Goal: Task Accomplishment & Management: Manage account settings

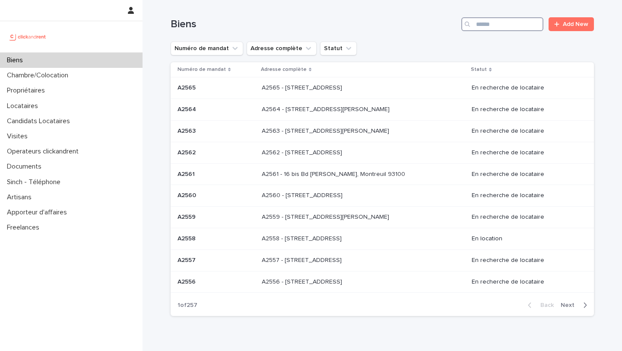
click at [487, 22] on input "Search" at bounding box center [502, 24] width 82 height 14
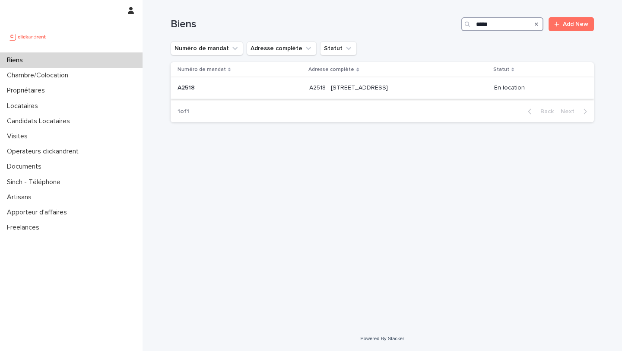
type input "*****"
click at [329, 91] on p "A2518 - [STREET_ADDRESS]" at bounding box center [349, 86] width 80 height 9
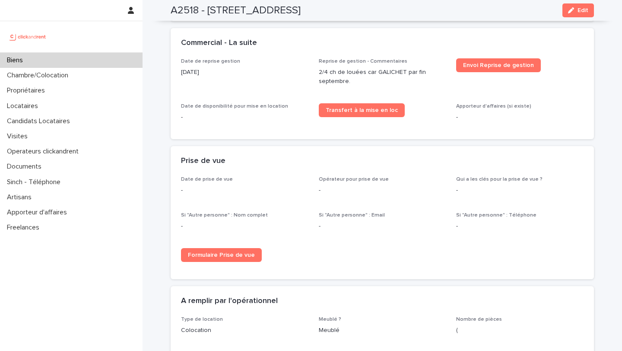
scroll to position [804, 0]
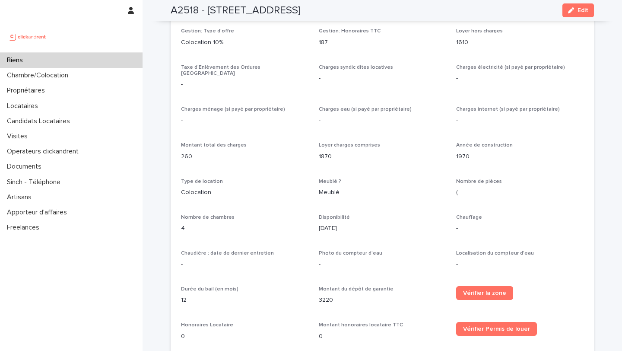
click at [485, 188] on p "(" at bounding box center [519, 192] width 127 height 9
click at [419, 186] on div "Meublé" at bounding box center [382, 191] width 127 height 11
click at [476, 186] on div "(" at bounding box center [519, 191] width 127 height 11
drag, startPoint x: 399, startPoint y: 12, endPoint x: 208, endPoint y: 11, distance: 190.9
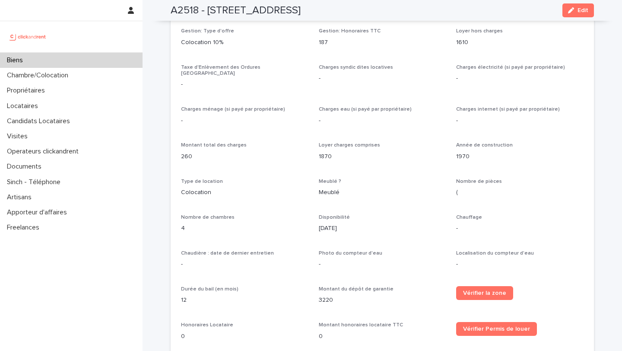
click at [208, 11] on div "A2518 - 32 Rue de la Baïsse, Villeurbanne 69100 Edit" at bounding box center [382, 10] width 423 height 21
copy h2 "32 Rue de la Baïsse, Villeurbanne 69100"
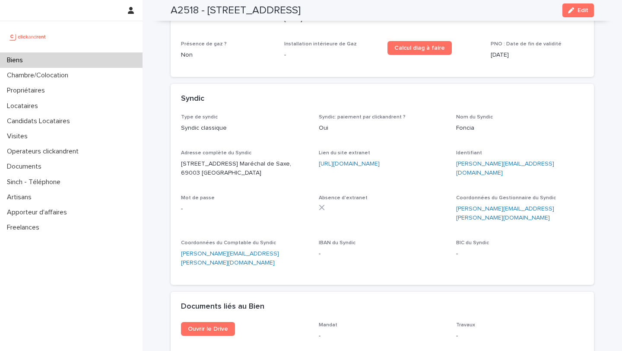
scroll to position [2464, 0]
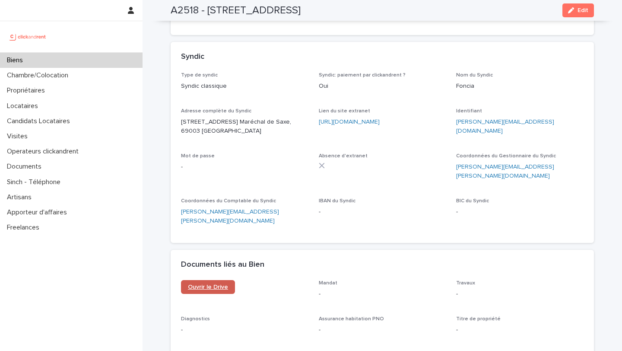
click at [208, 284] on span "Ouvrir le Drive" at bounding box center [208, 287] width 40 height 6
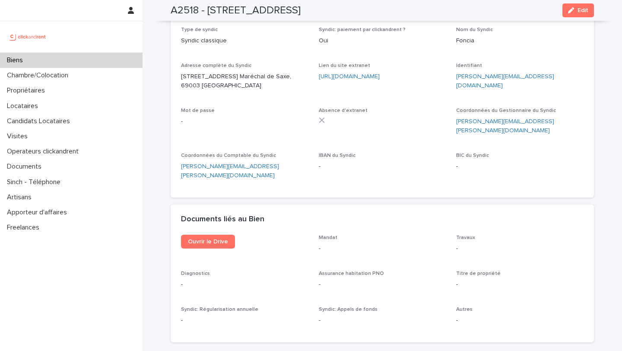
scroll to position [2549, 0]
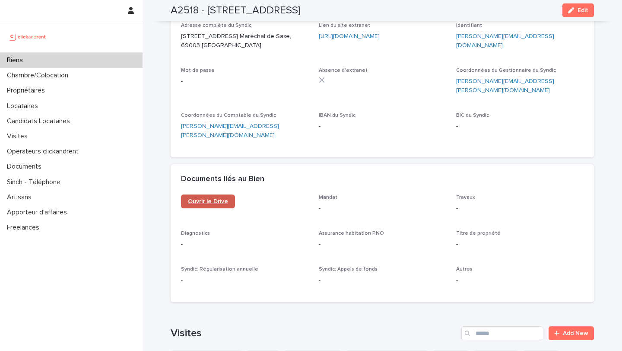
click at [213, 198] on span "Ouvrir le Drive" at bounding box center [208, 201] width 40 height 6
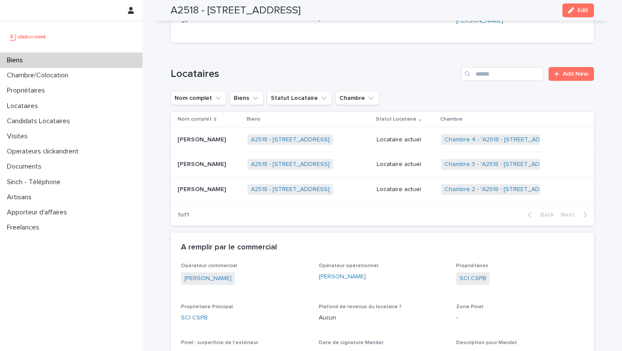
scroll to position [370, 0]
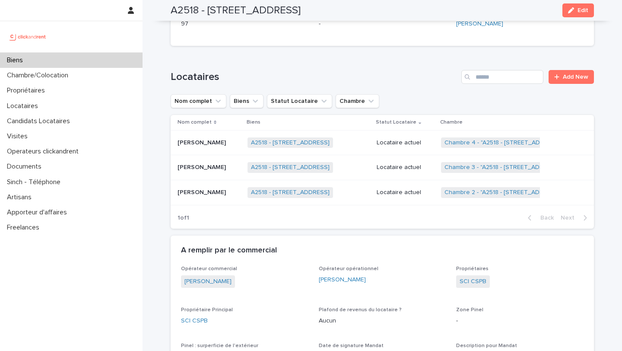
click at [198, 162] on p "Lenny Gautier" at bounding box center [203, 166] width 50 height 9
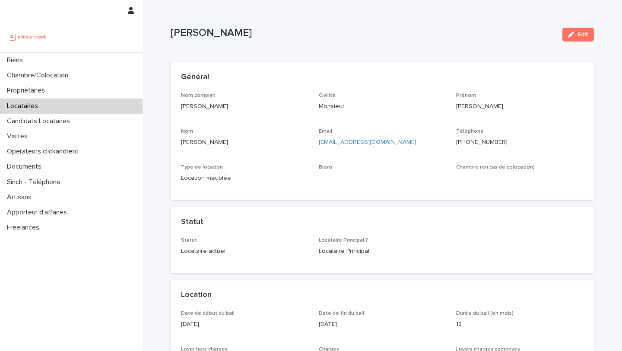
click at [480, 143] on ringoverc2c-number-84e06f14122c "+33769809675" at bounding box center [481, 142] width 51 height 6
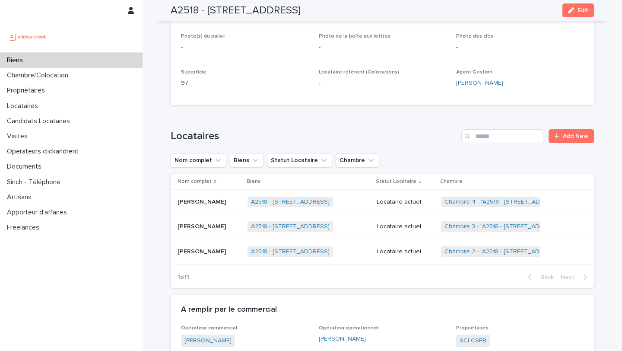
scroll to position [312, 0]
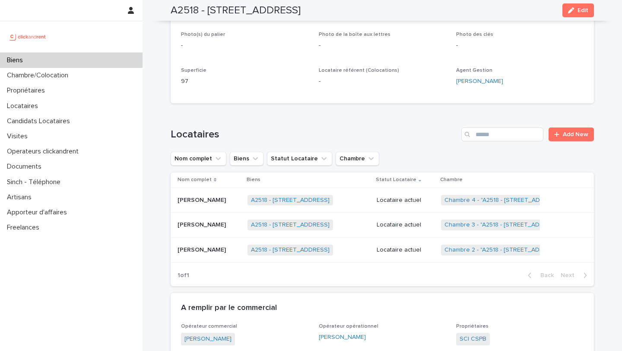
click at [206, 244] on p "Léo Sabot" at bounding box center [203, 248] width 50 height 9
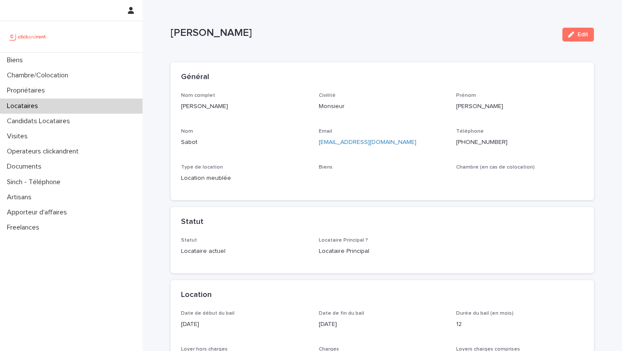
click at [475, 142] on ringoverc2c-number-84e06f14122c "+33767254250" at bounding box center [481, 142] width 51 height 6
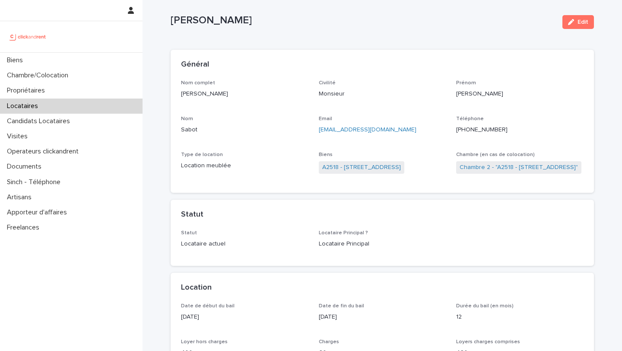
scroll to position [13, 0]
click at [377, 166] on link "A2518 - 32 Rue de la Baïsse, Villeurbanne 69100" at bounding box center [361, 166] width 79 height 9
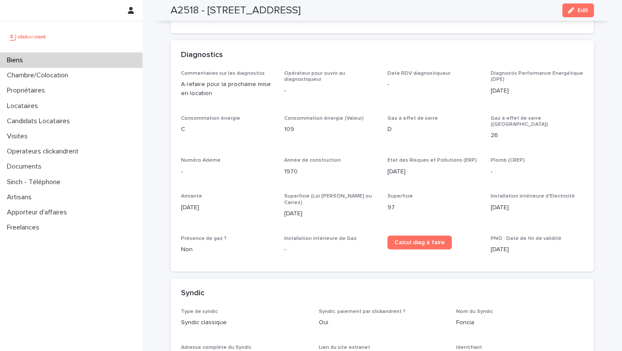
scroll to position [2225, 0]
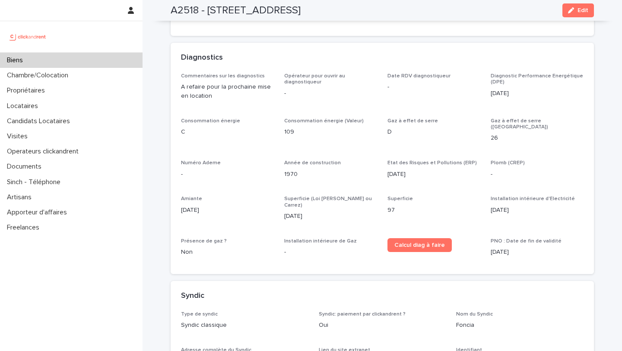
click at [60, 60] on div "Biens" at bounding box center [71, 60] width 143 height 15
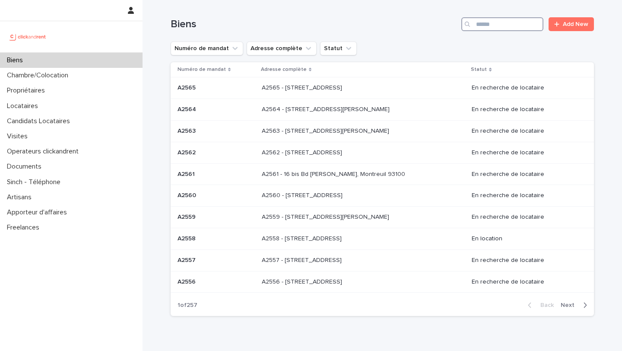
click at [496, 26] on input "Search" at bounding box center [502, 24] width 82 height 14
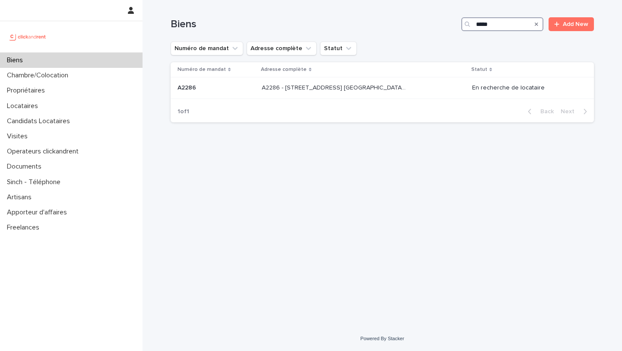
type input "*****"
click at [368, 89] on p "A2286 - [STREET_ADDRESS] [GEOGRAPHIC_DATA], [GEOGRAPHIC_DATA] 93600" at bounding box center [335, 86] width 146 height 9
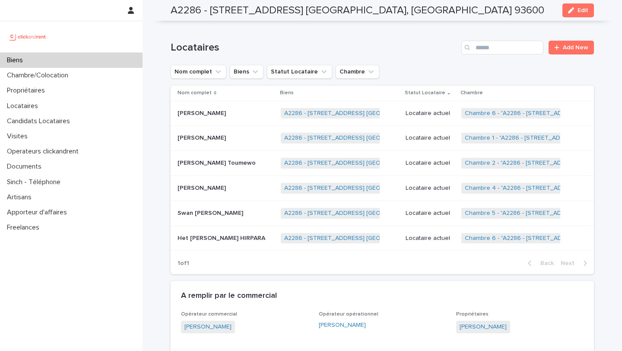
scroll to position [577, 0]
click at [235, 235] on p at bounding box center [226, 237] width 96 height 7
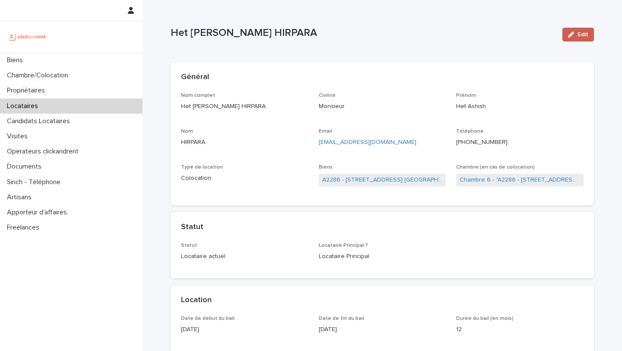
click at [570, 40] on button "Edit" at bounding box center [578, 35] width 32 height 14
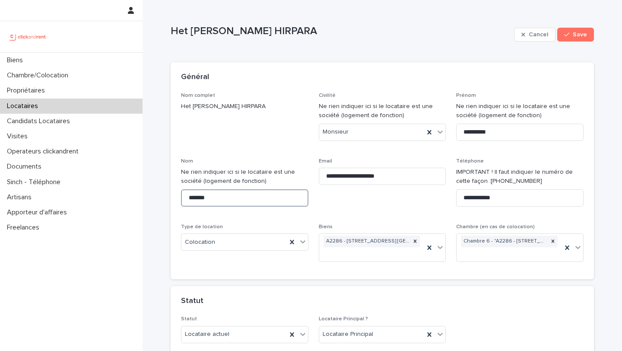
click at [193, 198] on input "*******" at bounding box center [244, 197] width 127 height 17
click at [194, 212] on div "**********" at bounding box center [244, 185] width 127 height 55
click at [235, 198] on input "**********" at bounding box center [244, 197] width 127 height 17
type input "*******"
click at [577, 34] on span "Save" at bounding box center [580, 35] width 14 height 6
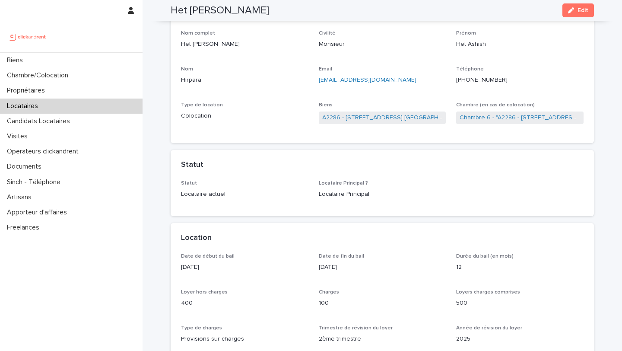
scroll to position [65, 0]
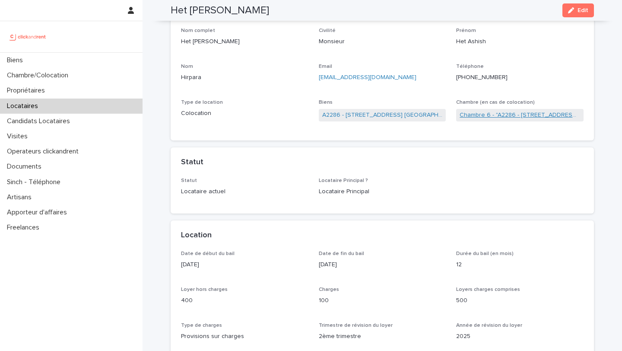
click at [487, 117] on link "Chambre 6 - "A2286 - [STREET_ADDRESS] [GEOGRAPHIC_DATA], [GEOGRAPHIC_DATA] 9360…" at bounding box center [520, 115] width 121 height 9
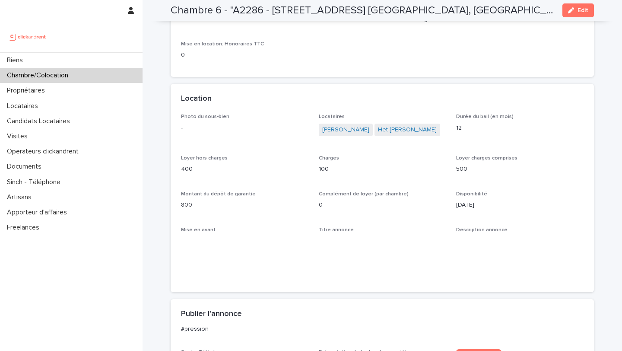
scroll to position [143, 0]
click at [390, 124] on link "[PERSON_NAME]" at bounding box center [413, 128] width 47 height 9
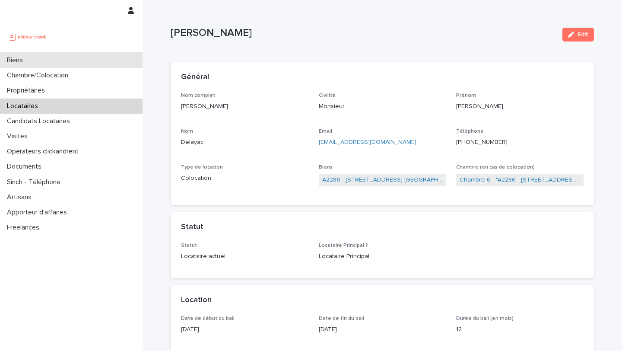
click at [82, 63] on div "Biens" at bounding box center [71, 60] width 143 height 15
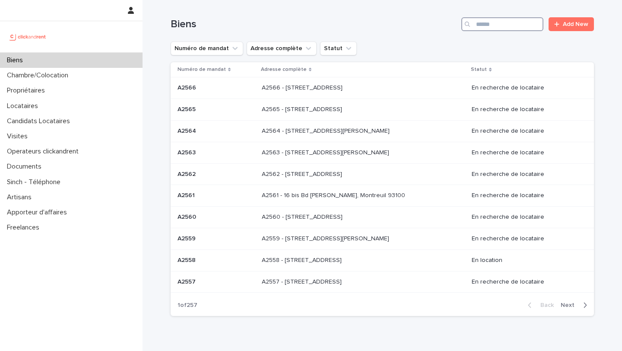
click at [500, 26] on input "Search" at bounding box center [502, 24] width 82 height 14
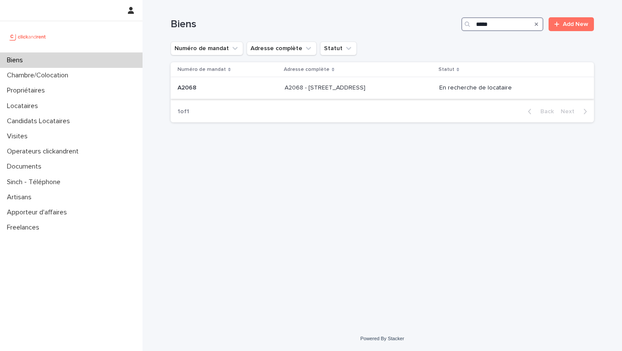
type input "*****"
click at [199, 89] on p at bounding box center [228, 87] width 100 height 7
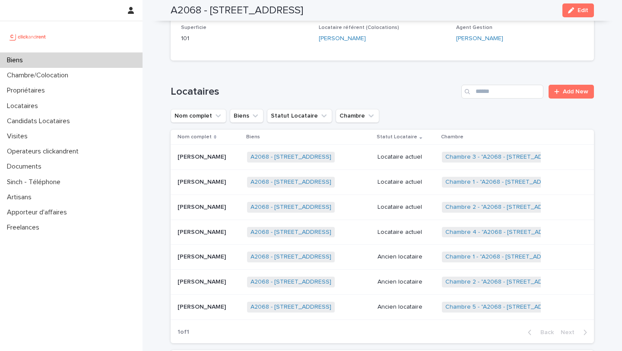
scroll to position [317, 0]
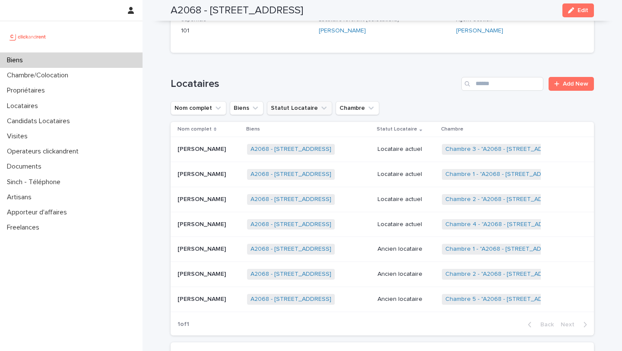
click at [320, 107] on icon "Statut Locataire" at bounding box center [324, 108] width 9 height 9
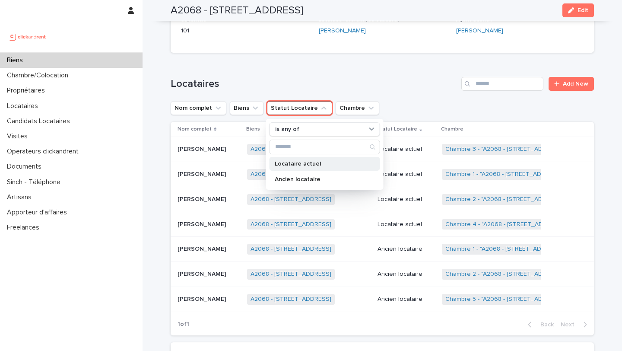
click at [309, 163] on p "Locataire actuel" at bounding box center [321, 164] width 92 height 6
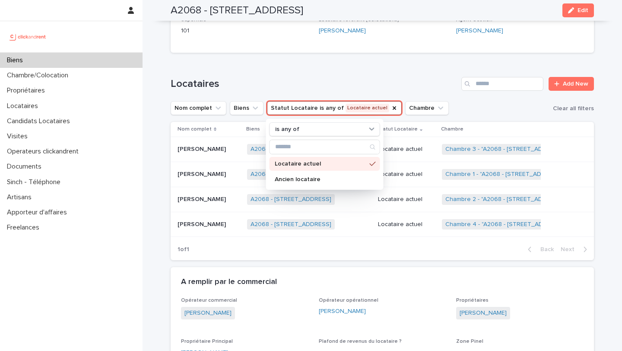
click at [375, 73] on div "Loading... Saving… Locataires Add New Nom complet Biens Statut Locataire is any…" at bounding box center [382, 164] width 423 height 208
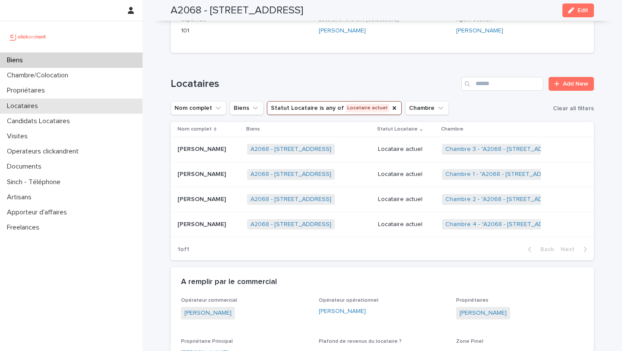
click at [39, 103] on p "Locataires" at bounding box center [23, 106] width 41 height 8
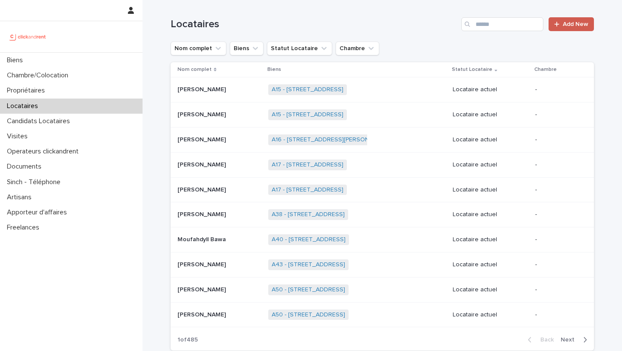
click at [561, 27] on link "Add New" at bounding box center [571, 24] width 45 height 14
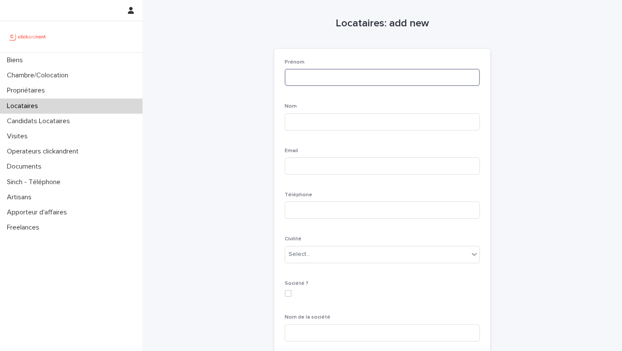
click at [352, 76] on input at bounding box center [382, 77] width 195 height 17
click at [341, 125] on input at bounding box center [382, 121] width 195 height 17
type input "****"
click at [330, 79] on input at bounding box center [382, 77] width 195 height 17
click at [309, 78] on input "**********" at bounding box center [382, 77] width 195 height 17
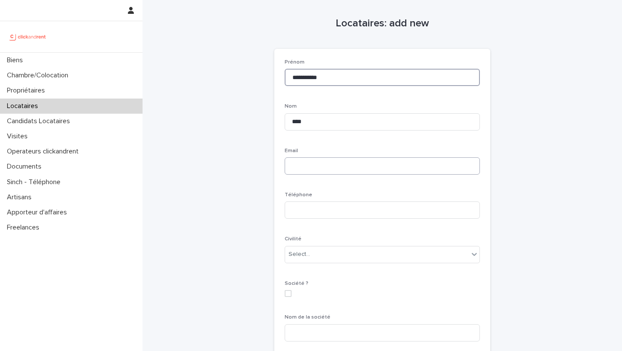
type input "**********"
click at [308, 159] on input at bounding box center [382, 165] width 195 height 17
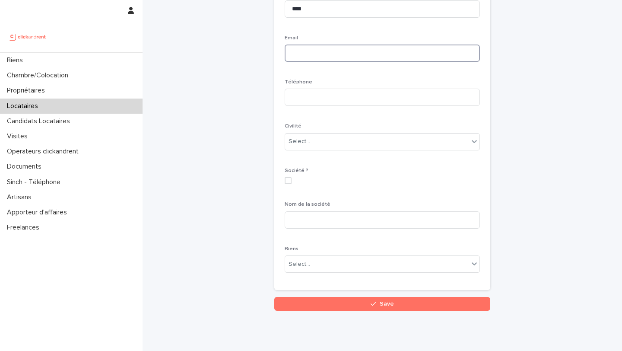
scroll to position [131, 0]
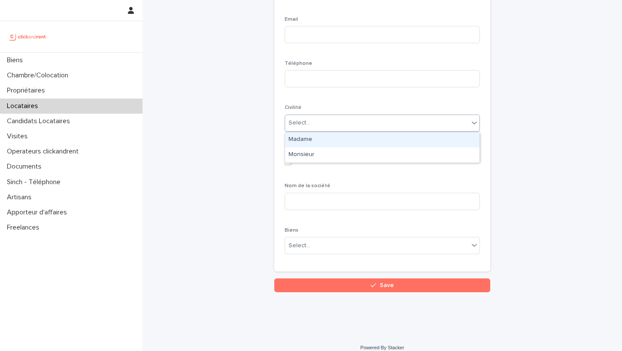
click at [341, 124] on div "Select..." at bounding box center [377, 123] width 184 height 14
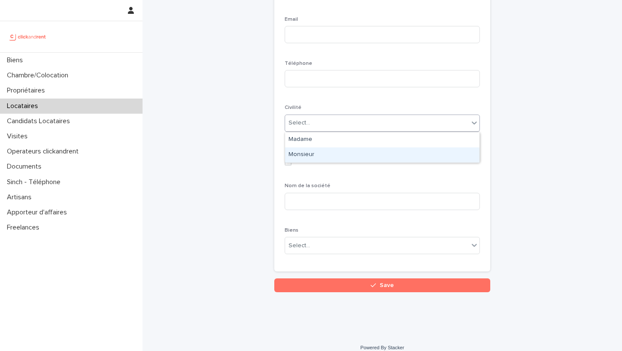
click at [314, 155] on div "Monsieur" at bounding box center [382, 154] width 194 height 15
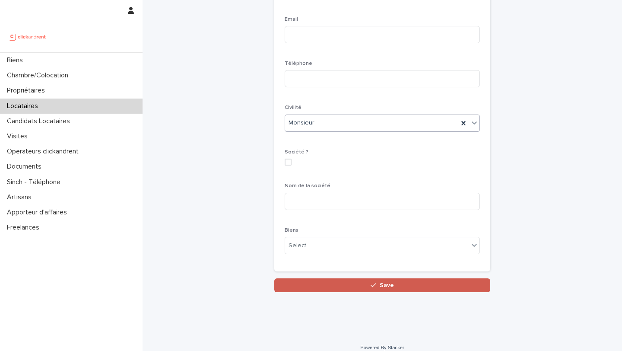
click at [319, 288] on button "Save" at bounding box center [382, 285] width 216 height 14
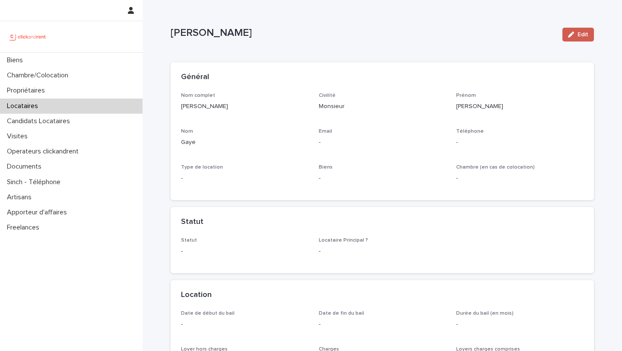
click at [568, 35] on button "Edit" at bounding box center [578, 35] width 32 height 14
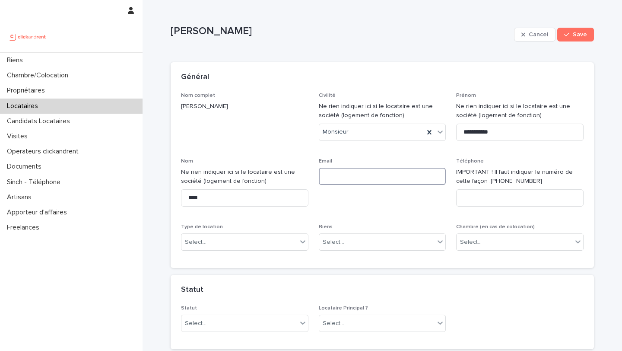
click at [342, 171] on input at bounding box center [382, 176] width 127 height 17
type input "**********"
click at [474, 191] on input at bounding box center [519, 197] width 127 height 17
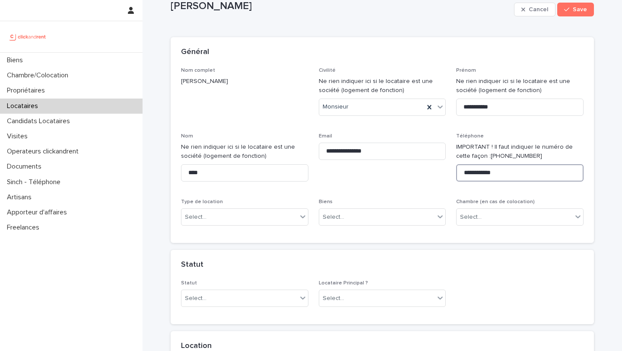
scroll to position [28, 0]
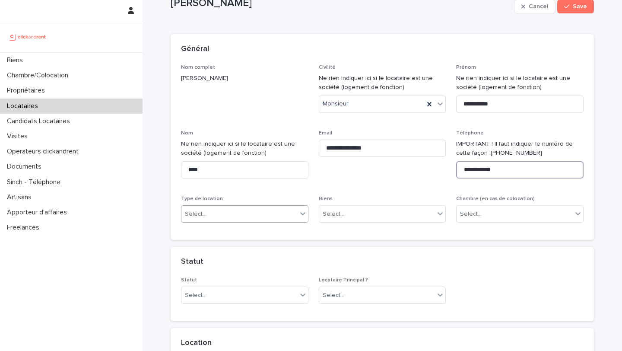
type input "**********"
click at [295, 209] on div "Select..." at bounding box center [239, 214] width 116 height 14
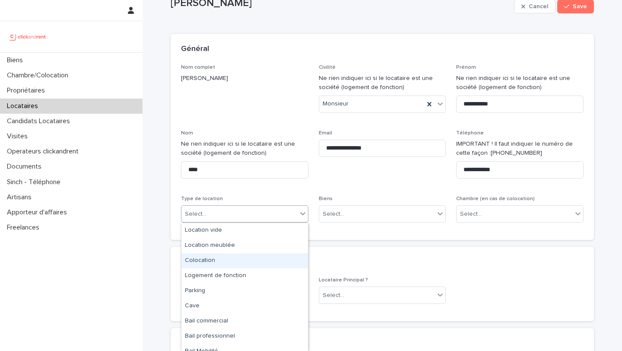
click at [226, 254] on div "Colocation" at bounding box center [244, 260] width 127 height 15
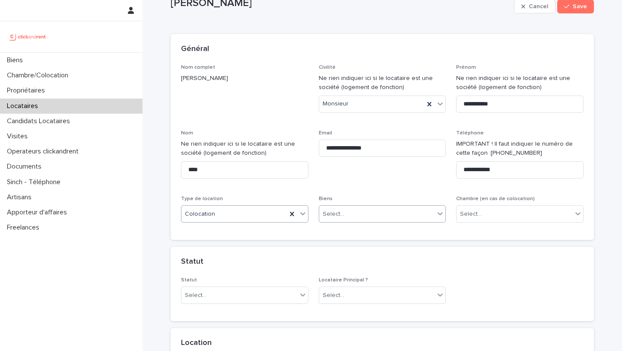
click at [362, 212] on div "Select..." at bounding box center [377, 214] width 116 height 14
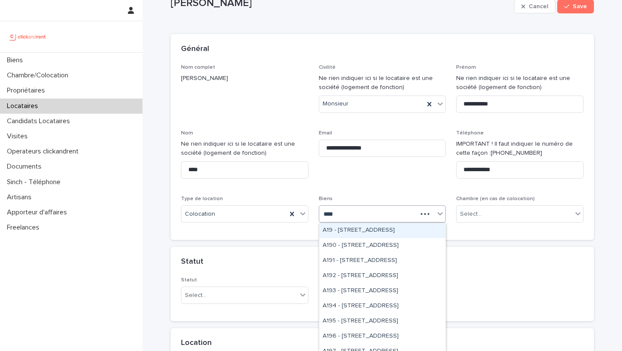
type input "*****"
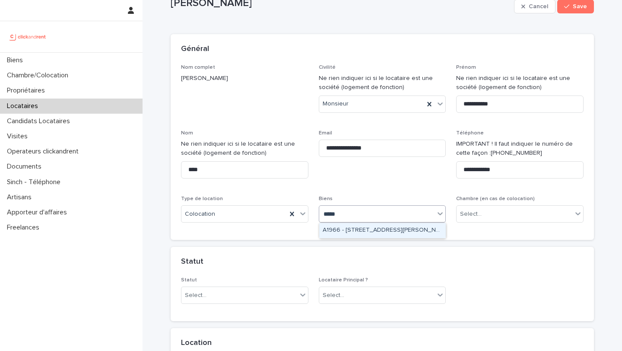
click at [372, 229] on div "A1966 - [STREET_ADDRESS][PERSON_NAME]" at bounding box center [382, 230] width 127 height 15
click at [474, 215] on div "Select..." at bounding box center [471, 213] width 22 height 9
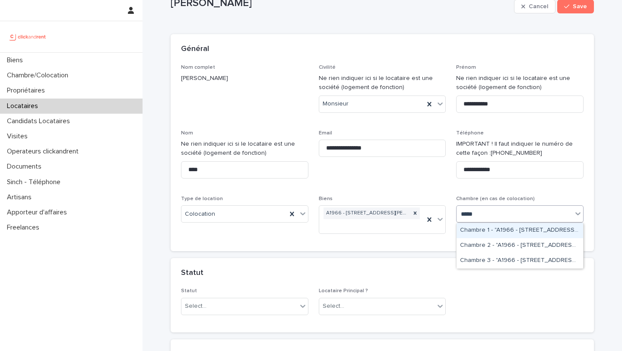
type input "*****"
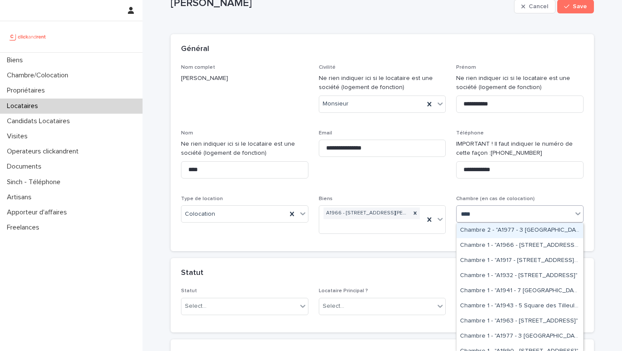
type input "*****"
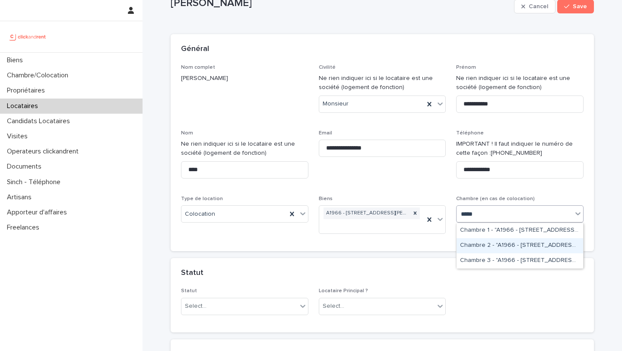
click at [501, 246] on div "Chambre 2 - "A1966 - [STREET_ADDRESS][PERSON_NAME]"" at bounding box center [520, 245] width 127 height 15
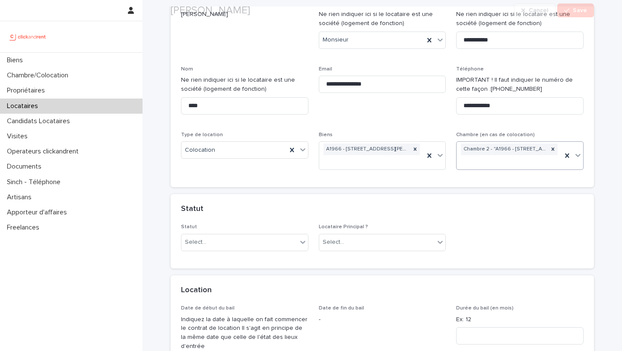
scroll to position [117, 0]
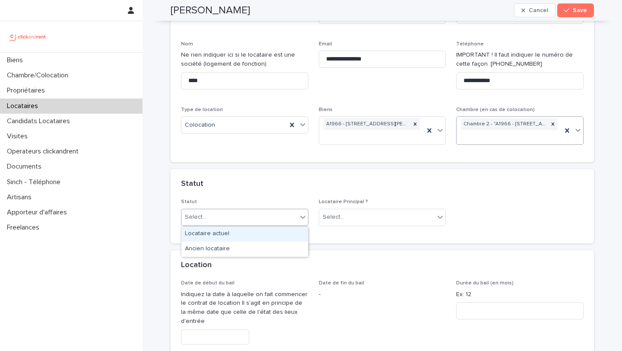
click at [284, 219] on div "Select..." at bounding box center [239, 217] width 116 height 14
click at [243, 234] on div "Locataire actuel" at bounding box center [244, 233] width 127 height 15
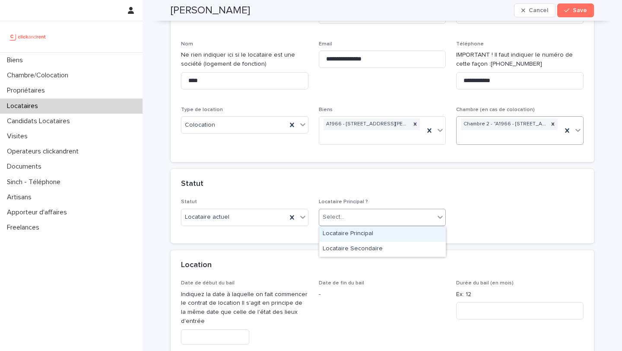
click at [346, 221] on div "Select..." at bounding box center [377, 217] width 116 height 14
click at [352, 231] on div "Locataire Principal" at bounding box center [382, 233] width 127 height 15
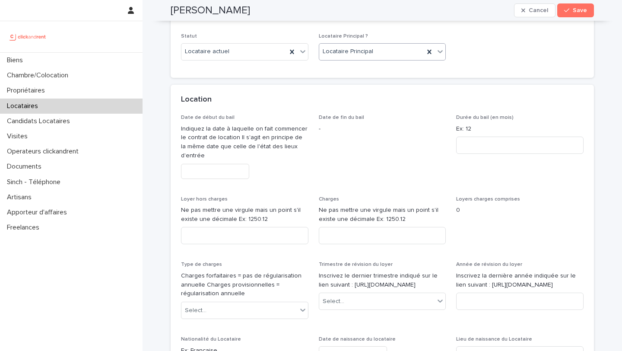
scroll to position [308, 0]
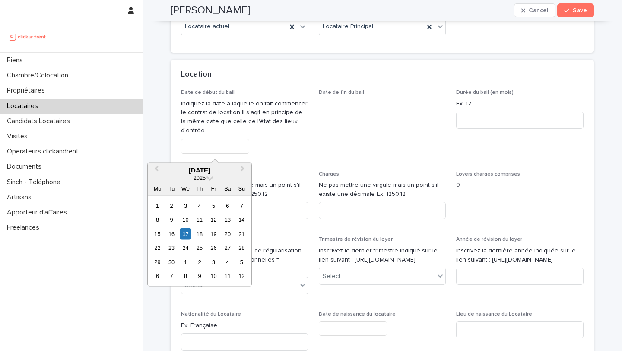
click at [225, 145] on input "text" at bounding box center [215, 146] width 68 height 15
click at [228, 249] on div "27" at bounding box center [228, 248] width 12 height 12
type input "*********"
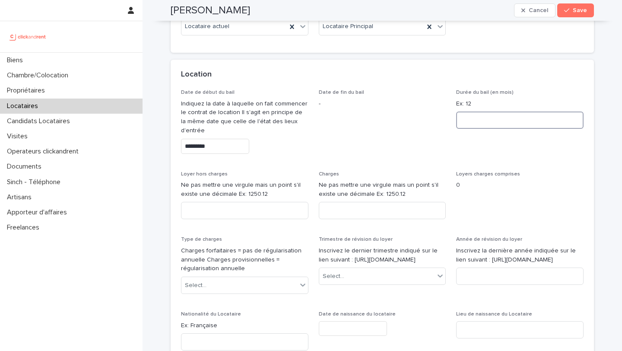
click at [482, 121] on input at bounding box center [519, 119] width 127 height 17
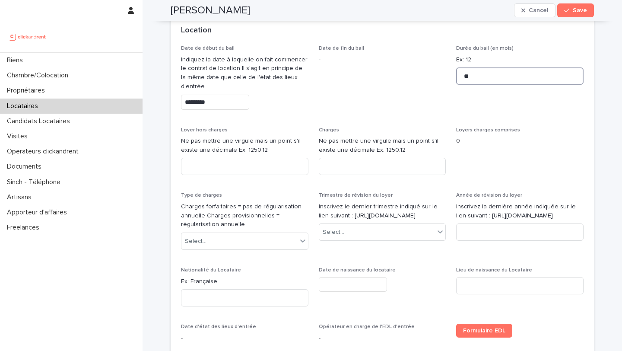
scroll to position [354, 0]
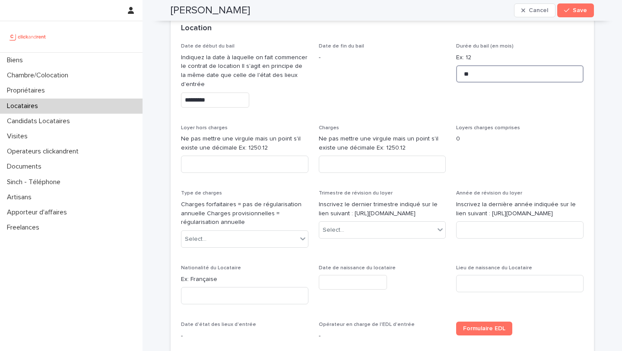
type input "**"
click at [254, 163] on input at bounding box center [244, 163] width 127 height 17
type input "***"
click at [335, 160] on input at bounding box center [382, 163] width 127 height 17
type input "**"
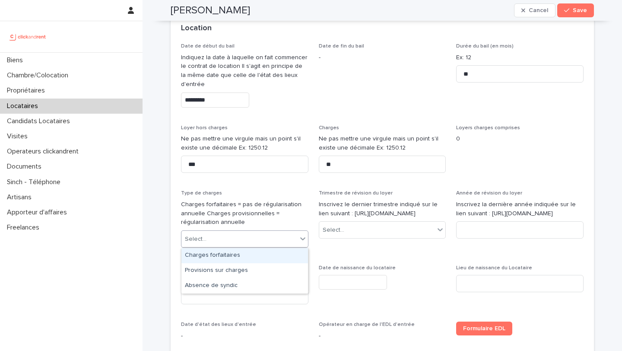
click at [247, 235] on div "Select..." at bounding box center [239, 239] width 116 height 14
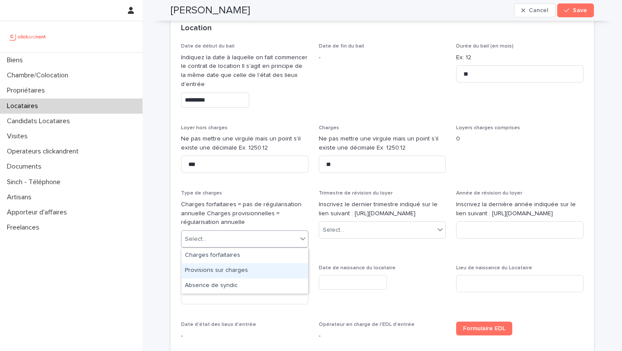
click at [222, 268] on div "Provisions sur charges" at bounding box center [244, 270] width 127 height 15
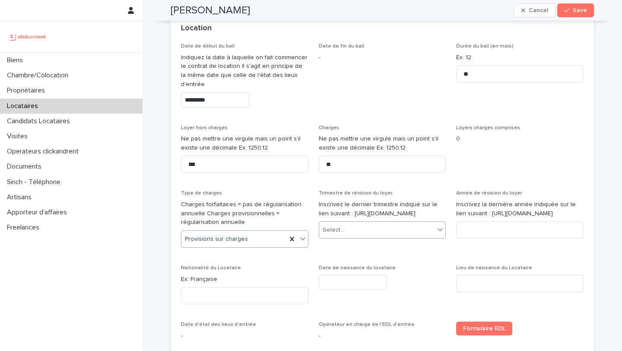
click at [333, 237] on div "Select..." at bounding box center [377, 230] width 116 height 14
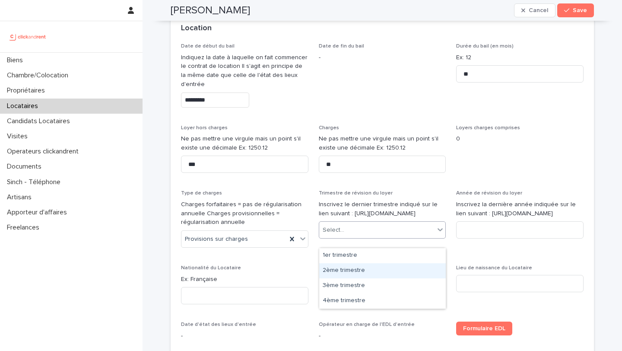
click at [339, 267] on div "2ème trimestre" at bounding box center [382, 270] width 127 height 15
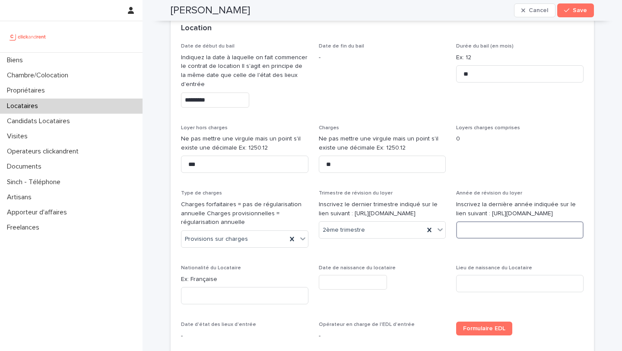
click at [486, 236] on input at bounding box center [519, 229] width 127 height 17
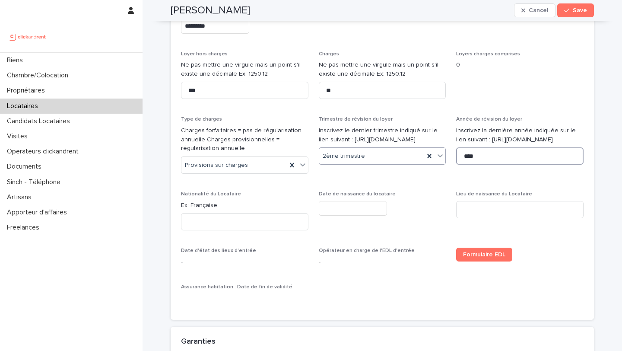
scroll to position [443, 0]
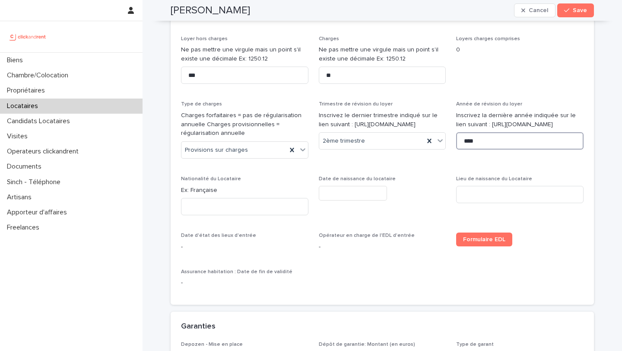
type input "****"
click at [203, 190] on p "Ex: Française" at bounding box center [244, 190] width 127 height 9
copy p "Française"
click at [209, 211] on input at bounding box center [244, 206] width 127 height 17
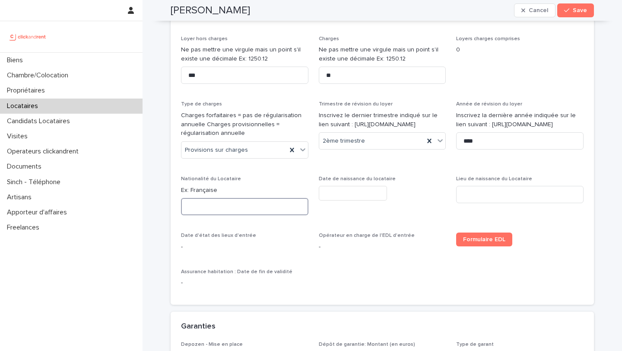
paste input "*********"
type input "*********"
click at [481, 191] on input at bounding box center [519, 194] width 127 height 17
type input "*****"
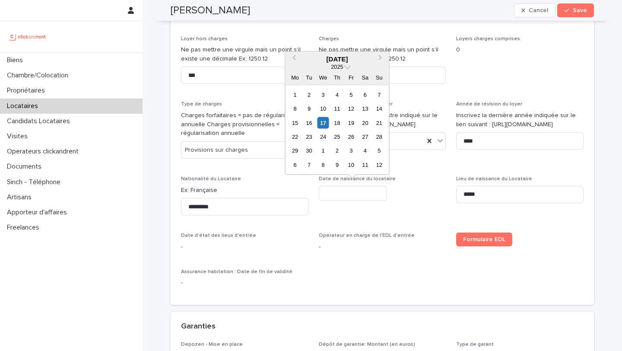
click at [369, 194] on input "text" at bounding box center [353, 193] width 68 height 15
click at [296, 121] on div "14" at bounding box center [295, 123] width 12 height 12
click at [352, 194] on input "*********" at bounding box center [353, 193] width 68 height 15
type input "*********"
click at [324, 121] on div "14" at bounding box center [323, 123] width 12 height 12
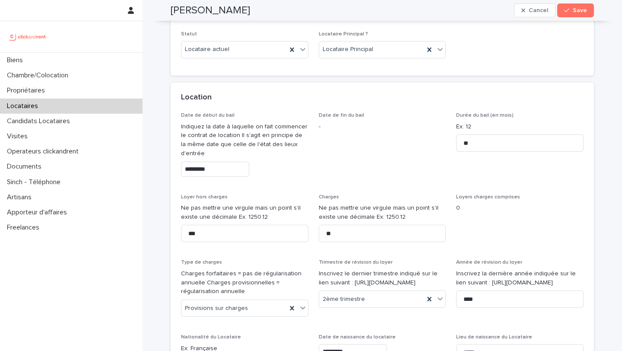
scroll to position [284, 0]
click at [568, 14] on button "Save" at bounding box center [575, 10] width 37 height 14
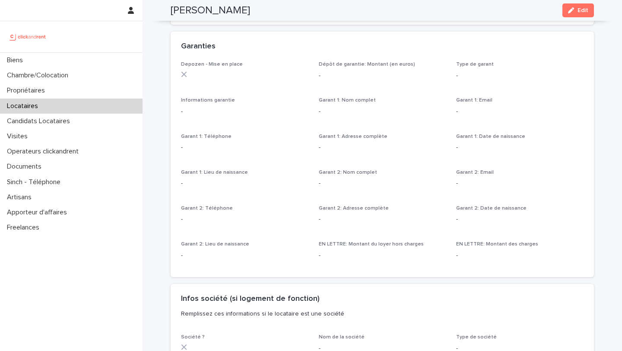
scroll to position [481, 0]
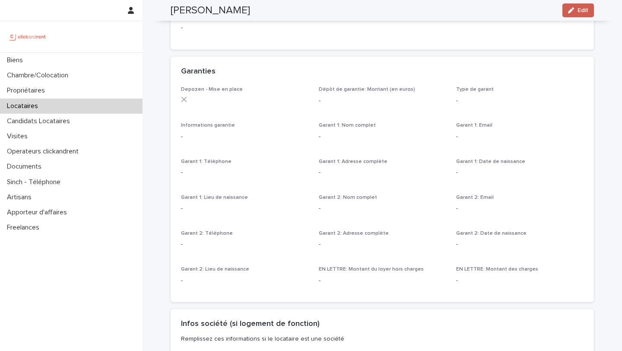
click at [573, 13] on icon "button" at bounding box center [571, 10] width 6 height 6
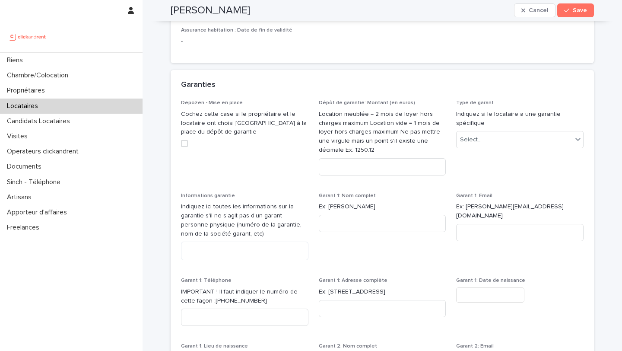
scroll to position [685, 0]
click at [477, 139] on div "Select..." at bounding box center [471, 138] width 22 height 9
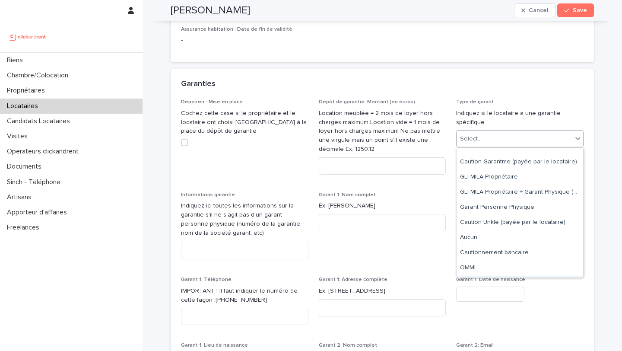
scroll to position [0, 0]
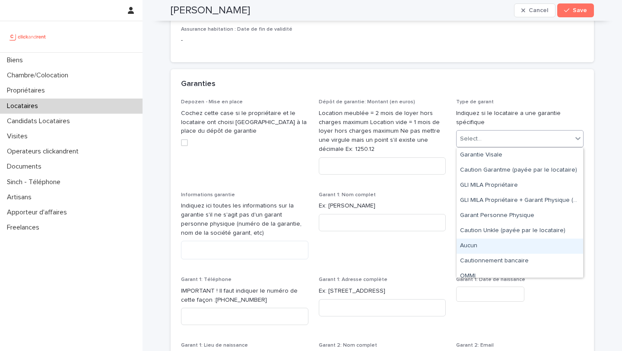
click at [487, 244] on div "Aucun" at bounding box center [520, 245] width 127 height 15
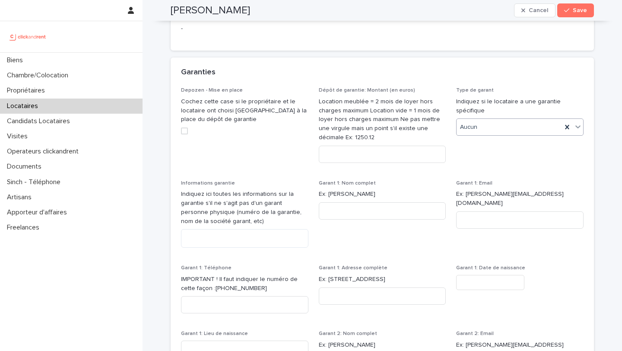
scroll to position [694, 0]
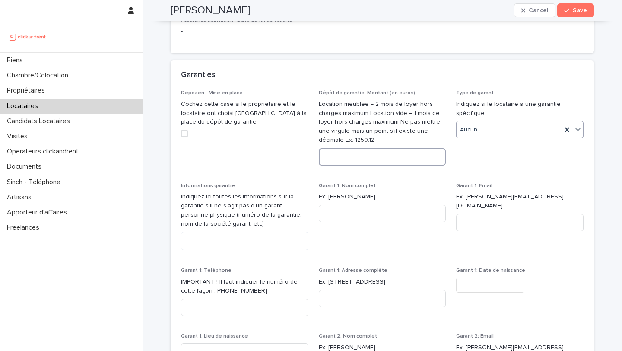
click at [342, 159] on input at bounding box center [382, 156] width 127 height 17
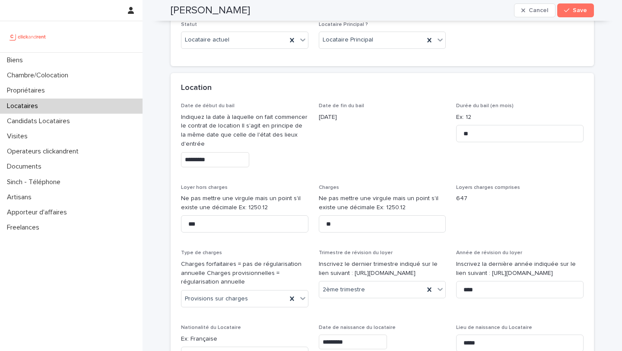
scroll to position [295, 0]
type input "***"
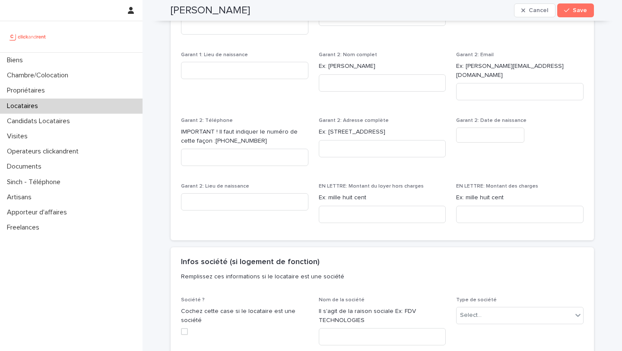
scroll to position [1000, 0]
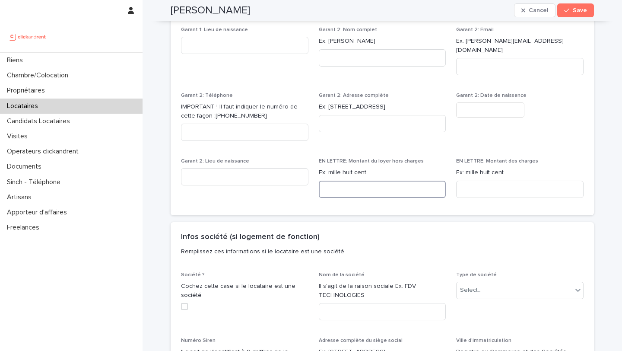
click at [355, 181] on input at bounding box center [382, 189] width 127 height 17
paste input "**********"
type input "**********"
click at [476, 181] on input at bounding box center [519, 189] width 127 height 17
type input "*********"
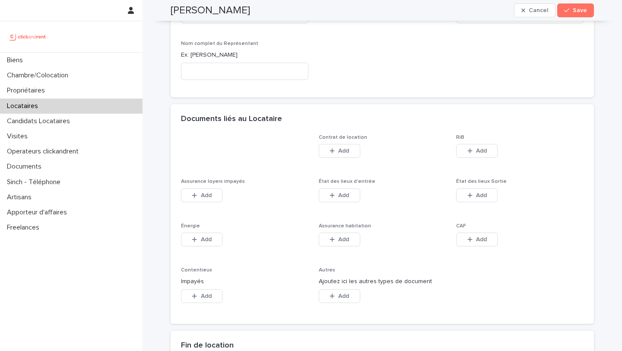
scroll to position [1366, 0]
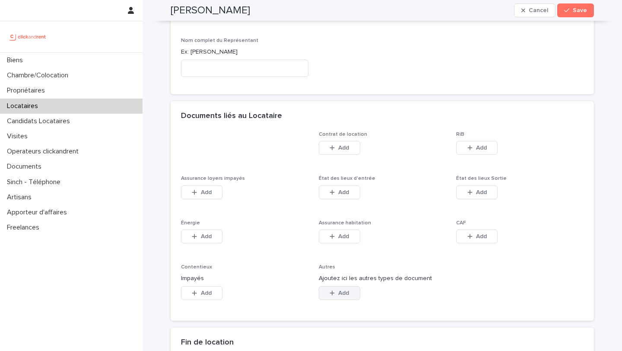
click at [336, 290] on div "button" at bounding box center [334, 293] width 9 height 6
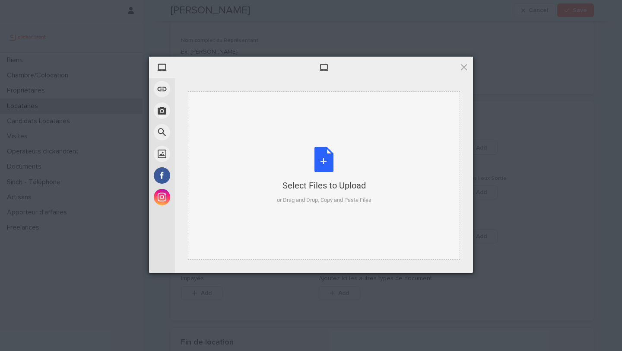
click at [321, 160] on div "Select Files to Upload or Drag and Drop, Copy and Paste Files" at bounding box center [324, 175] width 95 height 57
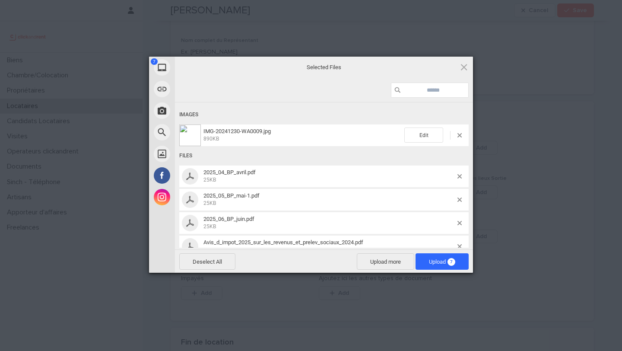
click at [454, 267] on span "Upload 7" at bounding box center [442, 261] width 53 height 16
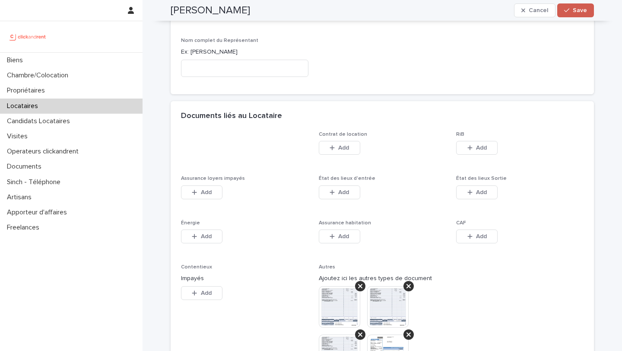
click at [578, 14] on button "Save" at bounding box center [575, 10] width 37 height 14
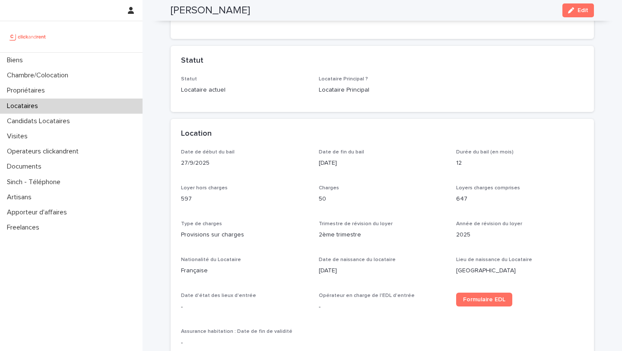
scroll to position [0, 0]
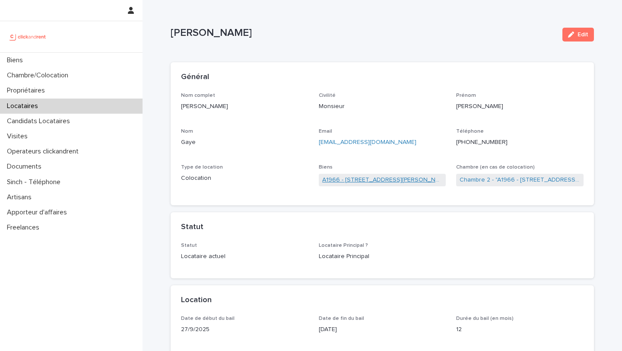
click at [353, 180] on link "A1966 - 5 rue Miriam Makeba, Pantin 93500" at bounding box center [382, 179] width 121 height 9
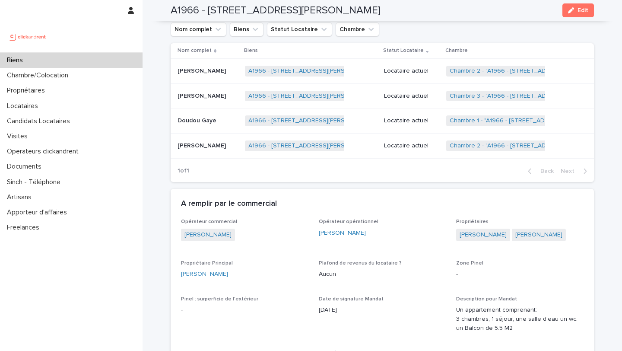
scroll to position [367, 0]
click at [459, 74] on link "Chambre 2 - "A1966 - 5 rue Miriam Makeba, Pantin 93500"" at bounding box center [533, 70] width 167 height 7
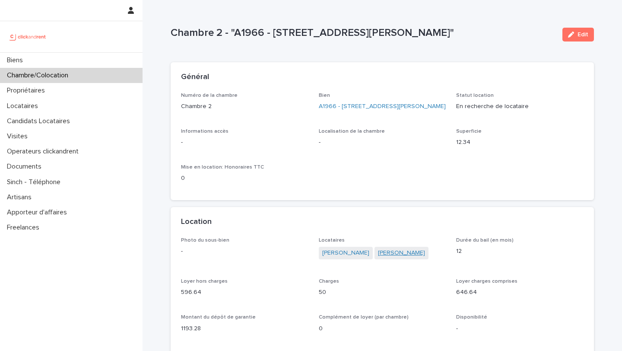
click at [388, 254] on link "Djiby Gaye" at bounding box center [401, 252] width 47 height 9
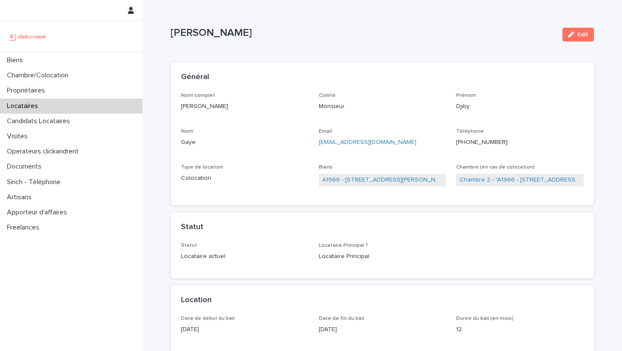
click at [481, 143] on ringoverc2c-number-84e06f14122c "+33652080117" at bounding box center [481, 142] width 51 height 6
click at [482, 179] on link "Chambre 2 - "A1966 - 5 rue Miriam Makeba, Pantin 93500"" at bounding box center [520, 179] width 121 height 9
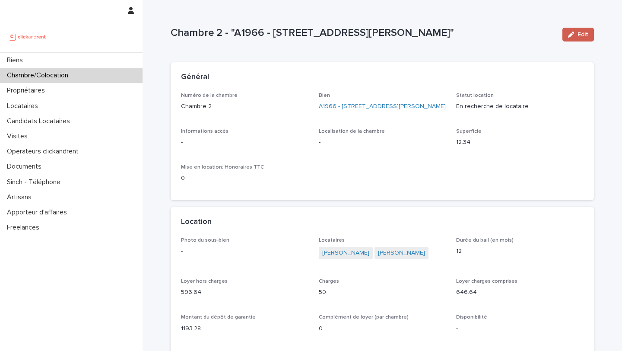
click at [579, 30] on button "Edit" at bounding box center [578, 35] width 32 height 14
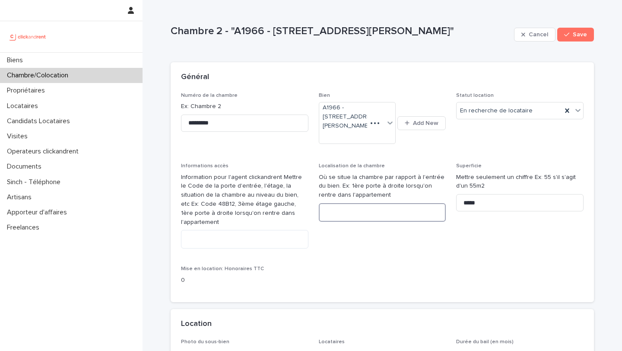
click at [375, 214] on textarea at bounding box center [382, 212] width 127 height 19
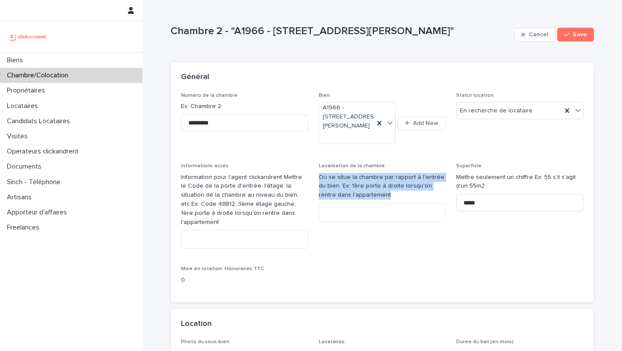
drag, startPoint x: 372, startPoint y: 197, endPoint x: 317, endPoint y: 181, distance: 57.4
click at [317, 181] on div "Numéro de la chambre Ex: Chambre 2 ********* Bien A1966 - 5 rue Miriam Makeba, …" at bounding box center [382, 191] width 403 height 199
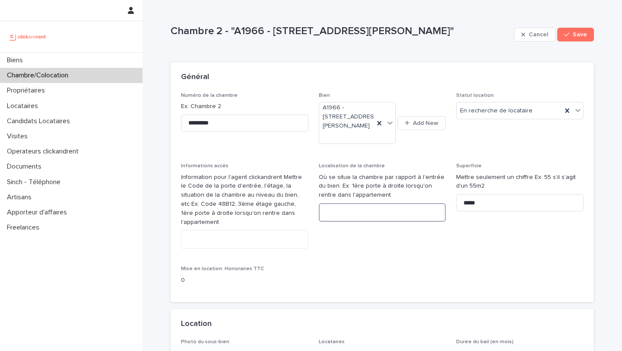
click at [338, 211] on textarea at bounding box center [382, 212] width 127 height 19
click at [374, 211] on textarea "**********" at bounding box center [382, 212] width 127 height 19
type textarea "**********"
click at [572, 38] on button "Save" at bounding box center [575, 35] width 37 height 14
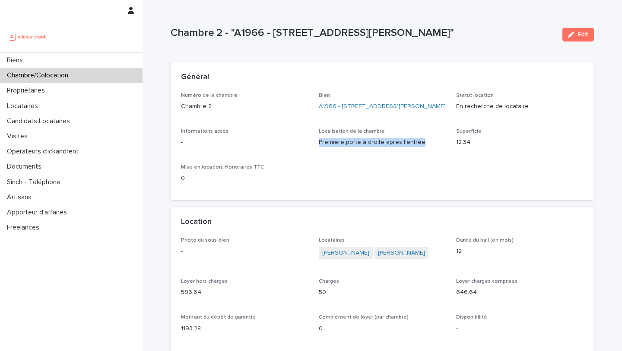
drag, startPoint x: 423, startPoint y: 142, endPoint x: 321, endPoint y: 145, distance: 101.5
click at [320, 145] on p "Première porte à droite après l'entrée" at bounding box center [382, 142] width 127 height 9
copy p "remière porte à droite après l'entrée"
copy p "Première porte à droite après l'entrée"
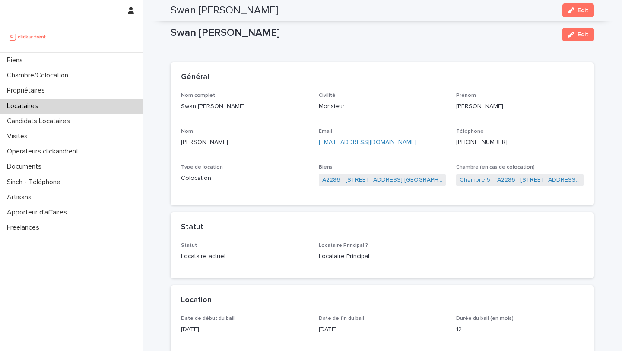
scroll to position [108, 0]
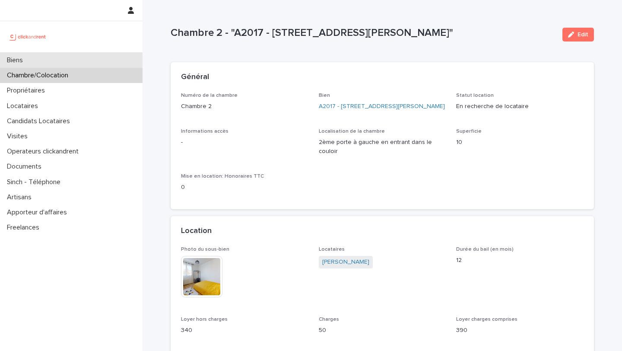
click at [53, 57] on div "Biens" at bounding box center [71, 60] width 143 height 15
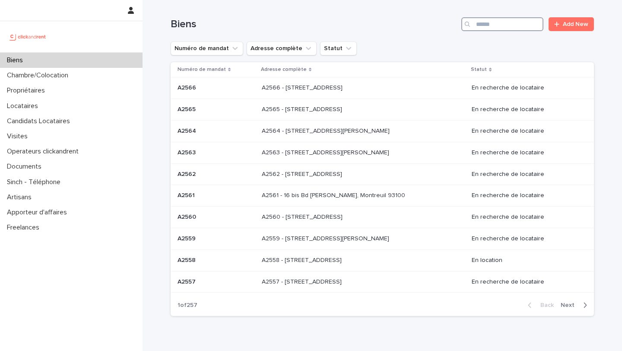
click at [503, 25] on input "Search" at bounding box center [502, 24] width 82 height 14
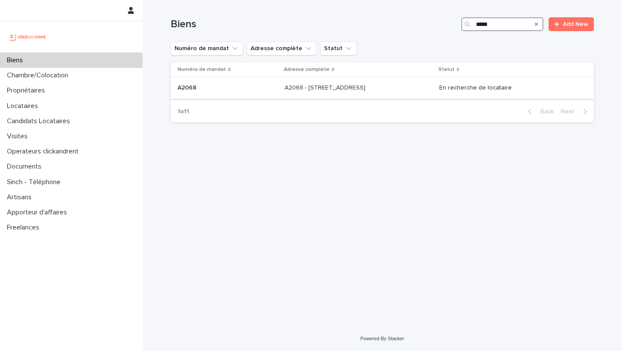
type input "*****"
click at [317, 85] on p "A2068 - [STREET_ADDRESS]" at bounding box center [326, 86] width 82 height 9
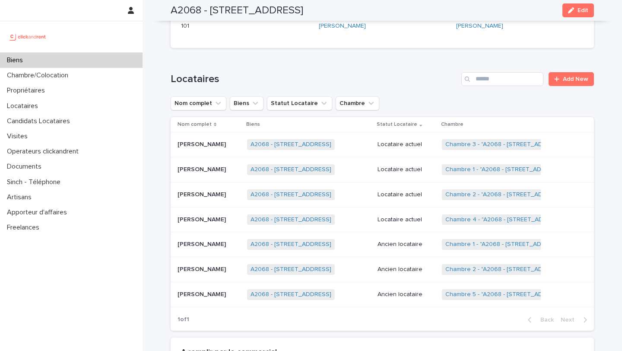
scroll to position [329, 0]
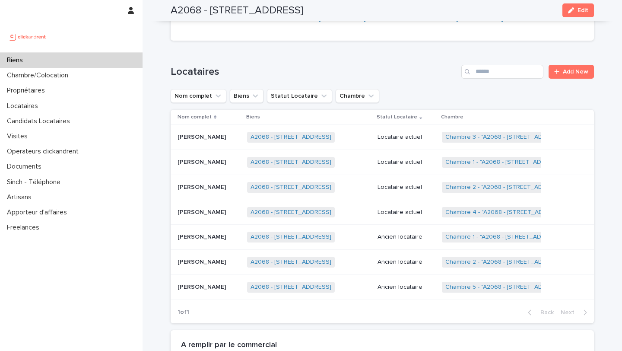
click at [228, 214] on p "Loïc François Pierre Desbiens" at bounding box center [203, 211] width 50 height 9
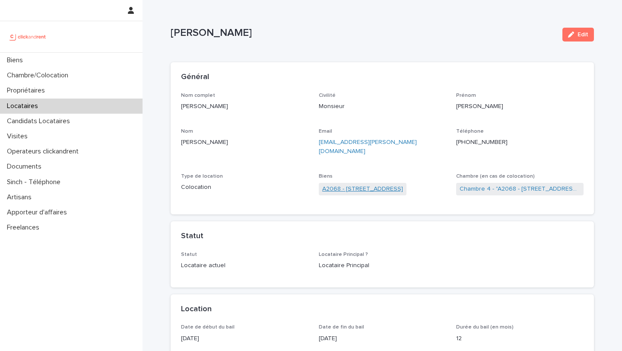
click at [362, 184] on link "A2068 - 60 Rue De Castille, Amiens 80000" at bounding box center [362, 188] width 81 height 9
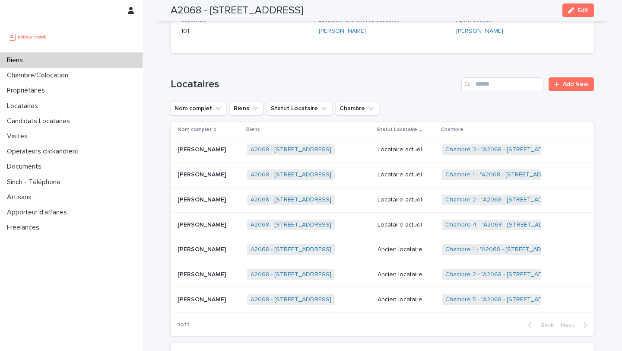
scroll to position [315, 0]
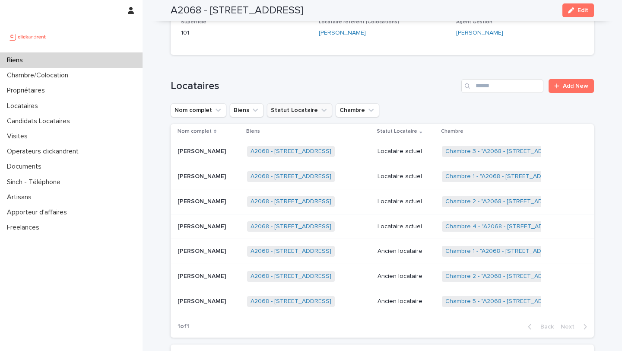
click at [320, 114] on icon "Statut Locataire" at bounding box center [324, 110] width 9 height 9
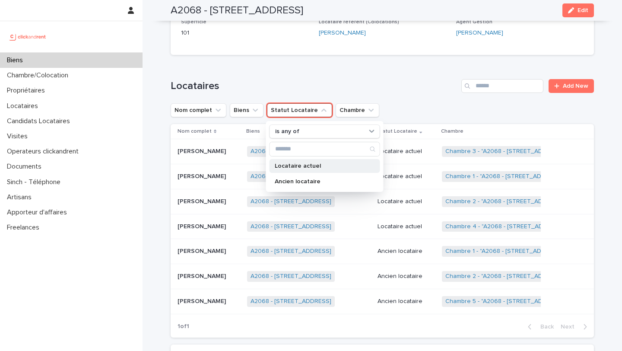
click at [313, 163] on p "Locataire actuel" at bounding box center [321, 166] width 92 height 6
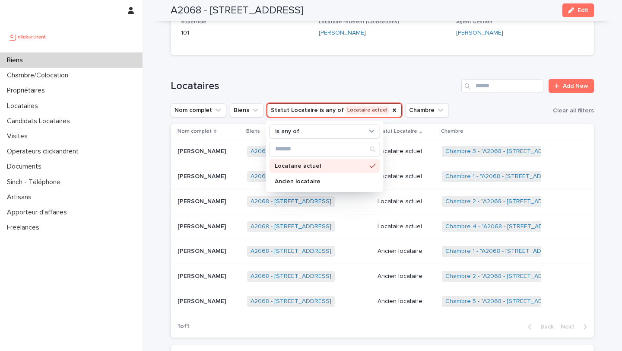
click at [326, 88] on h1 "Locataires" at bounding box center [314, 86] width 287 height 13
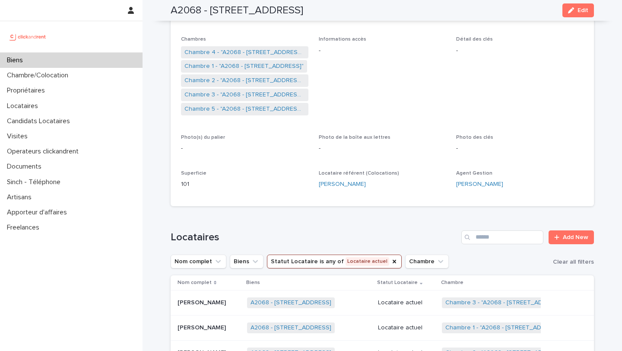
scroll to position [145, 0]
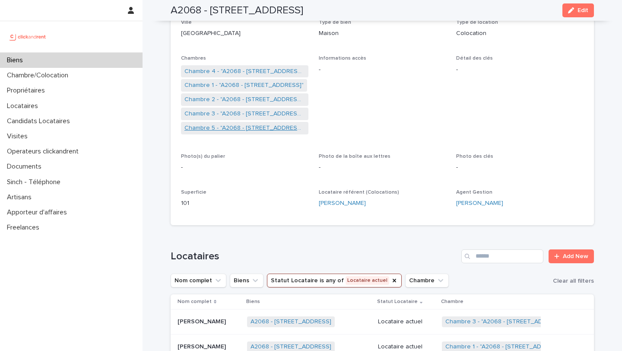
click at [244, 128] on link "Chambre 5 - "A2068 - 60 Rue De Castille, Amiens 80000"" at bounding box center [244, 128] width 121 height 9
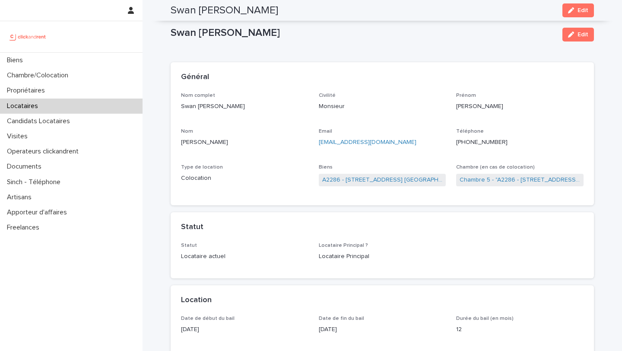
scroll to position [108, 0]
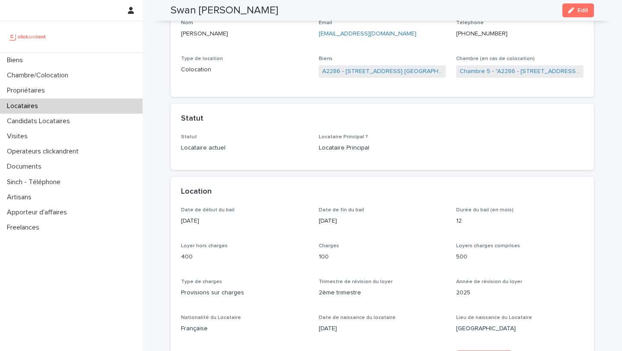
click at [50, 105] on div "Locataires" at bounding box center [71, 105] width 143 height 15
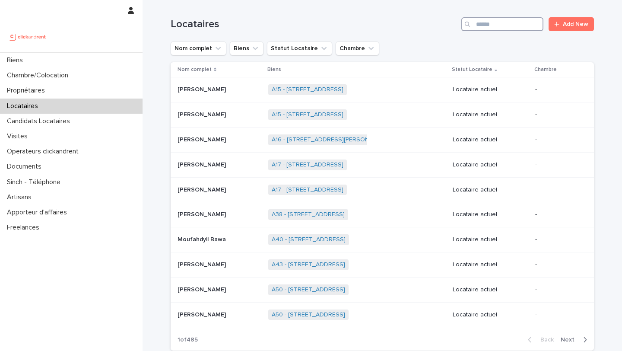
click at [488, 25] on input "Search" at bounding box center [502, 24] width 82 height 14
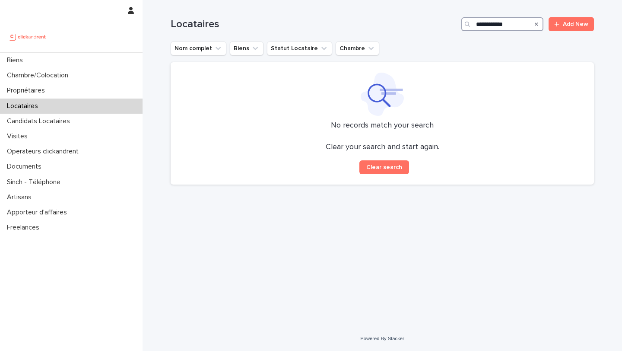
click at [498, 25] on input "**********" at bounding box center [502, 24] width 82 height 14
click at [483, 23] on input "**********" at bounding box center [502, 24] width 82 height 14
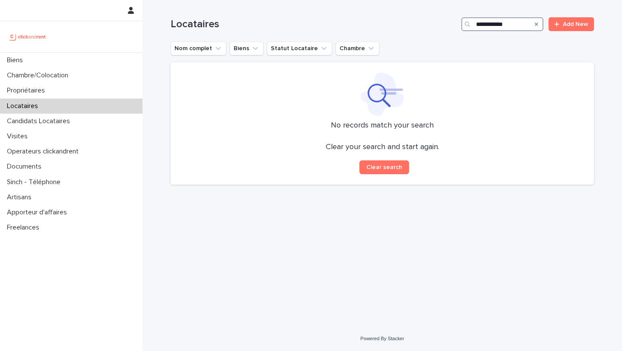
type input "**********"
click at [536, 24] on icon "Search" at bounding box center [536, 24] width 3 height 5
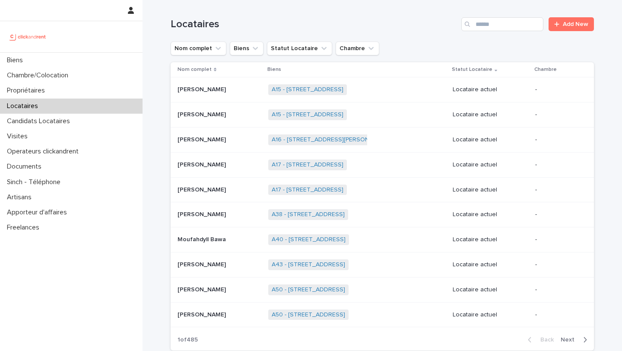
click at [203, 26] on h1 "Locataires" at bounding box center [314, 24] width 287 height 13
click at [222, 26] on h1 "Locataires" at bounding box center [314, 24] width 287 height 13
click at [202, 24] on h1 "Locataires" at bounding box center [314, 24] width 287 height 13
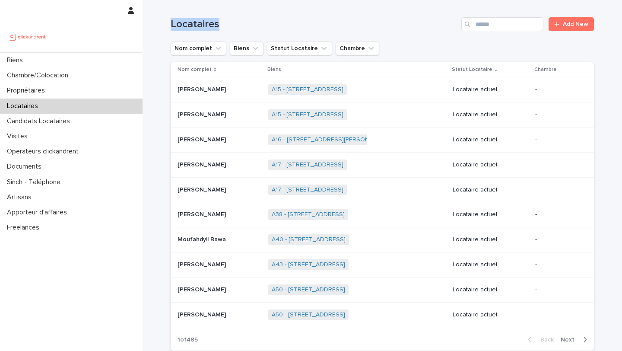
click at [182, 21] on h1 "Locataires" at bounding box center [314, 24] width 287 height 13
click at [163, 20] on div "Loading... Saving… Loading... Saving… Locataires Add New Nom complet Biens Stat…" at bounding box center [382, 200] width 479 height 400
drag, startPoint x: 163, startPoint y: 20, endPoint x: 230, endPoint y: 17, distance: 66.6
click at [230, 17] on div "Loading... Saving… Loading... Saving… Locataires Add New Nom complet Biens Stat…" at bounding box center [382, 200] width 479 height 400
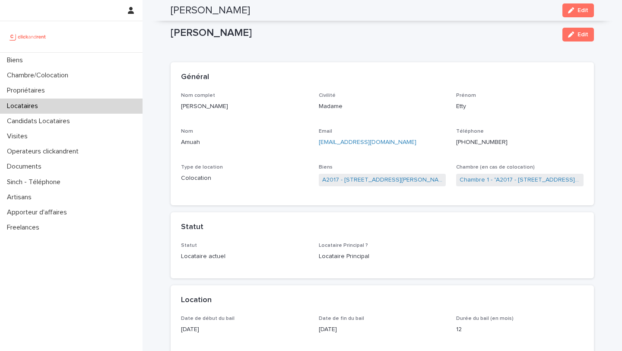
click at [41, 57] on div "Biens" at bounding box center [71, 60] width 143 height 15
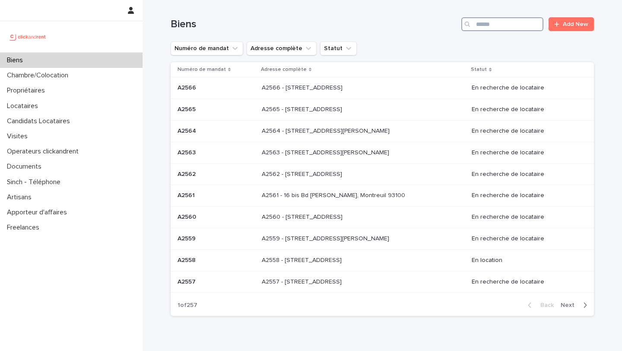
click at [504, 25] on input "Search" at bounding box center [502, 24] width 82 height 14
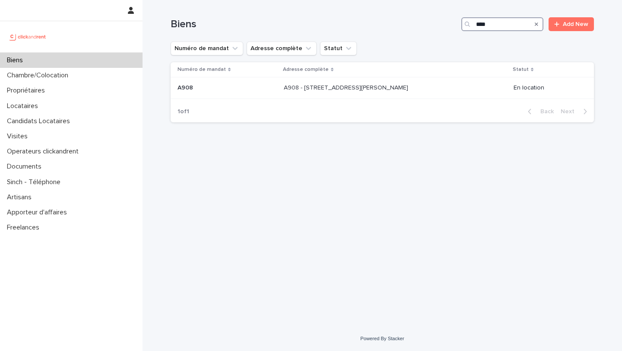
type input "****"
click at [284, 88] on p "A908 - 39 rue Karl Marx, Champigny-sur-Marne 94500" at bounding box center [347, 86] width 126 height 9
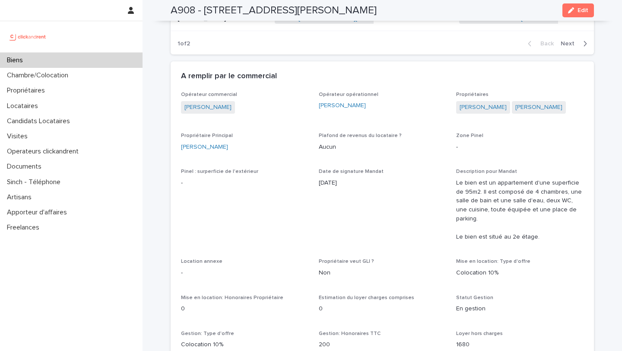
scroll to position [660, 0]
click at [473, 107] on link "Antoine Retaggi" at bounding box center [483, 105] width 47 height 9
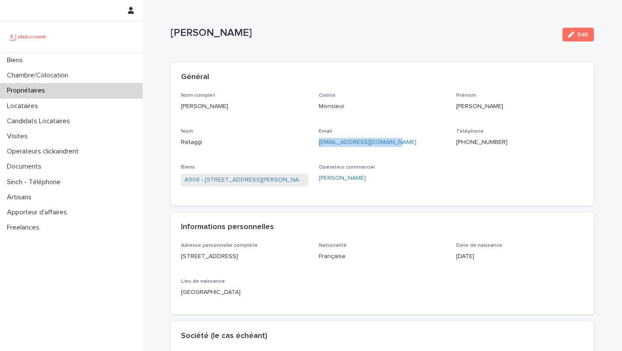
drag, startPoint x: 394, startPoint y: 142, endPoint x: 318, endPoint y: 142, distance: 76.5
click at [318, 142] on div "Nom complet Antoine Retaggi Civilité Monsieur Prénom Antoine Nom Retaggi Email …" at bounding box center [382, 143] width 403 height 103
copy link "antoineretaggi@gmail.com"
click at [276, 178] on link "A908 - 39 rue Karl Marx, Champigny-sur-Marne 94500" at bounding box center [244, 179] width 121 height 9
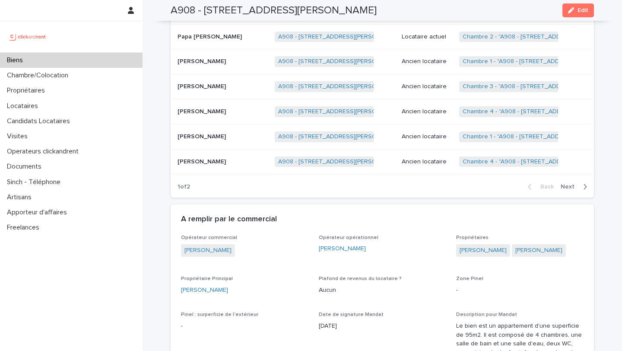
scroll to position [527, 0]
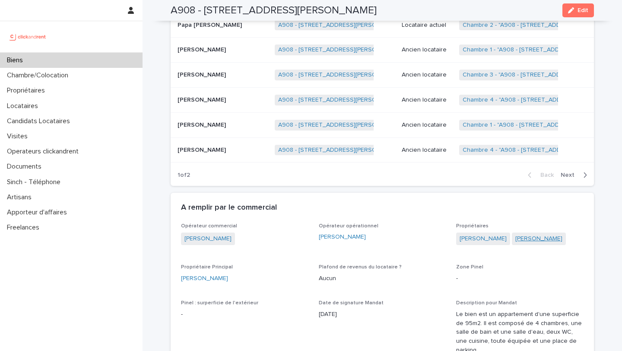
click at [519, 239] on link "Elodie Riffaut" at bounding box center [538, 238] width 47 height 9
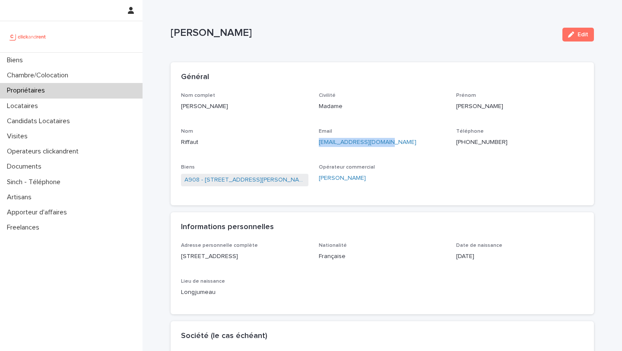
drag, startPoint x: 387, startPoint y: 143, endPoint x: 317, endPoint y: 144, distance: 70.0
click at [317, 144] on div "Nom complet Elodie Riffaut Civilité Madame Prénom Elodie Nom Riffaut Email er.r…" at bounding box center [382, 143] width 403 height 103
copy link "er.rgavocats@gmail.com"
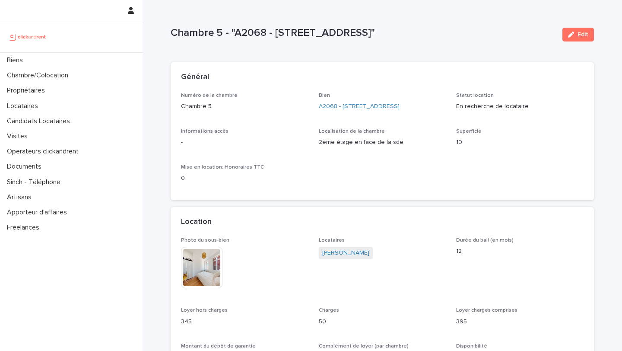
drag, startPoint x: 172, startPoint y: 31, endPoint x: 347, endPoint y: 42, distance: 175.7
click at [347, 42] on div "Chambre 5 - "A2068 - 60 Rue De Castille, Amiens 80000"" at bounding box center [363, 35] width 385 height 16
click at [341, 35] on p "Chambre 5 - "A2068 - 60 Rue De Castille, Amiens 80000"" at bounding box center [363, 33] width 385 height 13
click at [350, 33] on p "Chambre 5 - "A2068 - 60 Rue De Castille, Amiens 80000"" at bounding box center [363, 33] width 385 height 13
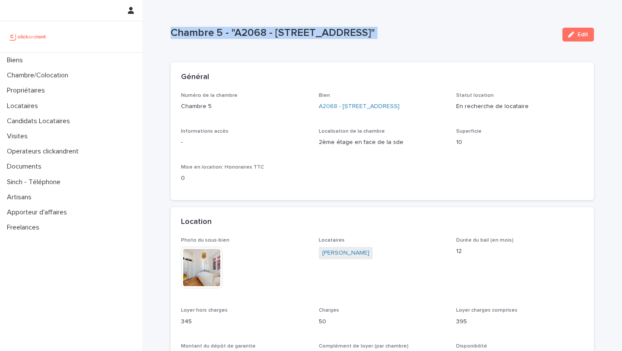
click at [350, 33] on p "Chambre 5 - "A2068 - 60 Rue De Castille, Amiens 80000"" at bounding box center [363, 33] width 385 height 13
click at [353, 33] on p "Chambre 5 - "A2068 - 60 Rue De Castille, Amiens 80000"" at bounding box center [363, 33] width 385 height 13
click at [362, 33] on p "Chambre 5 - "A2068 - 60 Rue De Castille, Amiens 80000"" at bounding box center [363, 33] width 385 height 13
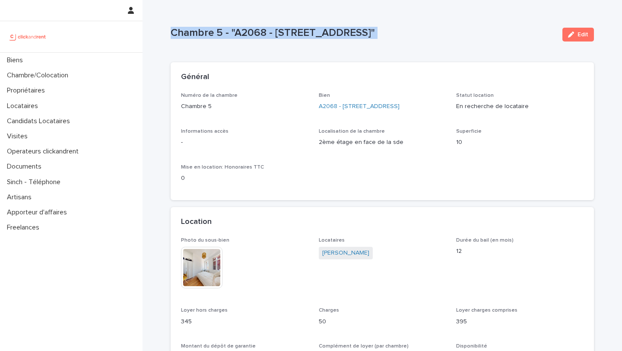
click at [362, 33] on p "Chambre 5 - "A2068 - 60 Rue De Castille, Amiens 80000"" at bounding box center [363, 33] width 385 height 13
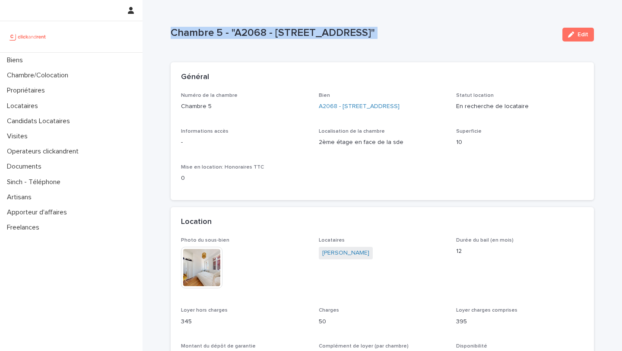
click at [273, 28] on p "Chambre 5 - "A2068 - 60 Rue De Castille, Amiens 80000"" at bounding box center [363, 33] width 385 height 13
click at [253, 32] on p "Chambre 5 - "A2068 - 60 Rue De Castille, Amiens 80000"" at bounding box center [363, 33] width 385 height 13
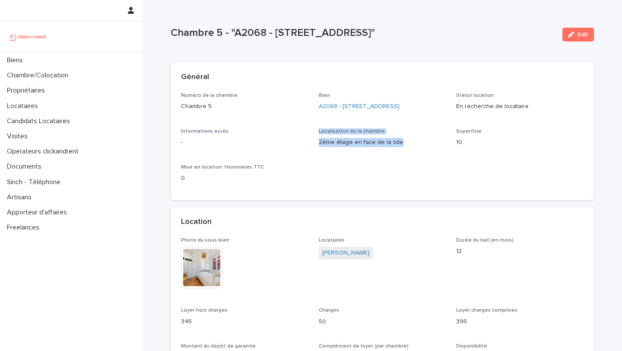
drag, startPoint x: 399, startPoint y: 143, endPoint x: 317, endPoint y: 134, distance: 83.0
click at [317, 133] on div "Numéro de la chambre Chambre 5 Bien A2068 - 60 Rue De Castille, Amiens 80000 St…" at bounding box center [382, 141] width 403 height 98
drag, startPoint x: 197, startPoint y: 143, endPoint x: 176, endPoint y: 131, distance: 24.6
click at [176, 130] on div "Numéro de la chambre Chambre 5 Bien A2068 - 60 Rue De Castille, Amiens 80000 St…" at bounding box center [382, 146] width 423 height 108
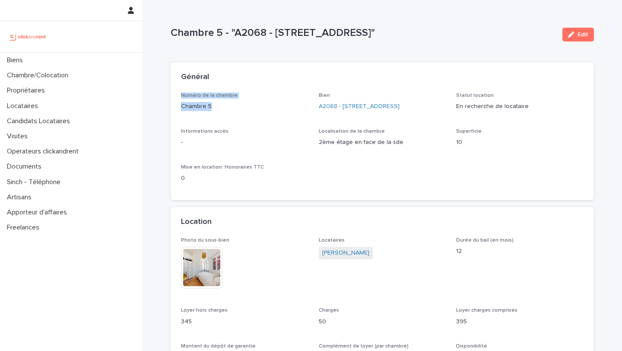
drag, startPoint x: 178, startPoint y: 93, endPoint x: 234, endPoint y: 105, distance: 57.0
click at [234, 105] on div "Numéro de la chambre Chambre 5 Bien A2068 - 60 Rue De Castille, Amiens 80000 St…" at bounding box center [382, 146] width 423 height 108
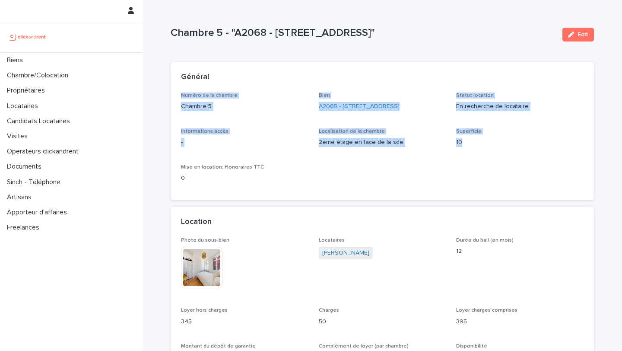
drag, startPoint x: 310, startPoint y: 92, endPoint x: 473, endPoint y: 139, distance: 169.9
click at [473, 139] on section "Général Numéro de la chambre Chambre 5 Bien A2068 - 60 Rue De Castille, Amiens …" at bounding box center [382, 131] width 423 height 138
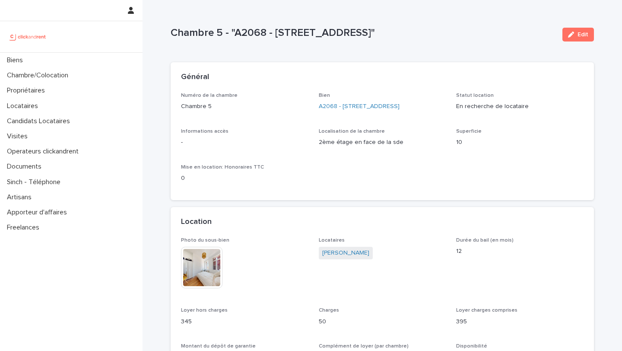
click at [206, 162] on div "Numéro de la chambre Chambre 5 Bien A2068 - 60 Rue De Castille, Amiens 80000 St…" at bounding box center [382, 141] width 403 height 98
click at [181, 95] on span "Numéro de la chambre" at bounding box center [209, 95] width 57 height 5
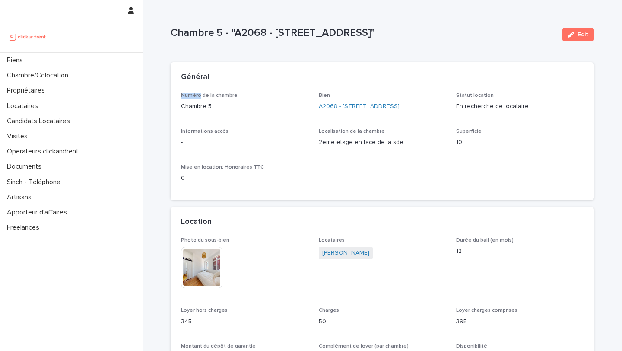
click at [181, 95] on span "Numéro de la chambre" at bounding box center [209, 95] width 57 height 5
click at [179, 95] on div "Numéro de la chambre Chambre 5 Bien A2068 - 60 Rue De Castille, Amiens 80000 St…" at bounding box center [382, 146] width 423 height 108
click at [179, 93] on div "Numéro de la chambre Chambre 5 Bien A2068 - 60 Rue De Castille, Amiens 80000 St…" at bounding box center [382, 146] width 423 height 108
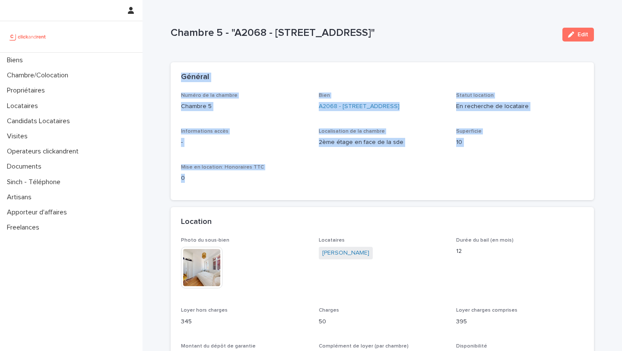
drag, startPoint x: 179, startPoint y: 77, endPoint x: 297, endPoint y: 175, distance: 152.7
click at [297, 175] on section "Général Numéro de la chambre Chambre 5 Bien A2068 - 60 Rue De Castille, Amiens …" at bounding box center [382, 131] width 423 height 138
drag, startPoint x: 172, startPoint y: 32, endPoint x: 297, endPoint y: 191, distance: 202.4
click at [283, 37] on p "Chambre 5 - "A2068 - 60 Rue De Castille, Amiens 80000"" at bounding box center [363, 33] width 385 height 13
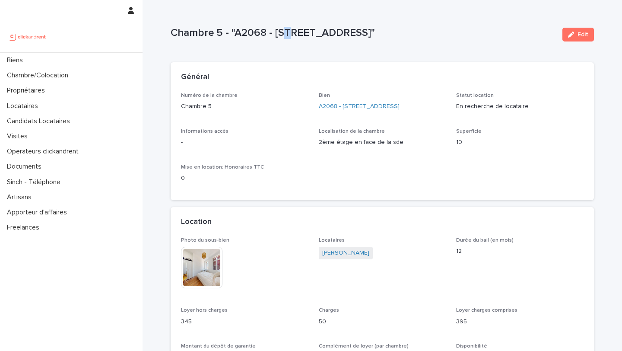
click at [283, 37] on p "Chambre 5 - "A2068 - 60 Rue De Castille, Amiens 80000"" at bounding box center [363, 33] width 385 height 13
click at [281, 37] on p "Chambre 5 - "A2068 - 60 Rue De Castille, Amiens 80000"" at bounding box center [363, 33] width 385 height 13
click at [297, 34] on p "Chambre 5 - "A2068 - 60 Rue De Castille, Amiens 80000"" at bounding box center [363, 33] width 385 height 13
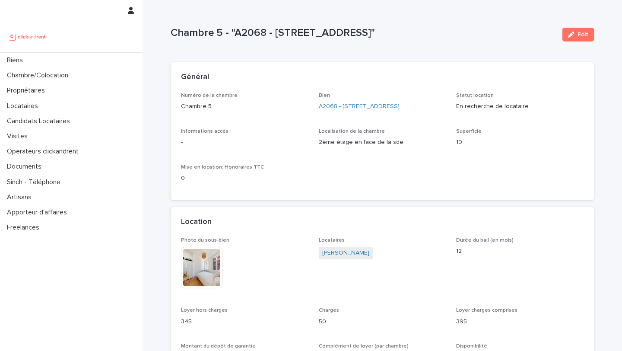
click at [312, 31] on p "Chambre 5 - "A2068 - 60 Rue De Castille, Amiens 80000"" at bounding box center [363, 33] width 385 height 13
click at [333, 29] on p "Chambre 5 - "A2068 - 60 Rue De Castille, Amiens 80000"" at bounding box center [363, 33] width 385 height 13
click at [375, 30] on p "Chambre 5 - "A2068 - 60 Rue De Castille, Amiens 80000"" at bounding box center [363, 33] width 385 height 13
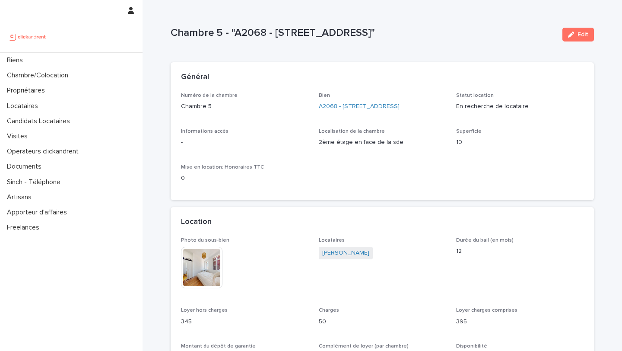
click at [375, 30] on p "Chambre 5 - "A2068 - 60 Rue De Castille, Amiens 80000"" at bounding box center [363, 33] width 385 height 13
click at [412, 30] on p "Chambre 5 - "A2068 - 60 Rue De Castille, Amiens 80000"" at bounding box center [363, 33] width 385 height 13
click at [323, 95] on span "Bien" at bounding box center [324, 95] width 11 height 5
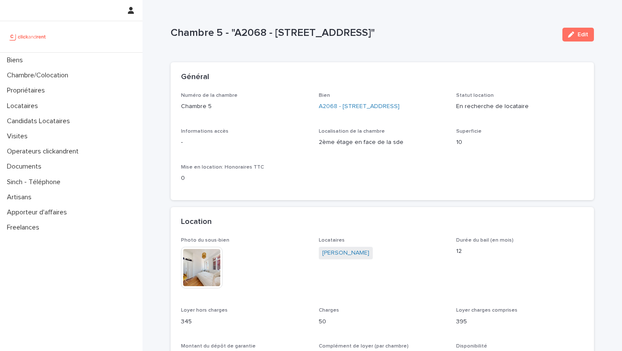
click at [326, 130] on span "Localisation de la chambre" at bounding box center [352, 131] width 66 height 5
click at [340, 131] on span "Localisation de la chambre" at bounding box center [352, 131] width 66 height 5
drag, startPoint x: 315, startPoint y: 132, endPoint x: 391, endPoint y: 152, distance: 78.2
click at [391, 152] on div "Numéro de la chambre Chambre 5 Bien A2068 - 60 Rue De Castille, Amiens 80000 St…" at bounding box center [382, 141] width 403 height 98
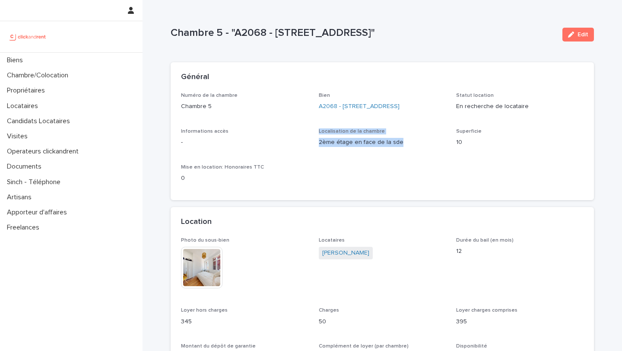
click at [384, 142] on p "2ème étage en face de la sde" at bounding box center [382, 142] width 127 height 9
click at [327, 130] on span "Localisation de la chambre" at bounding box center [352, 131] width 66 height 5
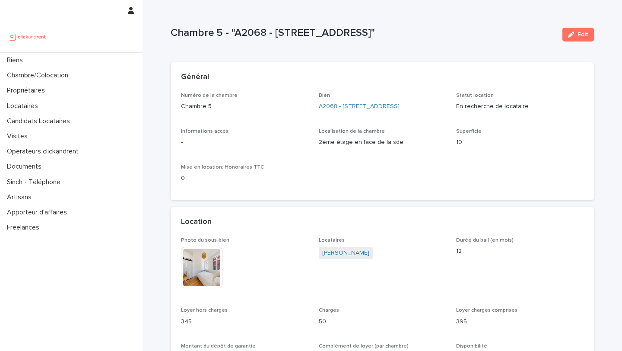
click at [338, 134] on div "Localisation de la chambre 2ème étage en face de la sde" at bounding box center [382, 140] width 127 height 25
click at [327, 133] on span "Localisation de la chambre" at bounding box center [352, 131] width 66 height 5
drag, startPoint x: 317, startPoint y: 130, endPoint x: 349, endPoint y: 153, distance: 39.7
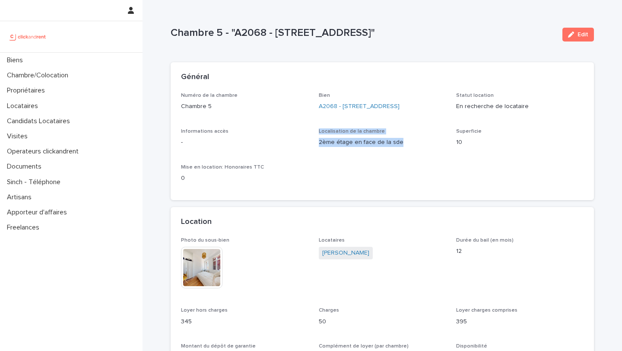
click at [349, 153] on div "Numéro de la chambre Chambre 5 Bien A2068 - 60 Rue De Castille, Amiens 80000 St…" at bounding box center [382, 141] width 403 height 98
click at [349, 153] on div "Localisation de la chambre 2ème étage en face de la sde" at bounding box center [382, 140] width 127 height 25
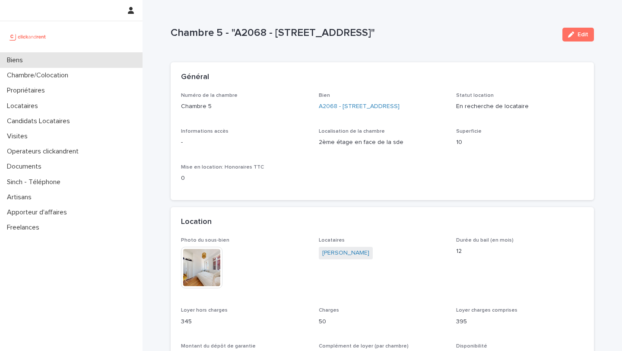
click at [43, 63] on div "Biens" at bounding box center [71, 60] width 143 height 15
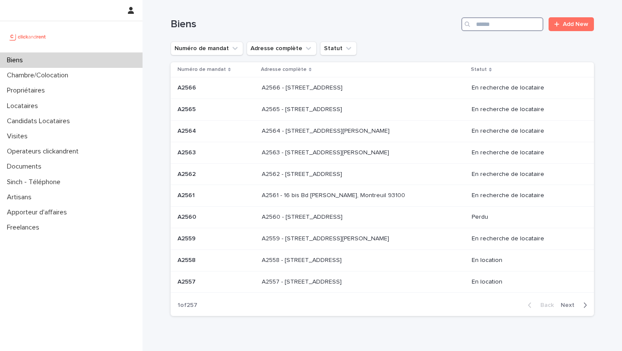
click at [508, 23] on input "Search" at bounding box center [502, 24] width 82 height 14
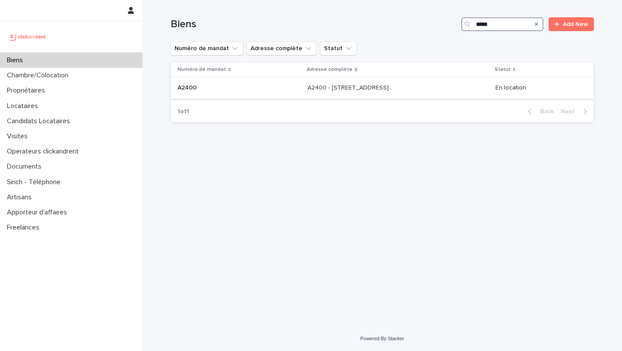
type input "*****"
click at [250, 87] on p at bounding box center [239, 87] width 123 height 7
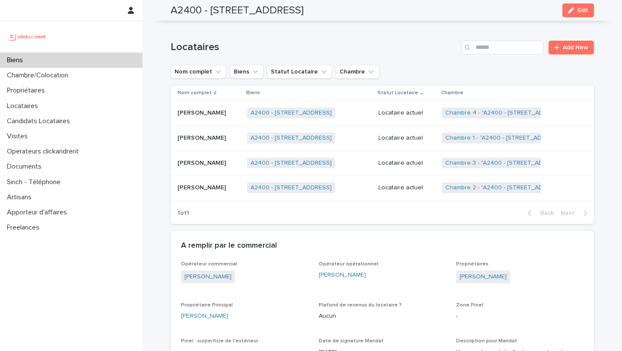
scroll to position [380, 0]
click at [200, 141] on p "Eléa Mathevet" at bounding box center [203, 136] width 50 height 9
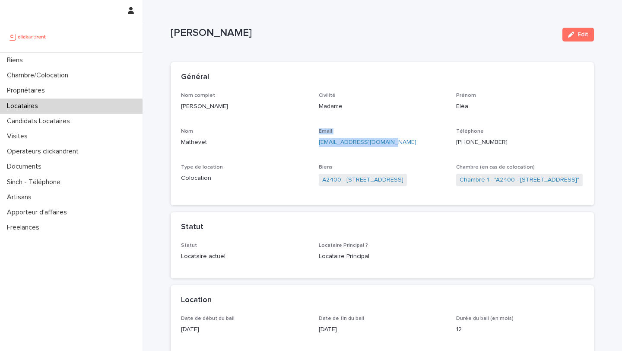
drag, startPoint x: 392, startPoint y: 140, endPoint x: 314, endPoint y: 141, distance: 78.2
click at [313, 141] on div "Nom complet Eléa Mathevet Civilité Madame Prénom Eléa Nom Mathevet Email elea.m…" at bounding box center [382, 143] width 403 height 103
copy div "Email elea.mathevet@gmail.com"
click at [38, 57] on div "Biens" at bounding box center [71, 60] width 143 height 15
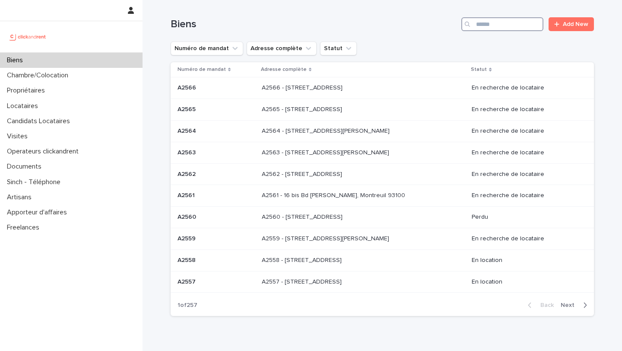
click at [484, 25] on input "Search" at bounding box center [502, 24] width 82 height 14
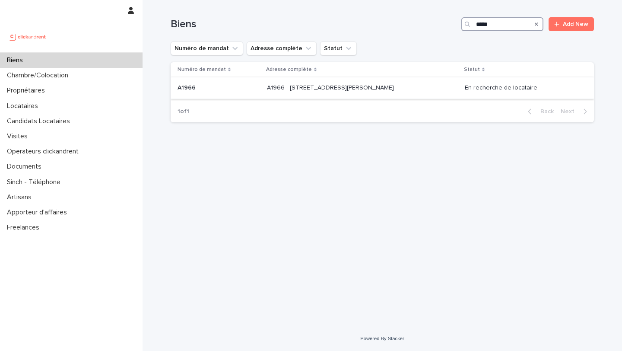
type input "*****"
click at [219, 88] on p at bounding box center [219, 87] width 82 height 7
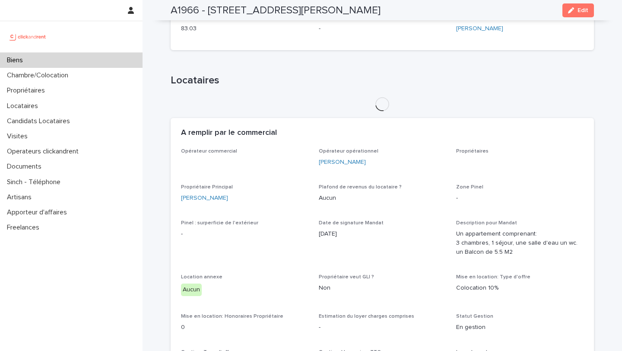
scroll to position [288, 0]
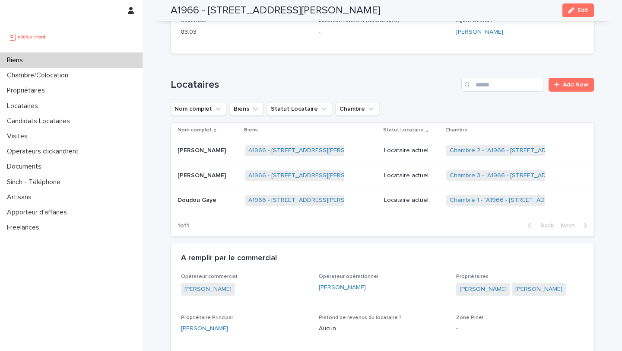
click at [196, 152] on p "[PERSON_NAME]" at bounding box center [203, 149] width 50 height 9
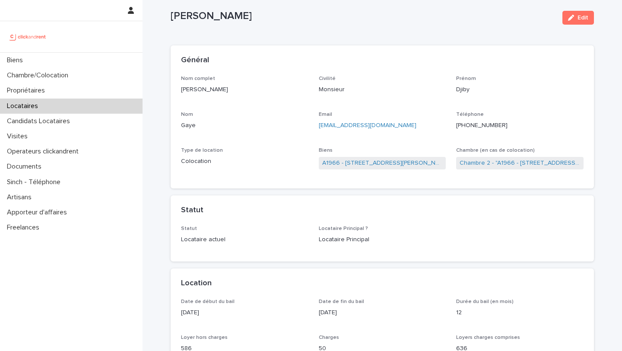
scroll to position [17, 0]
click at [387, 162] on link "A1966 - [STREET_ADDRESS][PERSON_NAME]" at bounding box center [382, 162] width 121 height 9
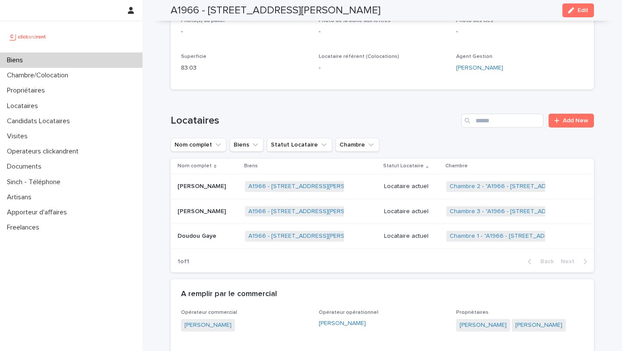
scroll to position [256, 0]
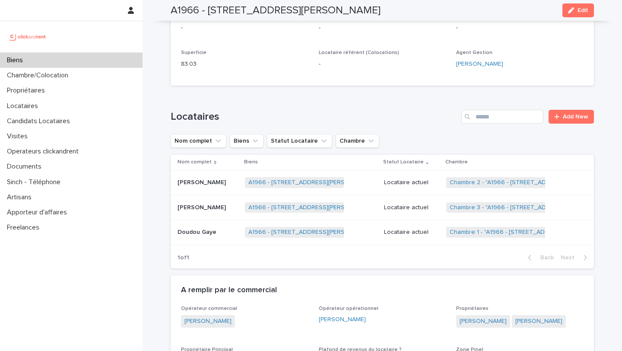
click at [196, 183] on p "[PERSON_NAME]" at bounding box center [203, 181] width 50 height 9
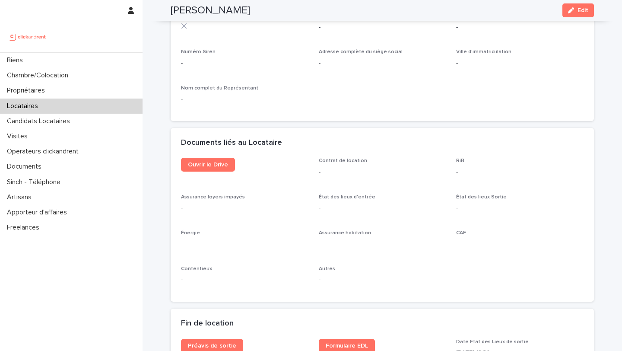
scroll to position [830, 0]
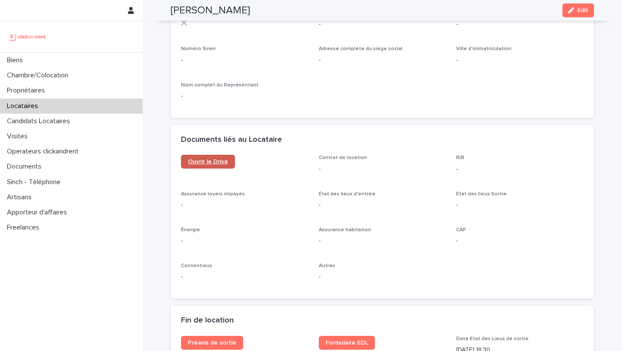
click at [212, 165] on span "Ouvrir le Drive" at bounding box center [208, 162] width 40 height 6
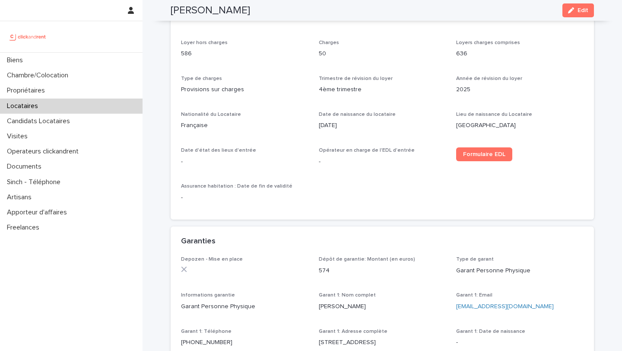
scroll to position [0, 0]
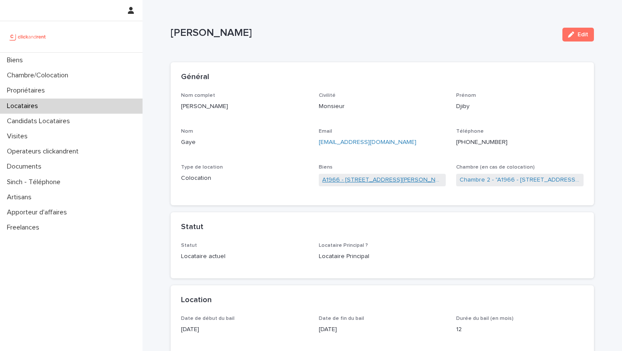
click at [357, 179] on link "A1966 - [STREET_ADDRESS][PERSON_NAME]" at bounding box center [382, 179] width 121 height 9
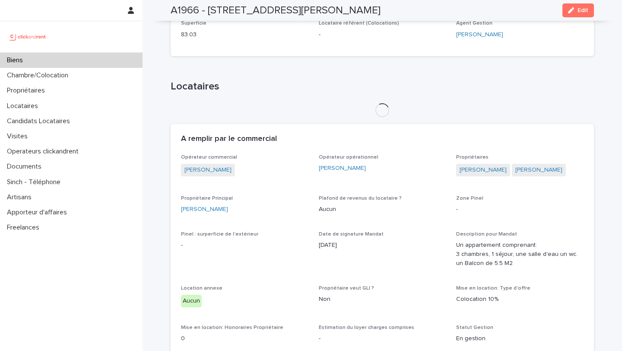
scroll to position [270, 0]
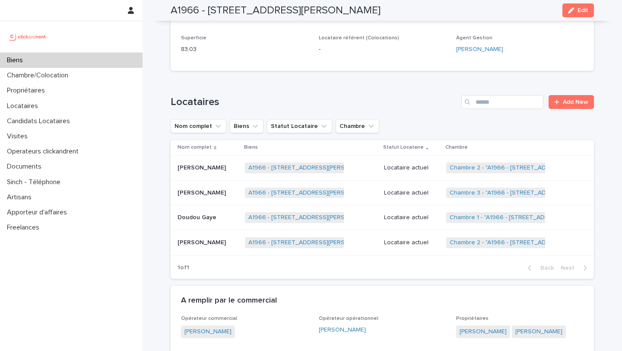
click at [198, 170] on p "[PERSON_NAME]" at bounding box center [203, 166] width 50 height 9
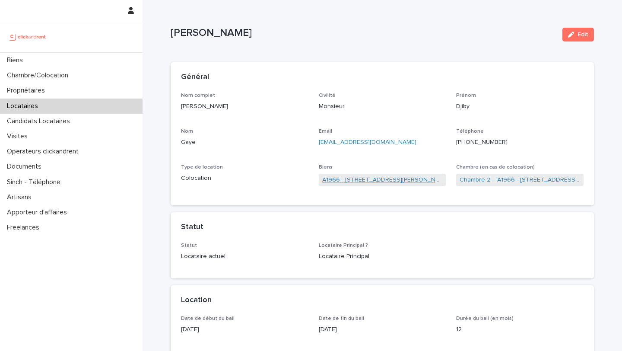
click at [362, 181] on link "A1966 - [STREET_ADDRESS][PERSON_NAME]" at bounding box center [382, 179] width 121 height 9
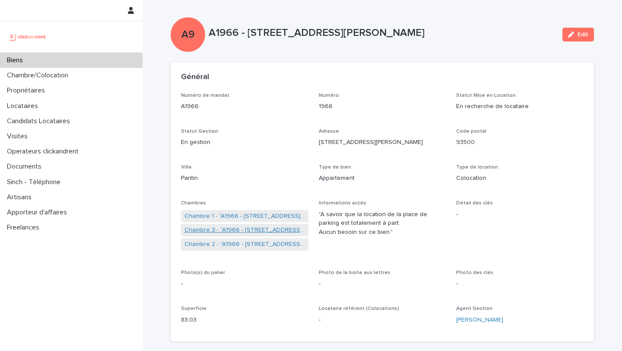
click at [231, 231] on link "Chambre 3 - "A1966 - [STREET_ADDRESS][PERSON_NAME]"" at bounding box center [244, 229] width 121 height 9
click at [231, 245] on link "Chambre 2 - "A1966 - [STREET_ADDRESS][PERSON_NAME]"" at bounding box center [244, 244] width 121 height 9
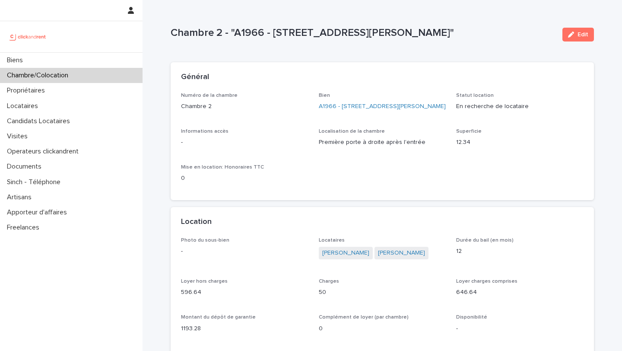
drag, startPoint x: 457, startPoint y: 33, endPoint x: 167, endPoint y: 25, distance: 290.4
click at [167, 25] on div "Loading... Saving… Loading... Saving… Chambre 2 - "A1966 - 5 rue Miriam Makeba,…" at bounding box center [382, 352] width 432 height 705
copy p "Chambre 2 - "A1966 - [STREET_ADDRESS][PERSON_NAME]""
click at [347, 105] on link "A1966 - 5 rue Miriam Makeba, Pantin 93500" at bounding box center [382, 106] width 127 height 9
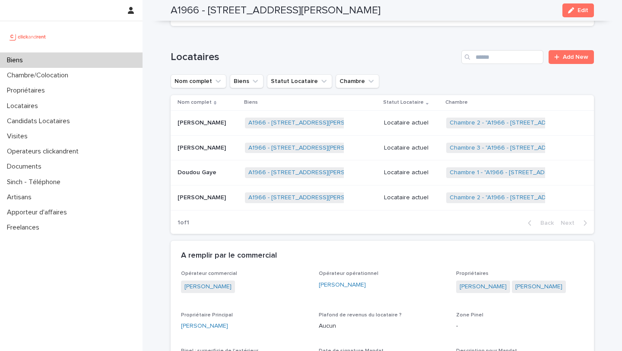
scroll to position [319, 0]
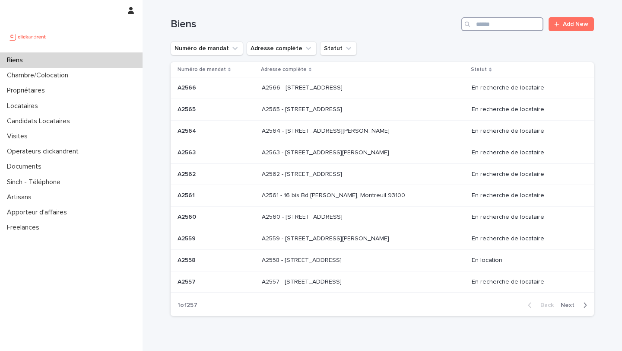
click at [501, 21] on input "Search" at bounding box center [502, 24] width 82 height 14
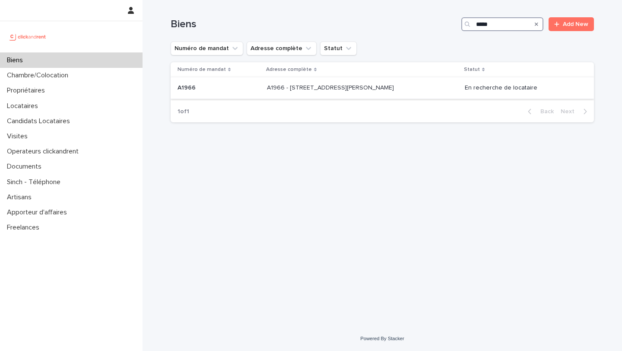
type input "*****"
click at [180, 92] on div "A1966 A1966" at bounding box center [219, 88] width 82 height 14
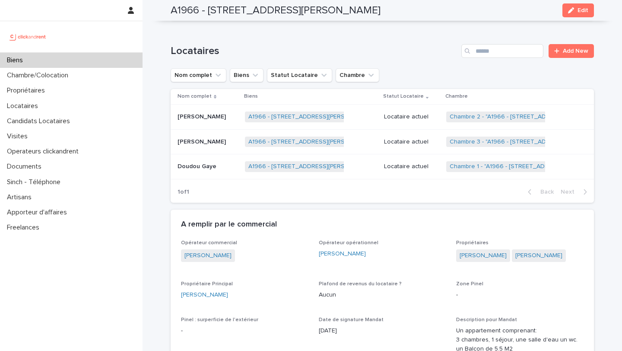
scroll to position [329, 0]
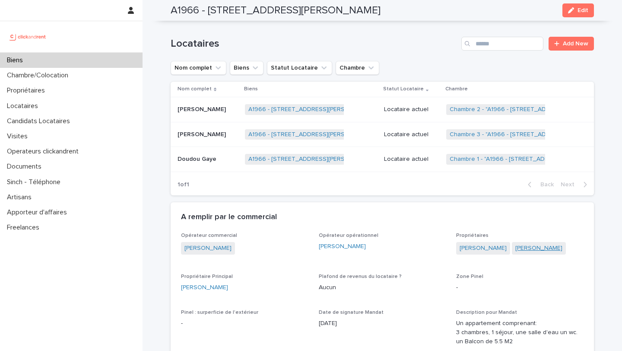
click at [515, 253] on link "[PERSON_NAME]" at bounding box center [538, 248] width 47 height 9
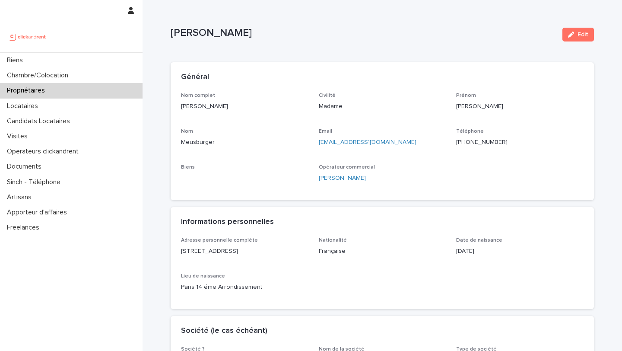
click at [469, 143] on ringoverc2c-number-84e06f14122c "[PHONE_NUMBER]" at bounding box center [481, 142] width 51 height 6
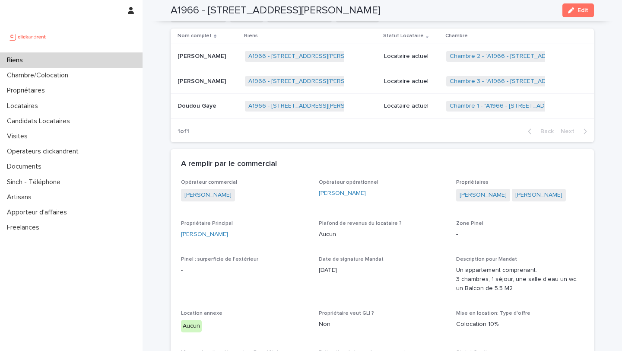
scroll to position [382, 0]
click at [515, 199] on link "[PERSON_NAME]" at bounding box center [538, 194] width 47 height 9
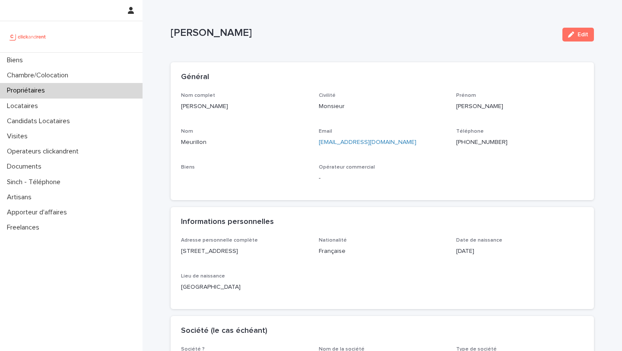
click at [466, 141] on ringoverc2c-number-84e06f14122c "[PHONE_NUMBER]" at bounding box center [481, 142] width 51 height 6
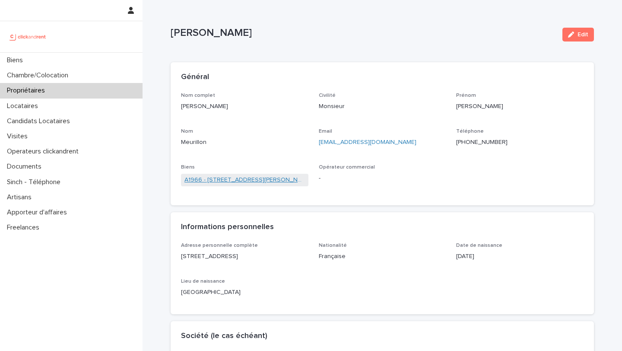
click at [261, 179] on link "A1966 - [STREET_ADDRESS][PERSON_NAME]" at bounding box center [244, 179] width 121 height 9
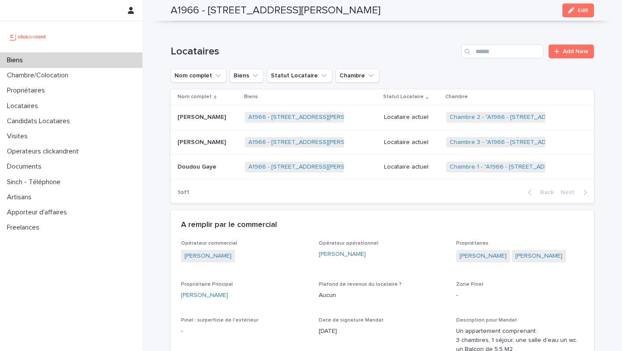
scroll to position [323, 0]
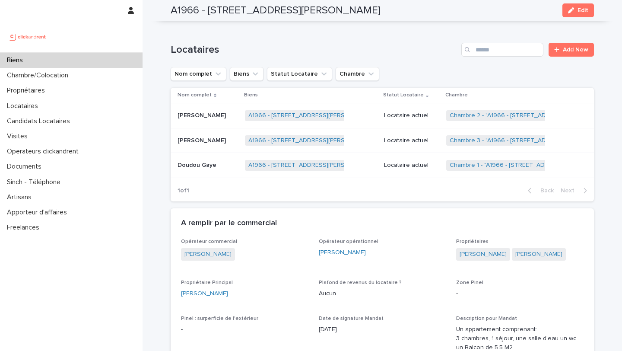
click at [198, 117] on p "[PERSON_NAME]" at bounding box center [203, 114] width 50 height 9
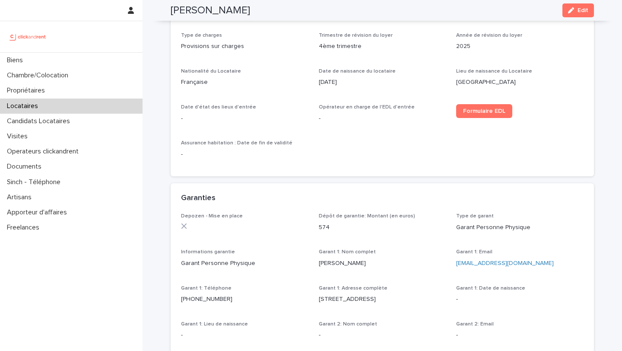
scroll to position [357, 0]
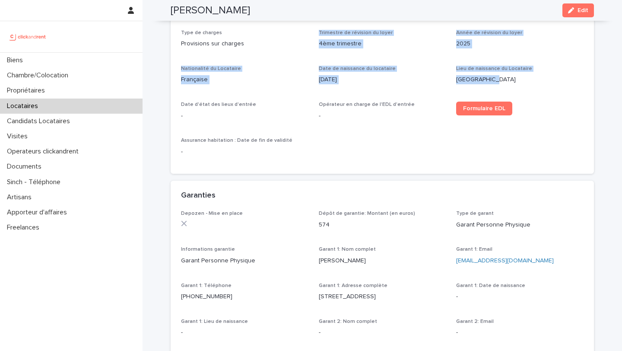
drag, startPoint x: 498, startPoint y: 80, endPoint x: 318, endPoint y: 33, distance: 185.6
click at [317, 33] on div "Date de début du bail [DATE] Date de fin du bail [DATE] Durée du bail (en mois)…" at bounding box center [382, 60] width 403 height 205
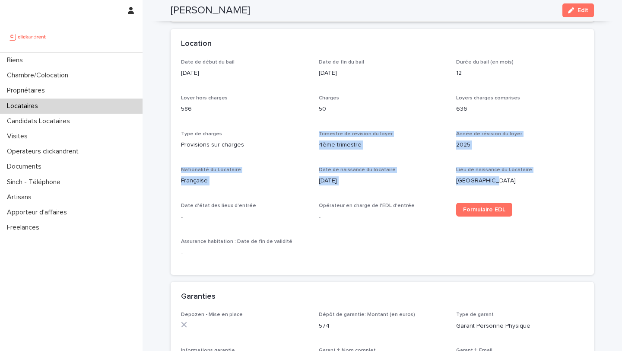
scroll to position [256, 0]
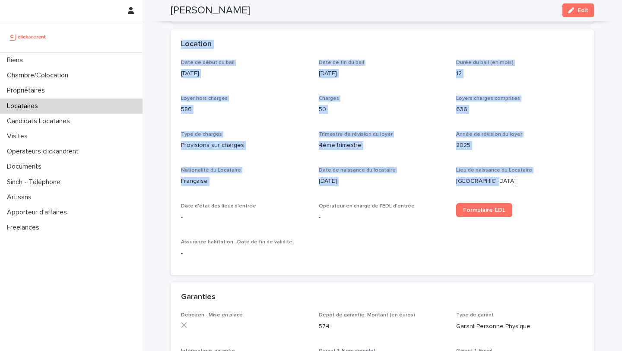
drag, startPoint x: 181, startPoint y: 42, endPoint x: 504, endPoint y: 184, distance: 353.0
click at [504, 184] on section "Location Date de début du bail [DATE] Date de fin du bail [DATE] Durée du bail …" at bounding box center [382, 152] width 423 height 246
click at [366, 144] on p "4ème trimestre" at bounding box center [382, 145] width 127 height 9
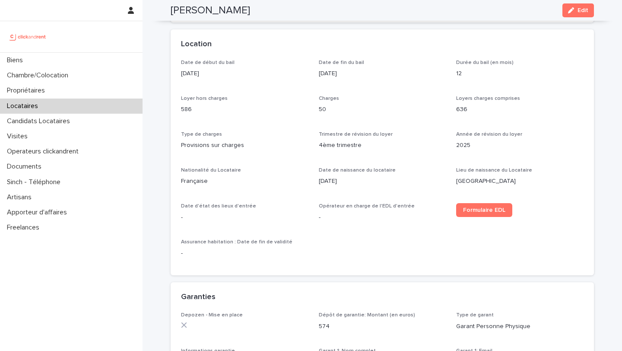
click at [347, 143] on p "4ème trimestre" at bounding box center [382, 145] width 127 height 9
click at [322, 108] on p "50" at bounding box center [382, 109] width 127 height 9
click at [322, 96] on span "Charges" at bounding box center [329, 98] width 20 height 5
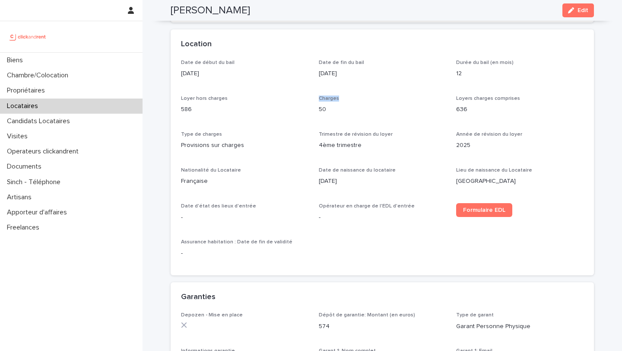
click at [322, 96] on span "Charges" at bounding box center [329, 98] width 20 height 5
click at [323, 112] on p "50" at bounding box center [382, 109] width 127 height 9
click at [323, 98] on span "Charges" at bounding box center [329, 98] width 20 height 5
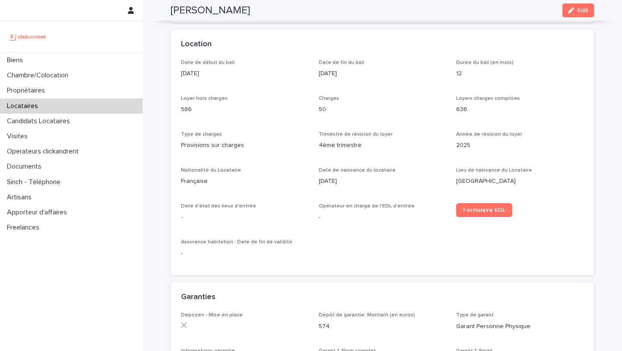
click at [323, 111] on p "50" at bounding box center [382, 109] width 127 height 9
click at [325, 98] on span "Charges" at bounding box center [329, 98] width 20 height 5
click at [337, 105] on p "50" at bounding box center [382, 109] width 127 height 9
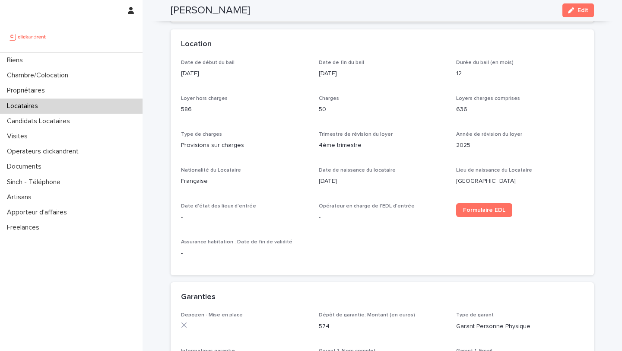
click at [329, 98] on span "Charges" at bounding box center [329, 98] width 20 height 5
click at [325, 108] on p "50" at bounding box center [382, 109] width 127 height 9
click at [324, 97] on span "Charges" at bounding box center [329, 98] width 20 height 5
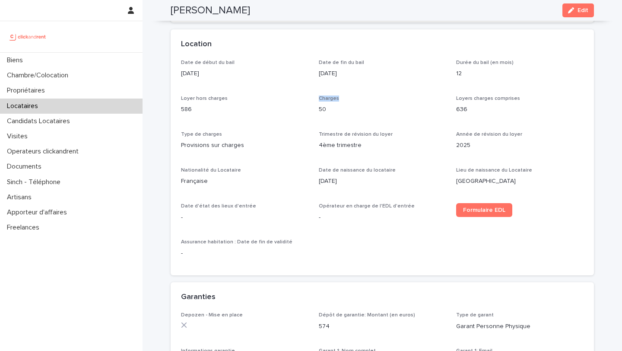
click at [324, 97] on span "Charges" at bounding box center [329, 98] width 20 height 5
click at [325, 99] on span "Charges" at bounding box center [329, 98] width 20 height 5
click at [323, 106] on p "50" at bounding box center [382, 109] width 127 height 9
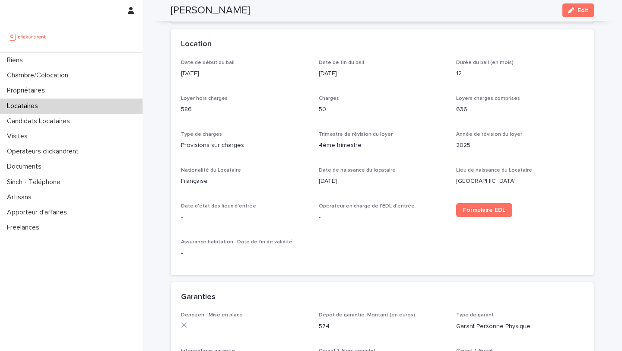
click at [328, 135] on span "Trimestre de révision du loyer" at bounding box center [356, 134] width 74 height 5
click at [322, 97] on span "Charges" at bounding box center [329, 98] width 20 height 5
click at [321, 110] on p "50" at bounding box center [382, 109] width 127 height 9
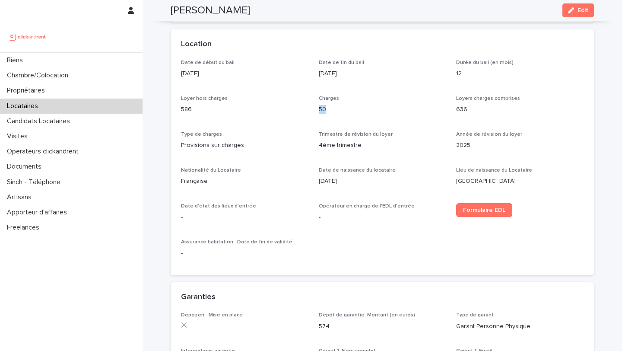
click at [321, 110] on p "50" at bounding box center [382, 109] width 127 height 9
click at [324, 101] on span "Charges" at bounding box center [329, 98] width 20 height 5
click at [328, 100] on span "Charges" at bounding box center [329, 98] width 20 height 5
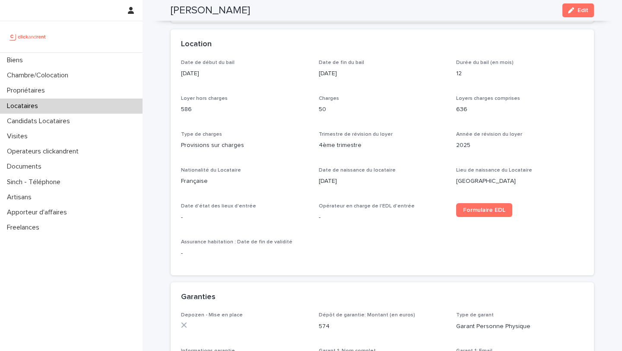
click at [324, 108] on p "50" at bounding box center [382, 109] width 127 height 9
drag, startPoint x: 319, startPoint y: 98, endPoint x: 331, endPoint y: 111, distance: 17.7
click at [331, 111] on div "Charges 50" at bounding box center [382, 107] width 127 height 25
drag, startPoint x: 317, startPoint y: 133, endPoint x: 361, endPoint y: 152, distance: 47.4
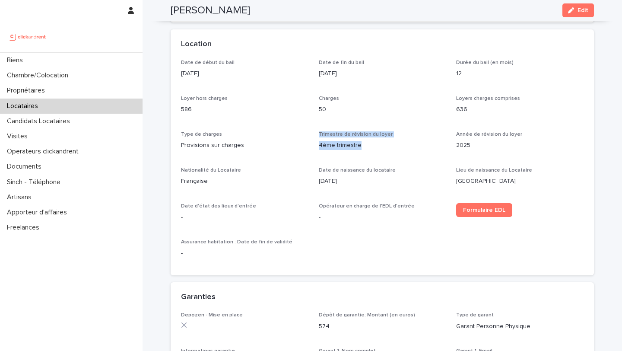
click at [361, 152] on div "Date de début du bail [DATE] Date de fin du bail [DATE] Durée du bail (en mois)…" at bounding box center [382, 162] width 403 height 205
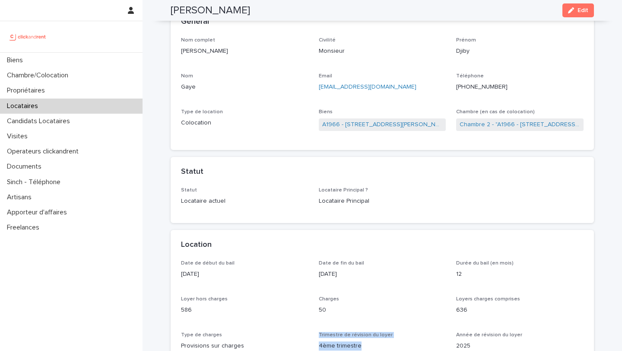
scroll to position [0, 0]
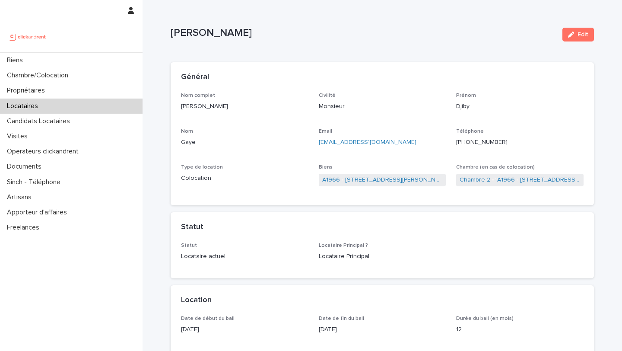
click at [475, 142] on ringoverc2c-number-84e06f14122c "[PHONE_NUMBER]" at bounding box center [481, 142] width 51 height 6
click at [47, 60] on div "Biens" at bounding box center [71, 60] width 143 height 15
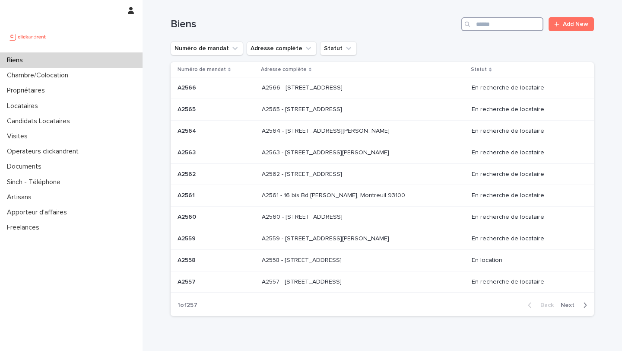
click at [481, 28] on input "Search" at bounding box center [502, 24] width 82 height 14
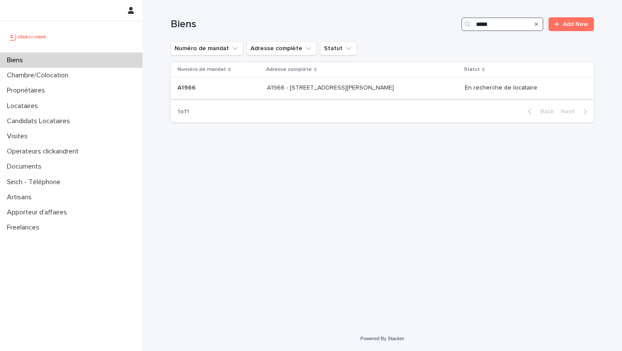
type input "*****"
click at [227, 86] on p at bounding box center [219, 87] width 82 height 7
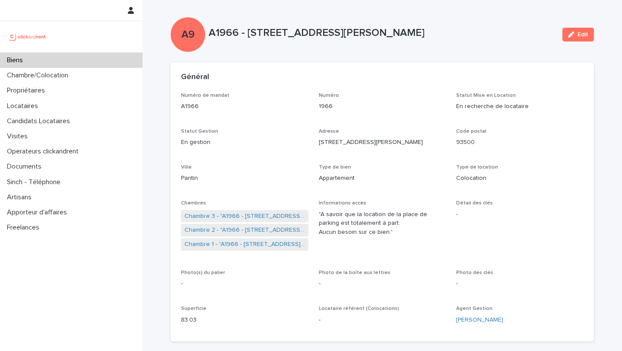
drag, startPoint x: 421, startPoint y: 35, endPoint x: 247, endPoint y: 32, distance: 174.1
click at [247, 32] on p "A1966 - [STREET_ADDRESS][PERSON_NAME]" at bounding box center [382, 33] width 347 height 13
drag, startPoint x: 210, startPoint y: 32, endPoint x: 436, endPoint y: 35, distance: 226.4
click at [436, 35] on p "A1966 - [STREET_ADDRESS][PERSON_NAME]" at bounding box center [382, 33] width 347 height 13
click at [353, 33] on p "A1966 - [STREET_ADDRESS][PERSON_NAME]" at bounding box center [382, 33] width 347 height 13
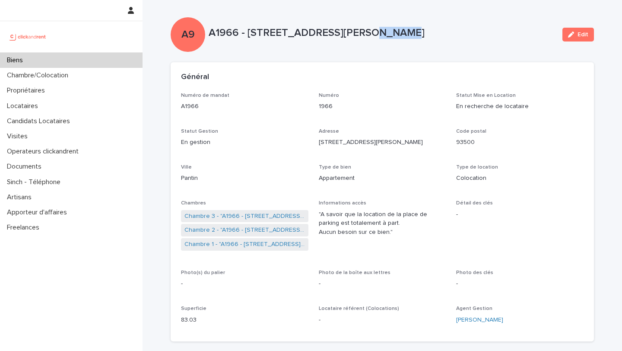
click at [353, 33] on p "A1966 - [STREET_ADDRESS][PERSON_NAME]" at bounding box center [382, 33] width 347 height 13
click at [384, 35] on p "A1966 - [STREET_ADDRESS][PERSON_NAME]" at bounding box center [382, 33] width 347 height 13
click at [376, 33] on p "A1966 - [STREET_ADDRESS][PERSON_NAME]" at bounding box center [382, 33] width 347 height 13
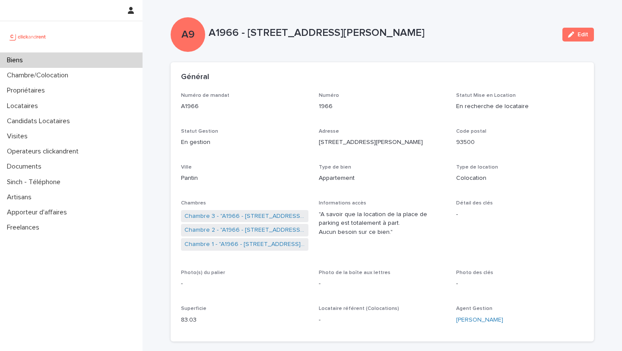
click at [395, 33] on p "A1966 - [STREET_ADDRESS][PERSON_NAME]" at bounding box center [382, 33] width 347 height 13
click at [371, 32] on p "A1966 - [STREET_ADDRESS][PERSON_NAME]" at bounding box center [382, 33] width 347 height 13
click at [339, 31] on p "A1966 - [STREET_ADDRESS][PERSON_NAME]" at bounding box center [382, 33] width 347 height 13
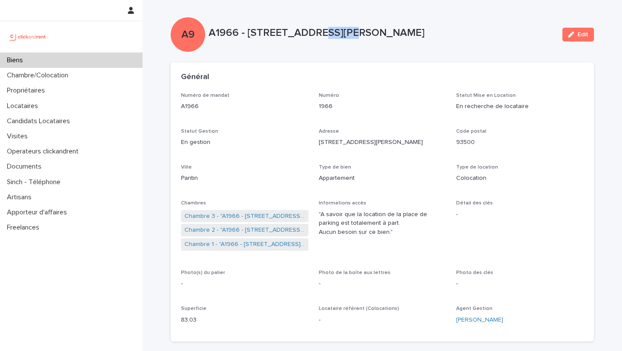
click at [339, 31] on p "A1966 - [STREET_ADDRESS][PERSON_NAME]" at bounding box center [382, 33] width 347 height 13
click at [294, 31] on p "A1966 - [STREET_ADDRESS][PERSON_NAME]" at bounding box center [382, 33] width 347 height 13
click at [269, 32] on p "A1966 - [STREET_ADDRESS][PERSON_NAME]" at bounding box center [382, 33] width 347 height 13
click at [260, 32] on p "A1966 - [STREET_ADDRESS][PERSON_NAME]" at bounding box center [382, 33] width 347 height 13
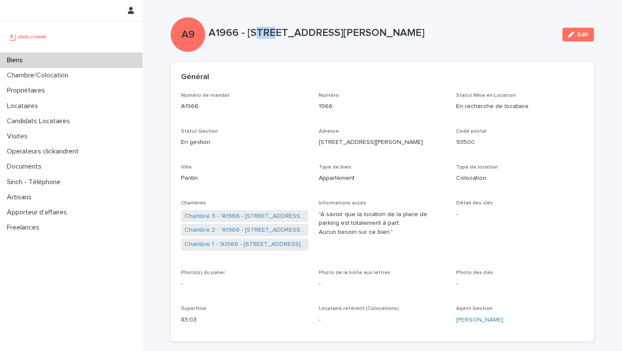
click at [260, 32] on p "A1966 - [STREET_ADDRESS][PERSON_NAME]" at bounding box center [382, 33] width 347 height 13
click at [249, 32] on p "A1966 - [STREET_ADDRESS][PERSON_NAME]" at bounding box center [382, 33] width 347 height 13
click at [263, 32] on p "A1966 - 5 rue Miriam Makeba, Pantin 93500" at bounding box center [382, 33] width 347 height 13
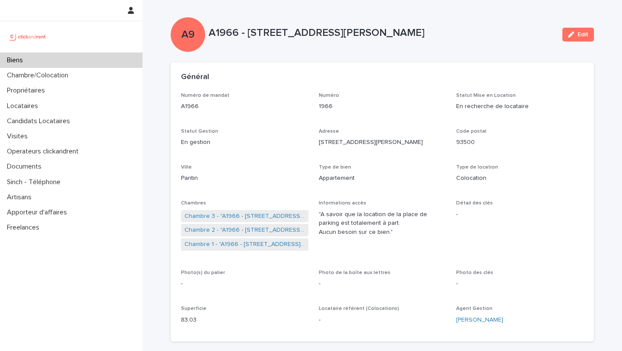
click at [285, 33] on p "A1966 - 5 rue Miriam Makeba, Pantin 93500" at bounding box center [382, 33] width 347 height 13
click at [319, 33] on p "A1966 - 5 rue Miriam Makeba, Pantin 93500" at bounding box center [382, 33] width 347 height 13
click at [358, 32] on p "A1966 - 5 rue Miriam Makeba, Pantin 93500" at bounding box center [382, 33] width 347 height 13
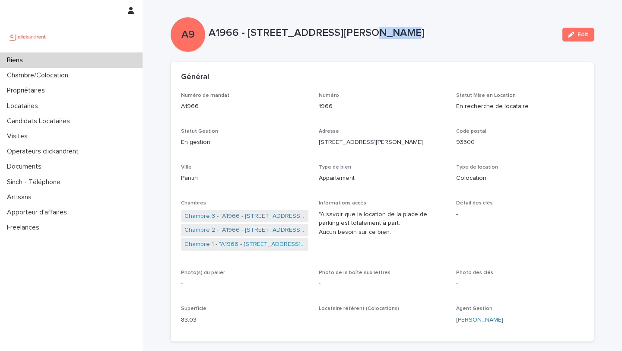
click at [358, 32] on p "A1966 - 5 rue Miriam Makeba, Pantin 93500" at bounding box center [382, 33] width 347 height 13
click at [391, 33] on p "A1966 - 5 rue Miriam Makeba, Pantin 93500" at bounding box center [382, 33] width 347 height 13
click at [369, 33] on p "A1966 - 5 rue Miriam Makeba, Pantin 93500" at bounding box center [382, 33] width 347 height 13
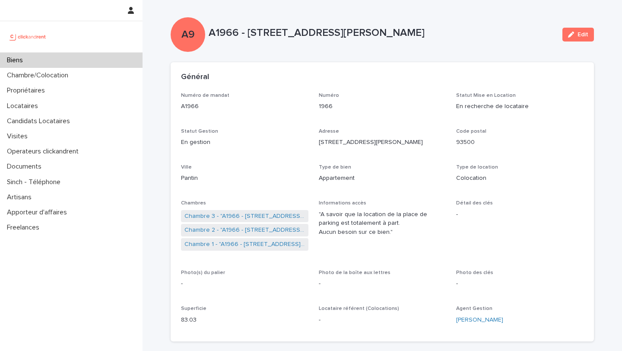
click at [334, 33] on p "A1966 - 5 rue Miriam Makeba, Pantin 93500" at bounding box center [382, 33] width 347 height 13
click at [293, 30] on p "A1966 - 5 rue Miriam Makeba, Pantin 93500" at bounding box center [382, 33] width 347 height 13
click at [263, 33] on p "A1966 - 5 rue Miriam Makeba, Pantin 93500" at bounding box center [382, 33] width 347 height 13
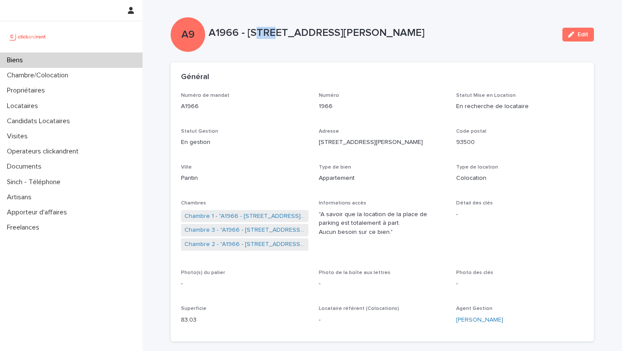
click at [263, 33] on p "A1966 - 5 rue Miriam Makeba, Pantin 93500" at bounding box center [382, 33] width 347 height 13
click at [291, 32] on p "A1966 - 5 rue Miriam Makeba, Pantin 93500" at bounding box center [382, 33] width 347 height 13
click at [323, 32] on p "A1966 - 5 rue Miriam Makeba, Pantin 93500" at bounding box center [382, 33] width 347 height 13
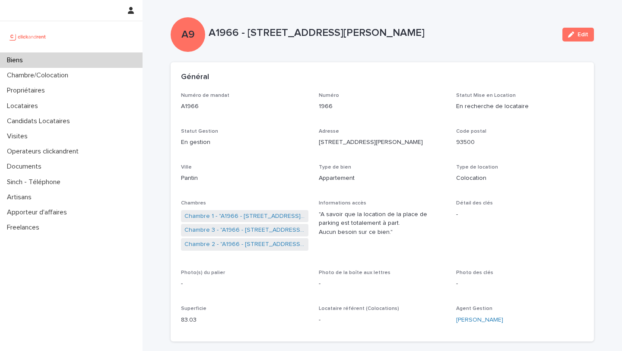
click at [297, 32] on p "A1966 - 5 rue Miriam Makeba, Pantin 93500" at bounding box center [382, 33] width 347 height 13
click at [261, 32] on p "A1966 - 5 rue Miriam Makeba, Pantin 93500" at bounding box center [382, 33] width 347 height 13
click at [248, 32] on p "A1966 - [STREET_ADDRESS][PERSON_NAME]" at bounding box center [382, 33] width 347 height 13
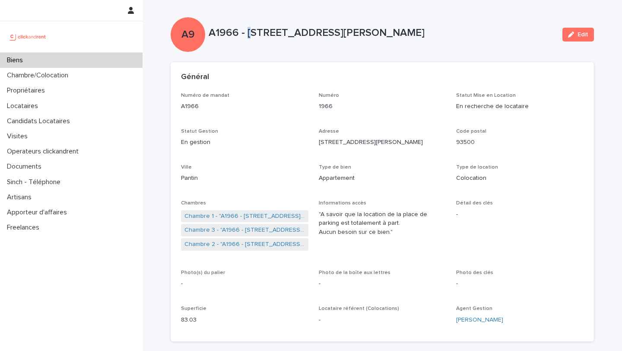
click at [248, 32] on p "A1966 - [STREET_ADDRESS][PERSON_NAME]" at bounding box center [382, 33] width 347 height 13
click at [265, 34] on p "A1966 - [STREET_ADDRESS][PERSON_NAME]" at bounding box center [382, 33] width 347 height 13
click at [289, 35] on p "A1966 - [STREET_ADDRESS][PERSON_NAME]" at bounding box center [382, 33] width 347 height 13
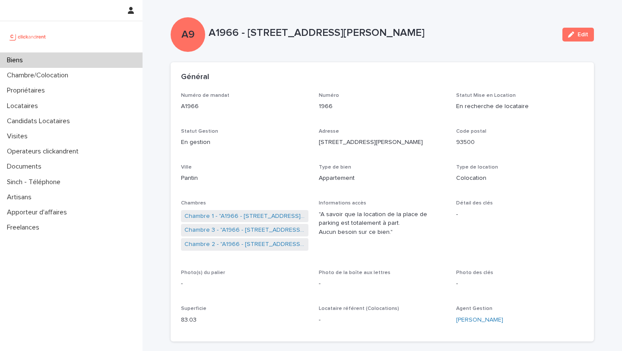
click at [325, 36] on p "A1966 - [STREET_ADDRESS][PERSON_NAME]" at bounding box center [382, 33] width 347 height 13
click at [360, 35] on p "A1966 - [STREET_ADDRESS][PERSON_NAME]" at bounding box center [382, 33] width 347 height 13
click at [400, 35] on p "A1966 - [STREET_ADDRESS][PERSON_NAME]" at bounding box center [382, 33] width 347 height 13
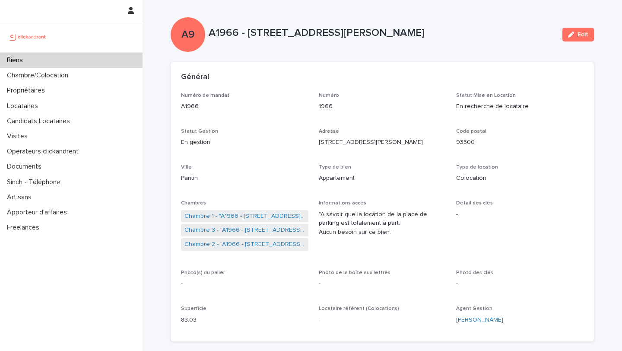
click at [400, 35] on p "A1966 - [STREET_ADDRESS][PERSON_NAME]" at bounding box center [382, 33] width 347 height 13
click at [369, 32] on p "A1966 - [STREET_ADDRESS][PERSON_NAME]" at bounding box center [382, 33] width 347 height 13
click at [333, 31] on p "A1966 - [STREET_ADDRESS][PERSON_NAME]" at bounding box center [382, 33] width 347 height 13
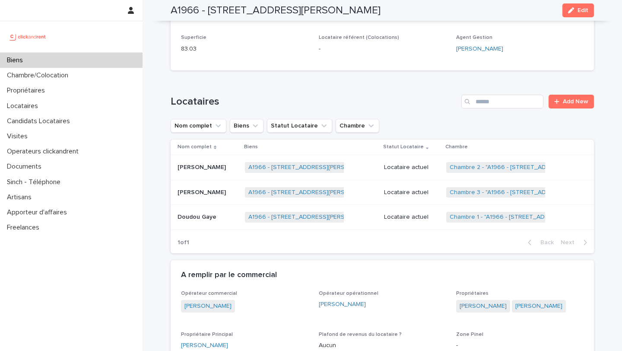
scroll to position [305, 0]
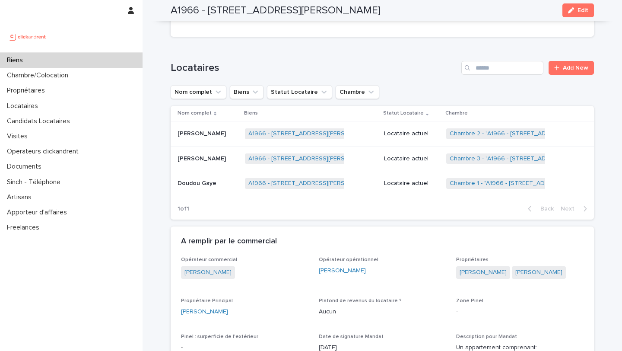
click at [194, 140] on div "Djiby Gaye Djiby Gaye" at bounding box center [208, 134] width 60 height 14
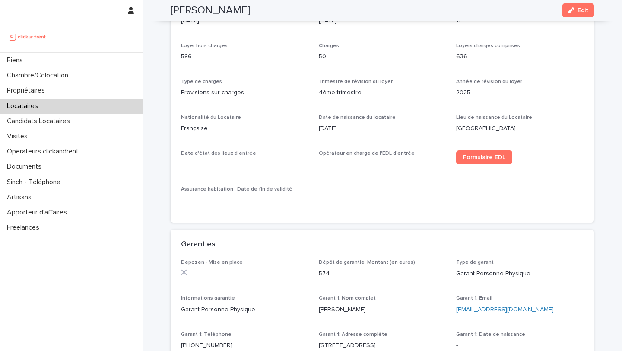
scroll to position [309, 0]
click at [475, 162] on link "Formulaire EDL" at bounding box center [484, 157] width 56 height 14
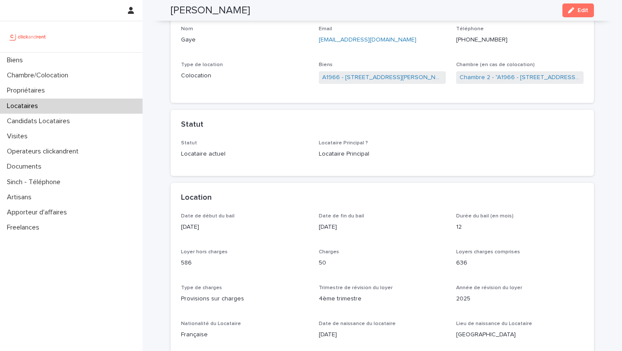
scroll to position [0, 0]
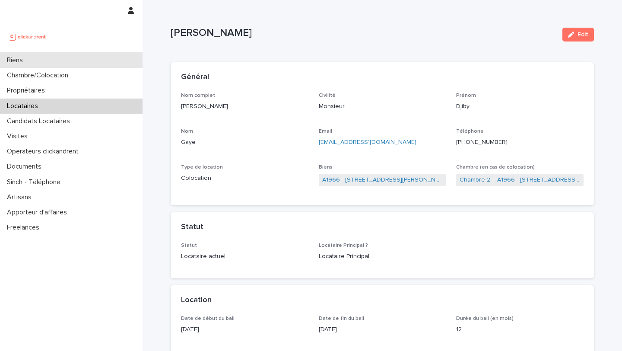
click at [48, 61] on div "Biens" at bounding box center [71, 60] width 143 height 15
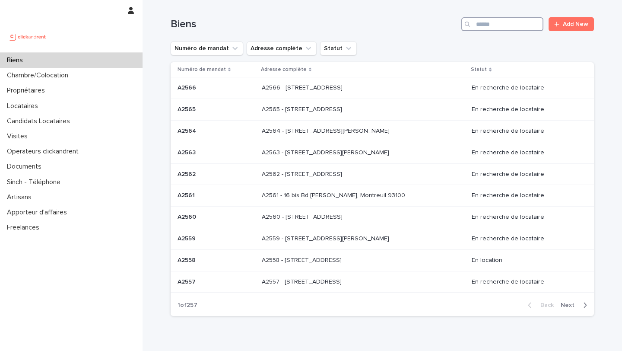
click at [509, 28] on input "Search" at bounding box center [502, 24] width 82 height 14
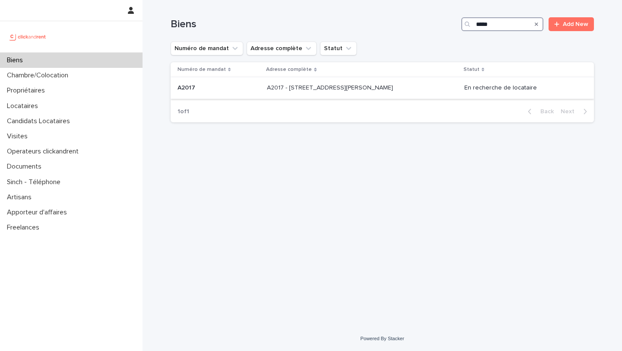
type input "*****"
click at [237, 89] on p at bounding box center [219, 87] width 82 height 7
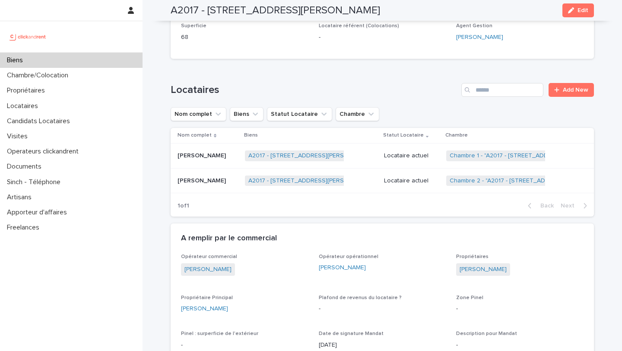
scroll to position [288, 0]
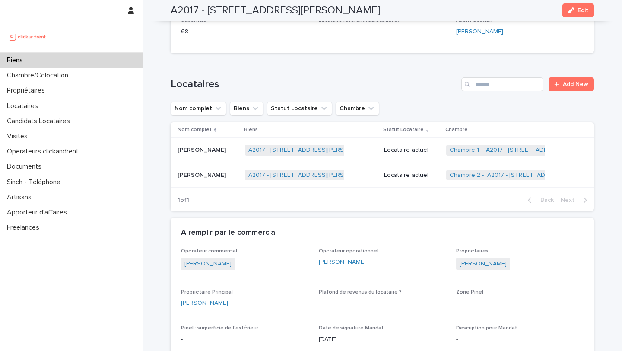
click at [219, 176] on p "Ngaradji Medingam" at bounding box center [203, 174] width 50 height 9
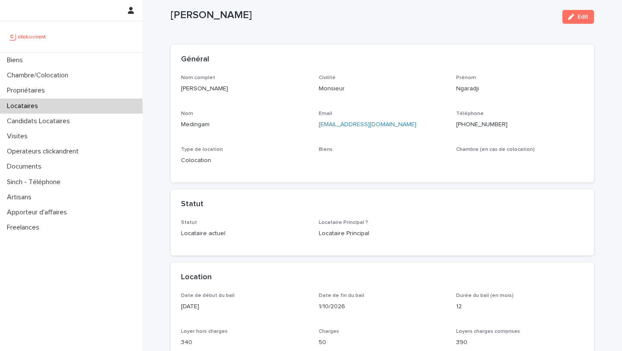
scroll to position [23, 0]
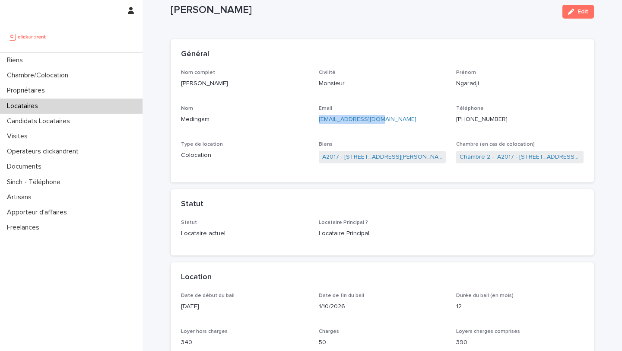
drag, startPoint x: 381, startPoint y: 124, endPoint x: 317, endPoint y: 121, distance: 64.0
click at [317, 121] on div "Nom complet Ngaradji Medingam Civilité Monsieur Prénom Ngaradji Nom Medingam Em…" at bounding box center [382, 121] width 403 height 103
copy link "mngaradji@gmail.com"
click at [365, 160] on link "A2017 - 306 Rue Georges Guynemer, Amiens 80080" at bounding box center [382, 156] width 121 height 9
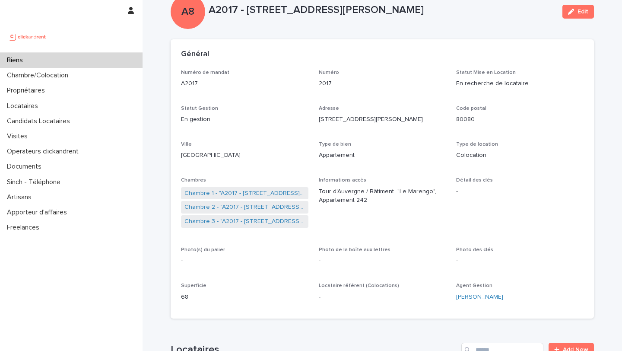
drag, startPoint x: 463, startPoint y: 8, endPoint x: 249, endPoint y: 7, distance: 214.2
click at [249, 7] on p "A2017 - 306 Rue Georges Guynemer, Amiens 80080" at bounding box center [382, 10] width 347 height 13
copy p "06 Rue Georges Guynemer, Amiens 80080"
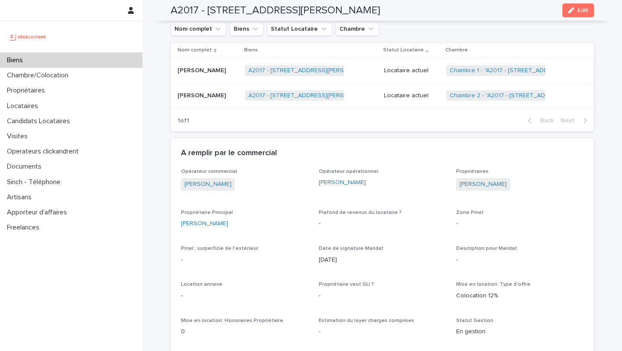
scroll to position [358, 0]
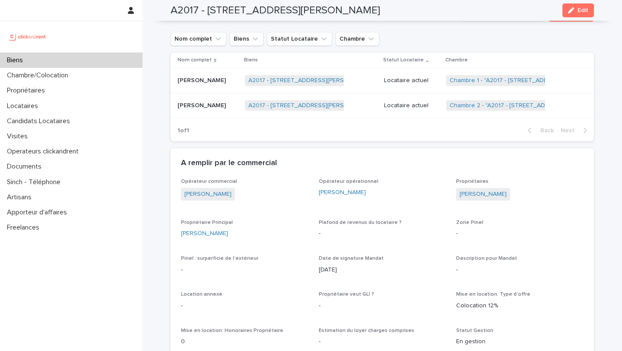
click at [201, 111] on div "Ngaradji Medingam Ngaradji Medingam" at bounding box center [208, 105] width 60 height 14
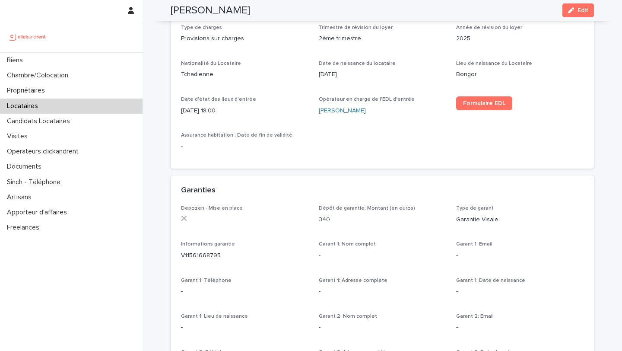
scroll to position [364, 0]
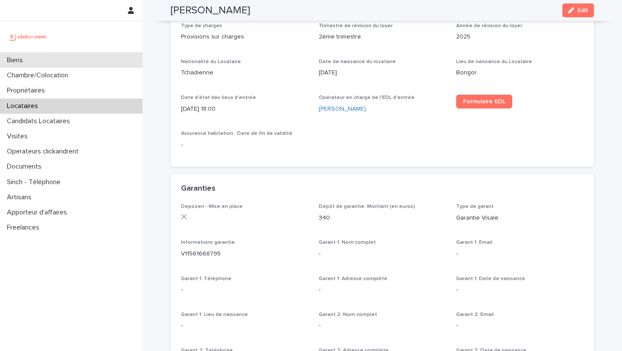
click at [35, 64] on div "Biens" at bounding box center [71, 60] width 143 height 15
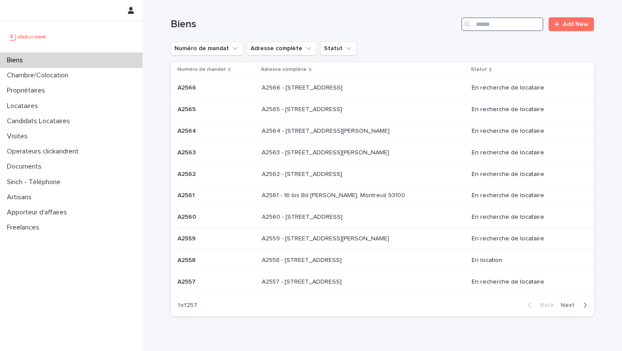
click at [485, 30] on input "Search" at bounding box center [502, 24] width 82 height 14
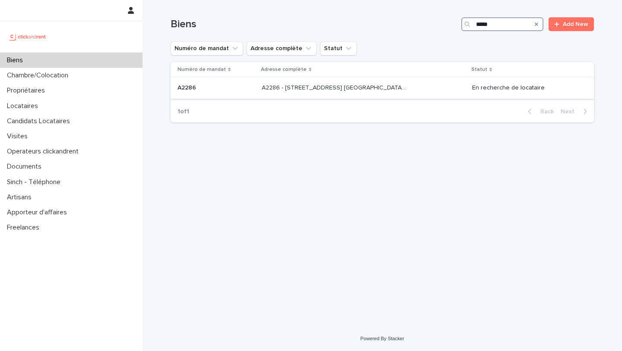
type input "*****"
click at [205, 88] on p at bounding box center [216, 87] width 77 height 7
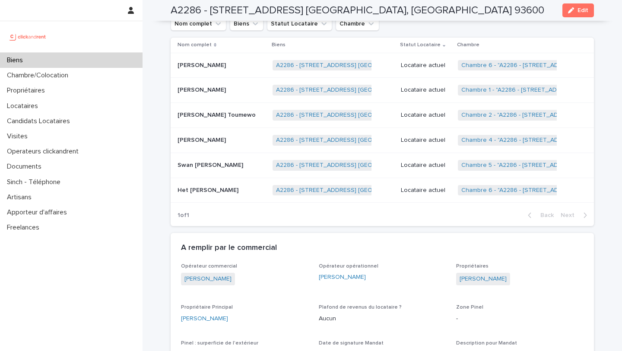
scroll to position [625, 0]
click at [482, 190] on link "Chambre 6 - "A2286 - 5 allée du Dr. Schalow, Aulnay-sous-Bois 93600"" at bounding box center [593, 189] width 265 height 7
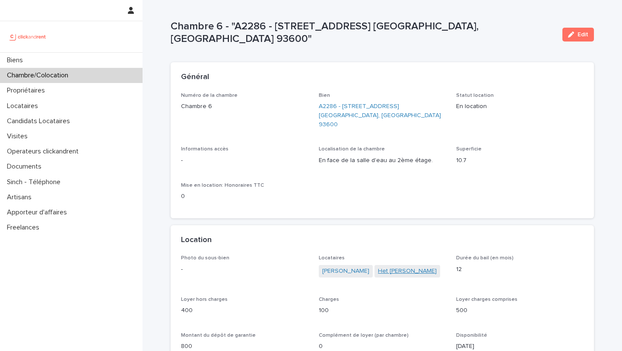
click at [385, 267] on link "Het Ashish Hirpara" at bounding box center [407, 271] width 59 height 9
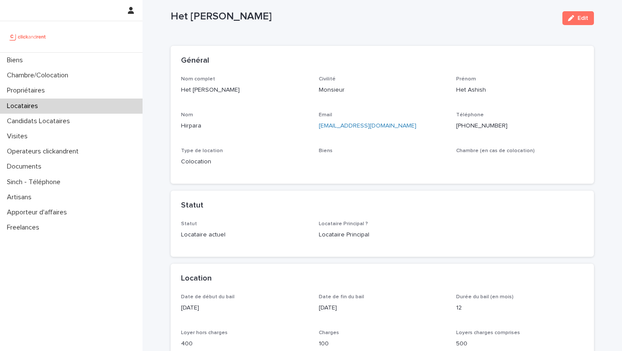
scroll to position [19, 0]
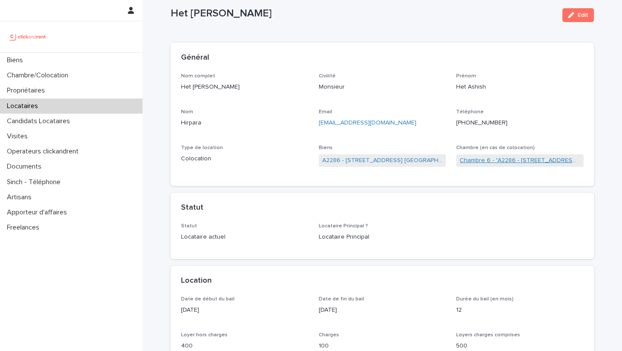
click at [465, 162] on link "Chambre 6 - "A2286 - 5 allée du Dr. Schalow, Aulnay-sous-Bois 93600"" at bounding box center [520, 160] width 121 height 9
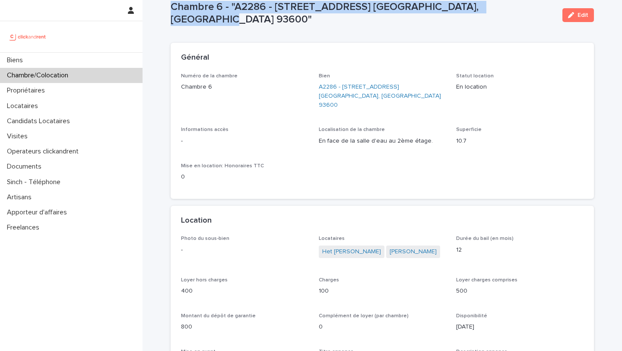
drag, startPoint x: 504, startPoint y: 13, endPoint x: 164, endPoint y: 16, distance: 339.5
click at [164, 16] on div "Loading... Saving… Loading... Saving… Chambre 6 - "A2286 - 5 allée du Dr. Schal…" at bounding box center [382, 353] width 479 height 745
copy p "Chambre 6 - "A2286 - 5 allée du Dr. Schalow, Aulnay-sous-Bois 93600""
click at [338, 94] on link "A2286 - 5 allée du Dr. Schalow, Aulnay-sous-Bois 93600" at bounding box center [382, 95] width 127 height 27
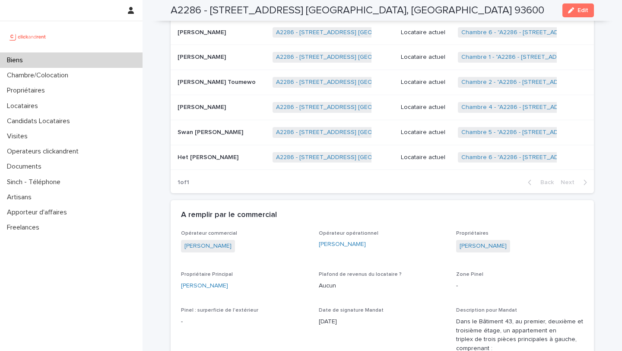
scroll to position [668, 0]
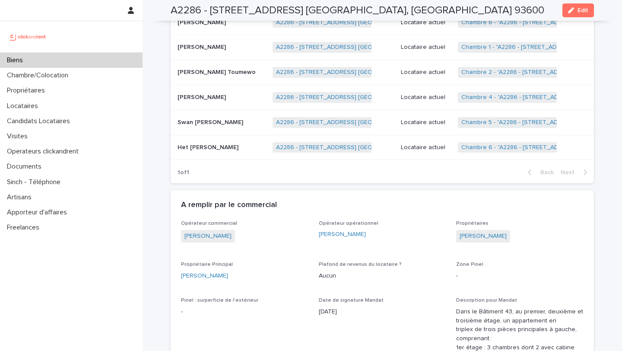
drag, startPoint x: 245, startPoint y: 241, endPoint x: 180, endPoint y: 236, distance: 65.5
copy link "Ulysse Lelièvre"
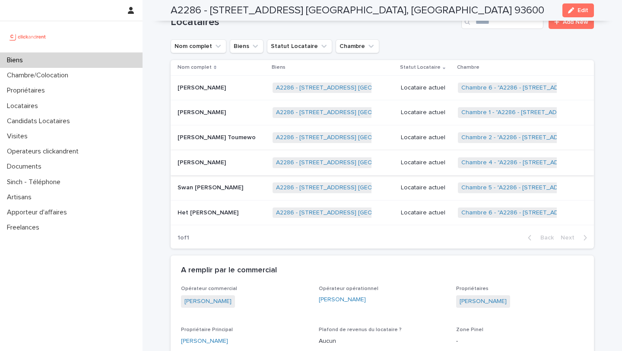
scroll to position [603, 0]
click at [211, 90] on p "Yann Delayac" at bounding box center [203, 86] width 50 height 9
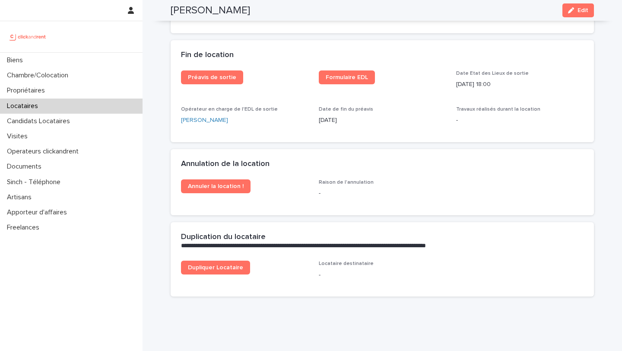
scroll to position [1093, 0]
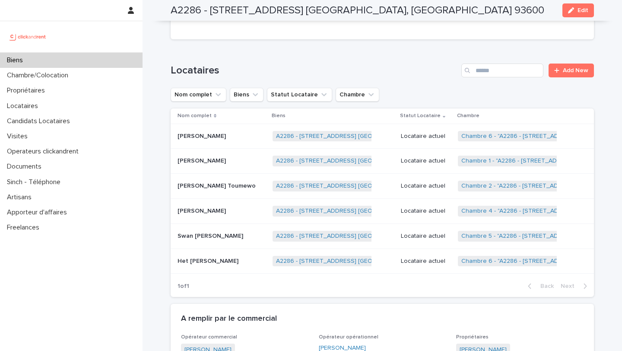
scroll to position [557, 0]
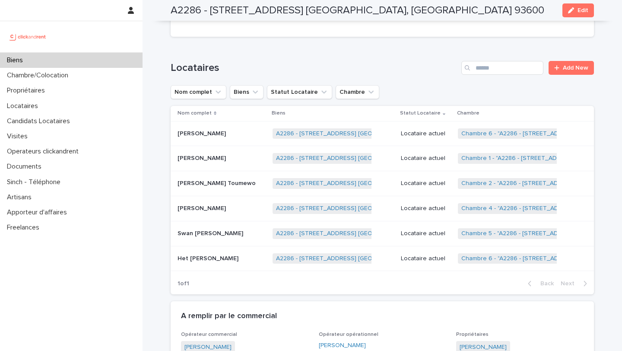
click at [201, 260] on p "Het Ashish Hirpara" at bounding box center [209, 257] width 63 height 9
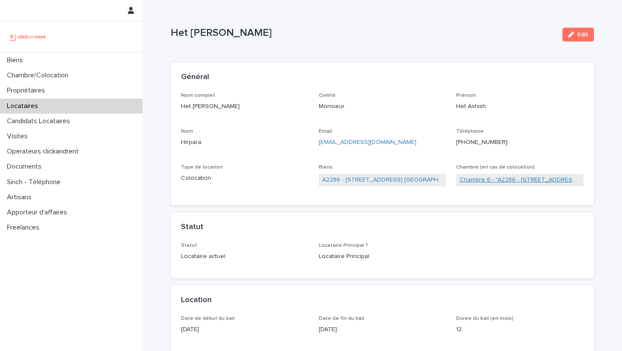
click at [479, 177] on link "Chambre 6 - "A2286 - 5 allée du Dr. Schalow, Aulnay-sous-Bois 93600"" at bounding box center [520, 179] width 121 height 9
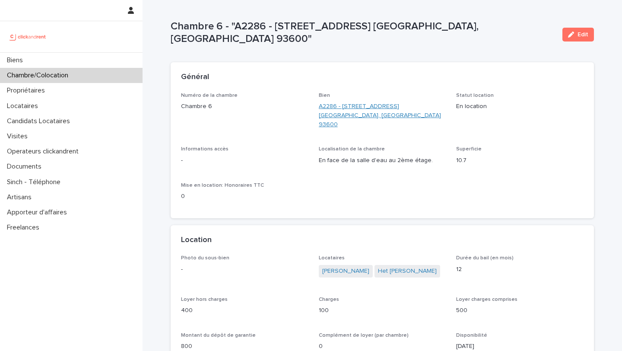
click at [361, 106] on link "A2286 - 5 allée du Dr. Schalow, Aulnay-sous-Bois 93600" at bounding box center [382, 115] width 127 height 27
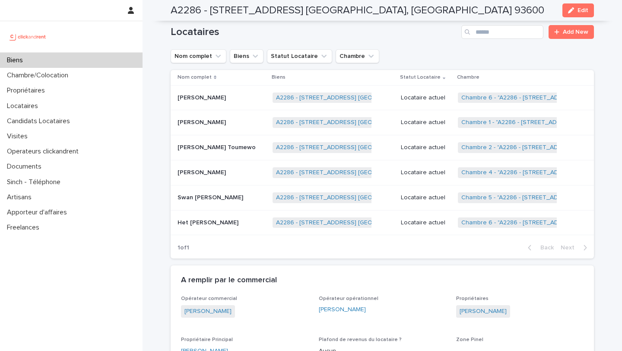
scroll to position [578, 0]
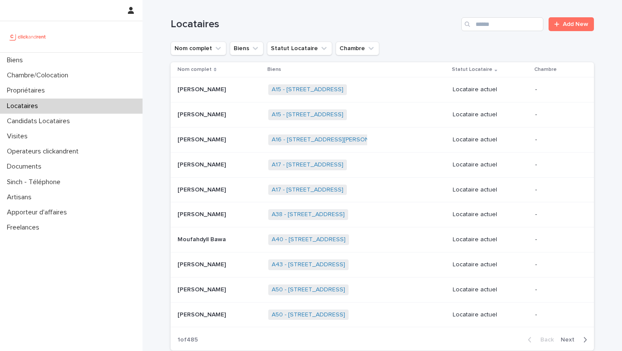
click at [65, 104] on div "Locataires" at bounding box center [71, 105] width 143 height 15
click at [520, 18] on input "Search" at bounding box center [502, 24] width 82 height 14
click at [92, 118] on div "Candidats Locataires" at bounding box center [71, 121] width 143 height 15
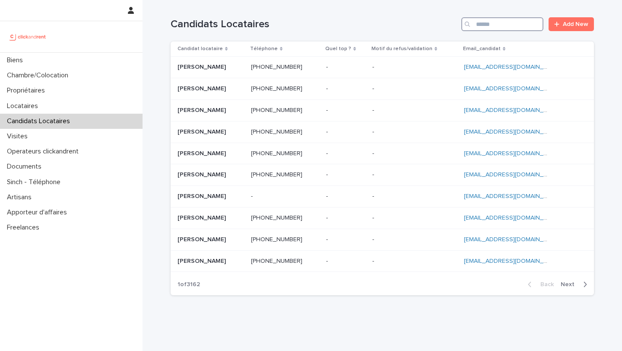
click at [505, 23] on input "Search" at bounding box center [502, 24] width 82 height 14
paste input "**********"
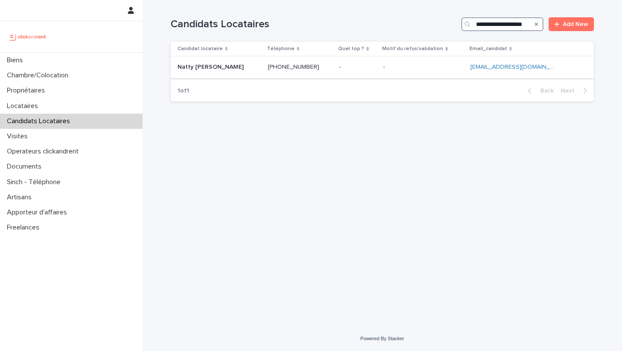
type input "**********"
click at [212, 69] on p "Natty [PERSON_NAME]" at bounding box center [212, 66] width 68 height 9
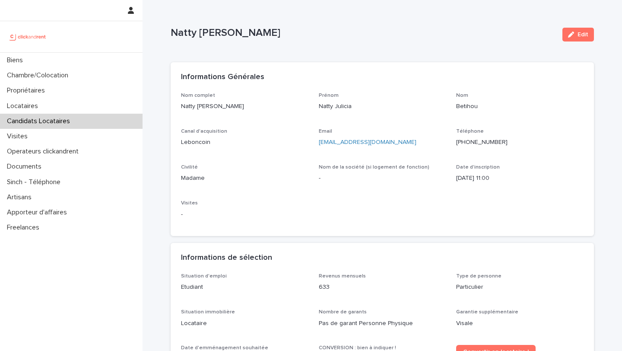
scroll to position [0, 0]
drag, startPoint x: 269, startPoint y: 33, endPoint x: 175, endPoint y: 35, distance: 94.2
click at [174, 35] on p "Natty [PERSON_NAME]" at bounding box center [363, 32] width 385 height 13
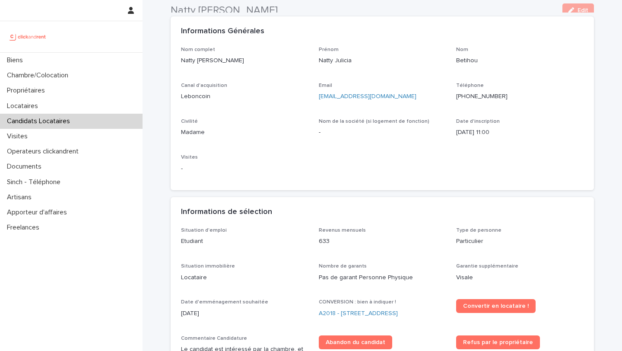
scroll to position [30, 0]
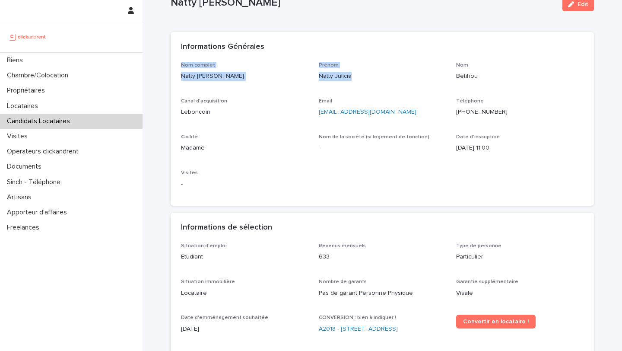
drag, startPoint x: 355, startPoint y: 78, endPoint x: 174, endPoint y: 61, distance: 181.3
click at [174, 61] on section "Informations Générales Nom complet Natty Julicia Betihou Prénom Natty Julicia N…" at bounding box center [382, 119] width 423 height 174
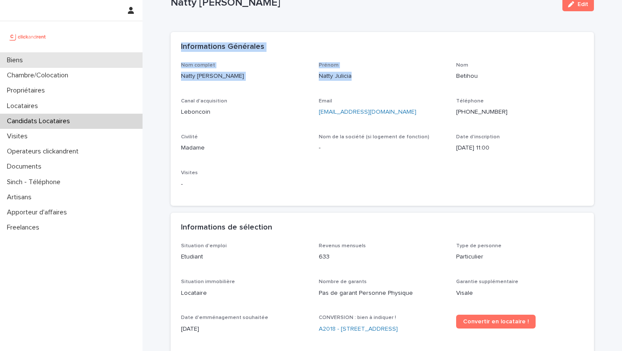
click at [44, 61] on div "Biens" at bounding box center [71, 60] width 143 height 15
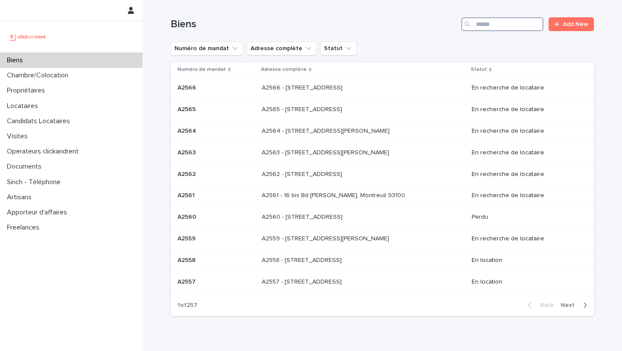
click at [493, 20] on input "Search" at bounding box center [502, 24] width 82 height 14
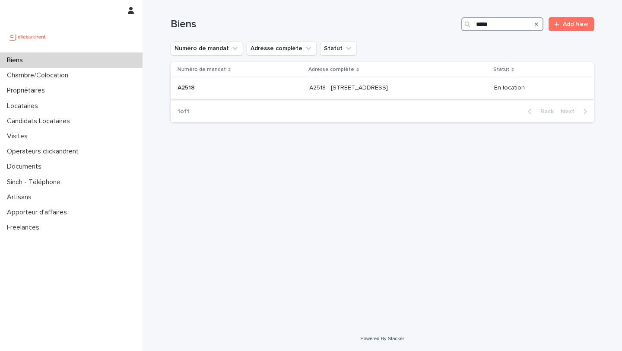
type input "*****"
click at [245, 88] on p at bounding box center [240, 87] width 125 height 7
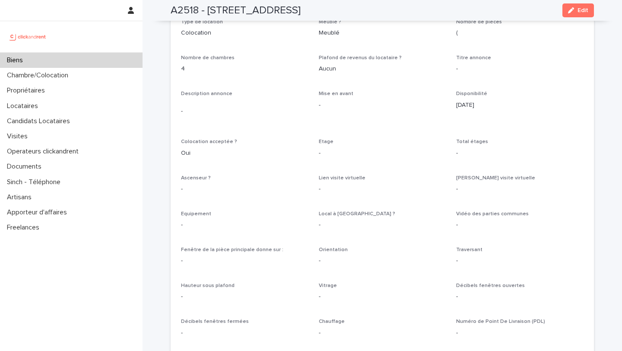
scroll to position [1587, 0]
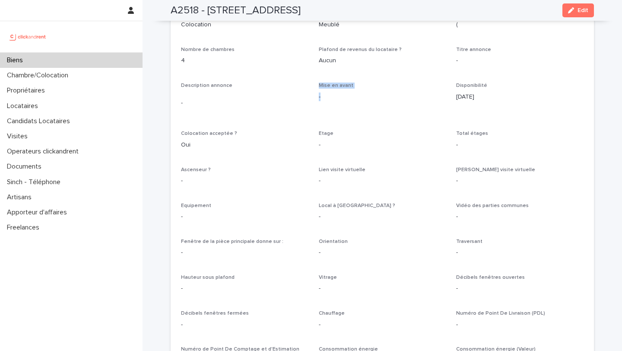
drag, startPoint x: 315, startPoint y: 79, endPoint x: 326, endPoint y: 90, distance: 15.3
click at [326, 90] on div "Type de location Colocation Meublé ? Meublé Nombre de pièces ( Nombre de chambr…" at bounding box center [382, 283] width 403 height 544
click at [321, 83] on span "Mise en avant" at bounding box center [336, 85] width 35 height 5
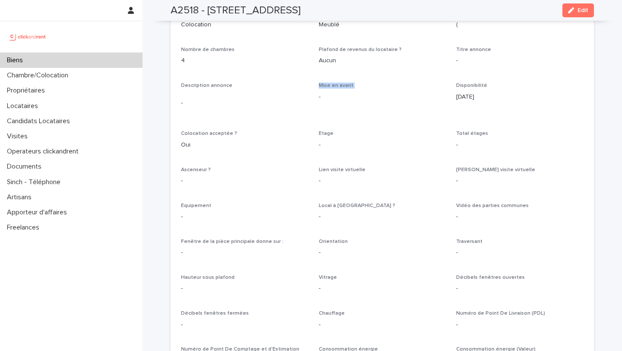
click at [321, 83] on span "Mise en avant" at bounding box center [336, 85] width 35 height 5
drag, startPoint x: 323, startPoint y: 92, endPoint x: 319, endPoint y: 82, distance: 10.3
click at [319, 82] on div "Mise en avant -" at bounding box center [382, 94] width 127 height 25
click at [319, 83] on span "Mise en avant" at bounding box center [336, 85] width 35 height 5
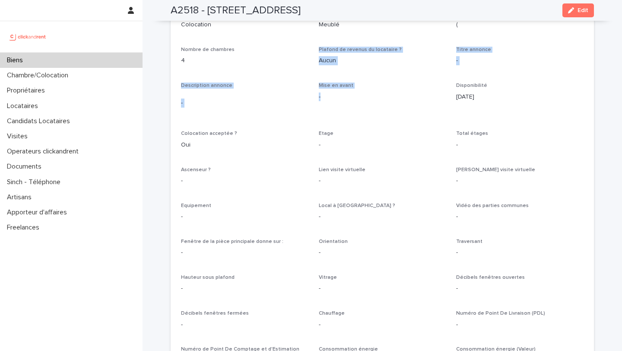
drag, startPoint x: 318, startPoint y: 42, endPoint x: 343, endPoint y: 88, distance: 52.6
click at [343, 88] on div "Type de location Colocation Meublé ? Meublé Nombre de pièces ( Nombre de chambr…" at bounding box center [382, 283] width 403 height 544
click at [384, 102] on div "Mise en avant -" at bounding box center [382, 94] width 127 height 25
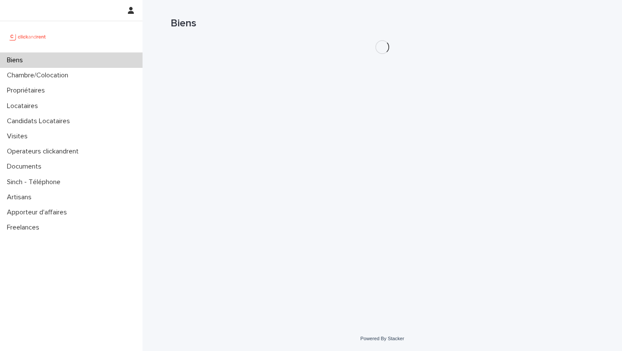
click at [60, 118] on p "Candidats Locataires" at bounding box center [39, 121] width 73 height 8
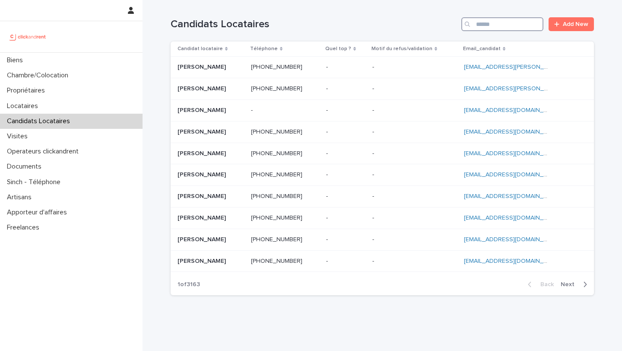
click at [487, 25] on input "Search" at bounding box center [502, 24] width 82 height 14
paste input "**********"
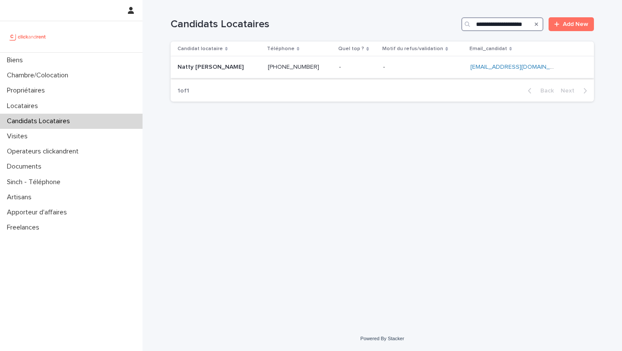
type input "**********"
click at [287, 67] on ringoverc2c-number-84e06f14122c "[PHONE_NUMBER]" at bounding box center [293, 67] width 51 height 6
click at [352, 63] on div "- -" at bounding box center [357, 67] width 37 height 14
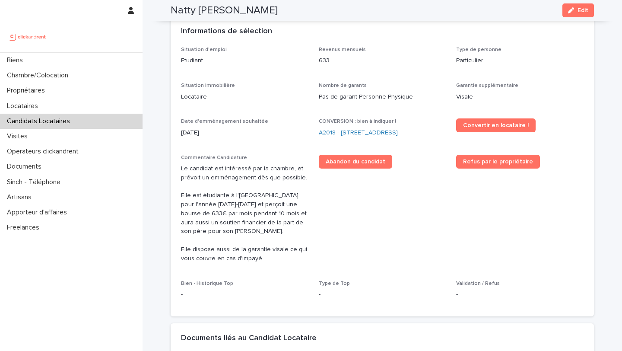
scroll to position [228, 0]
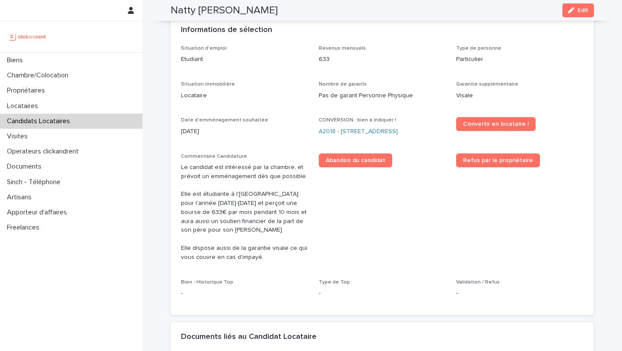
click at [249, 194] on p "Le candidat est intéressé par la chambre, et prévoit un emménagement dès que po…" at bounding box center [244, 212] width 127 height 99
drag, startPoint x: 212, startPoint y: 194, endPoint x: 251, endPoint y: 202, distance: 39.2
click at [251, 202] on p "Le candidat est intéressé par la chambre, et prévoit un emménagement dès que po…" at bounding box center [244, 212] width 127 height 99
click at [244, 196] on p "Le candidat est intéressé par la chambre, et prévoit un emménagement dès que po…" at bounding box center [244, 212] width 127 height 99
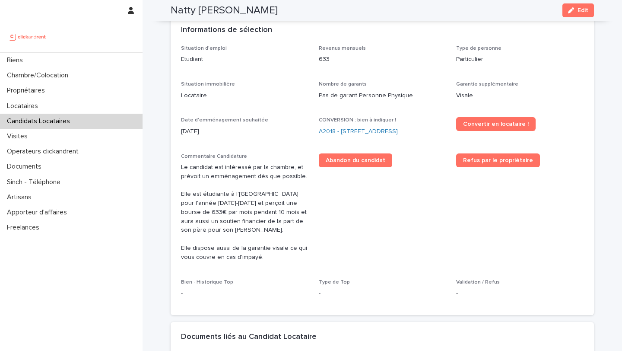
click at [244, 196] on p "Le candidat est intéressé par la chambre, et prévoit un emménagement dès que po…" at bounding box center [244, 212] width 127 height 99
click at [217, 192] on p "Le candidat est intéressé par la chambre, et prévoit un emménagement dès que po…" at bounding box center [244, 212] width 127 height 99
click at [195, 194] on p "Le candidat est intéressé par la chambre, et prévoit un emménagement dès que po…" at bounding box center [244, 212] width 127 height 99
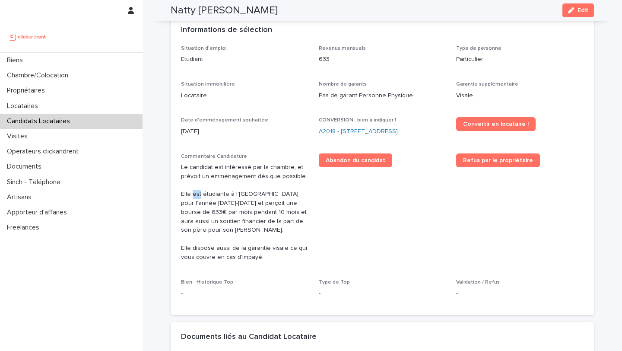
click at [195, 194] on p "Le candidat est intéressé par la chambre, et prévoit un emménagement dès que po…" at bounding box center [244, 212] width 127 height 99
click at [183, 195] on p "Le candidat est intéressé par la chambre, et prévoit un emménagement dès que po…" at bounding box center [244, 212] width 127 height 99
click at [195, 195] on p "Le candidat est intéressé par la chambre, et prévoit un emménagement dès que po…" at bounding box center [244, 212] width 127 height 99
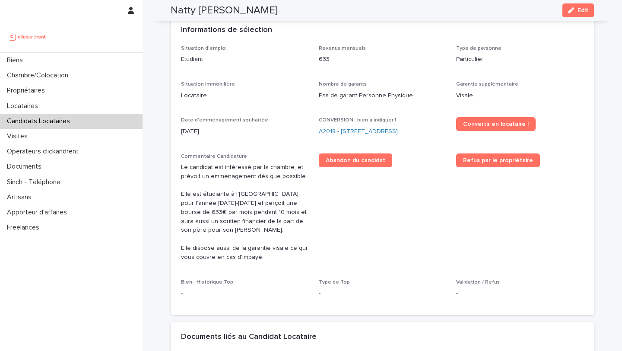
click at [211, 195] on p "Le candidat est intéressé par la chambre, et prévoit un emménagement dès que po…" at bounding box center [244, 212] width 127 height 99
click at [237, 195] on p "Le candidat est intéressé par la chambre, et prévoit un emménagement dès que po…" at bounding box center [244, 212] width 127 height 99
click at [272, 195] on p "Le candidat est intéressé par la chambre, et prévoit un emménagement dès que po…" at bounding box center [244, 212] width 127 height 99
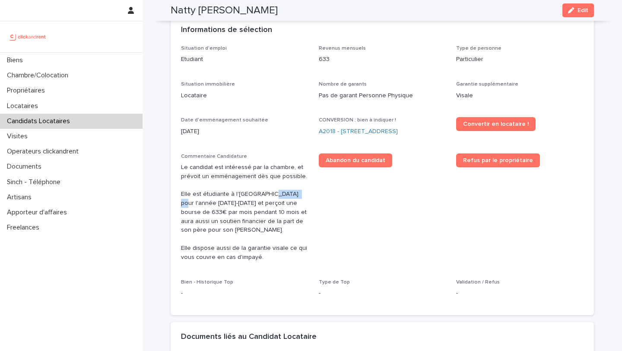
click at [272, 195] on p "Le candidat est intéressé par la chambre, et prévoit un emménagement dès que po…" at bounding box center [244, 212] width 127 height 99
click at [232, 202] on p "Le candidat est intéressé par la chambre, et prévoit un emménagement dès que po…" at bounding box center [244, 212] width 127 height 99
click at [209, 205] on p "Le candidat est intéressé par la chambre, et prévoit un emménagement dès que po…" at bounding box center [244, 212] width 127 height 99
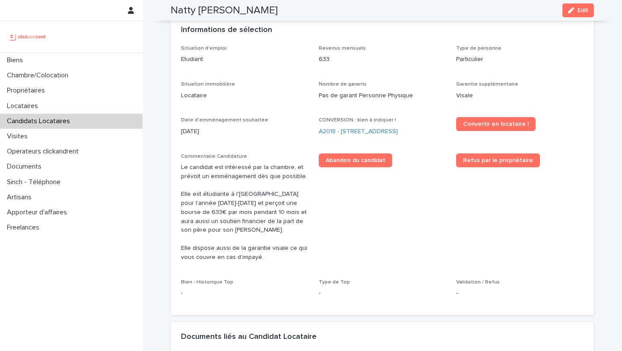
click at [196, 205] on p "Le candidat est intéressé par la chambre, et prévoit un emménagement dès que po…" at bounding box center [244, 212] width 127 height 99
click at [213, 203] on p "Le candidat est intéressé par la chambre, et prévoit un emménagement dès que po…" at bounding box center [244, 212] width 127 height 99
click at [243, 205] on p "Le candidat est intéressé par la chambre, et prévoit un emménagement dès que po…" at bounding box center [244, 212] width 127 height 99
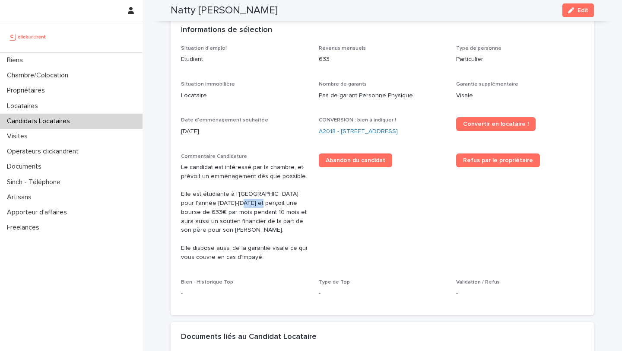
click at [243, 205] on p "Le candidat est intéressé par la chambre, et prévoit un emménagement dès que po…" at bounding box center [244, 212] width 127 height 99
click at [261, 203] on p "Le candidat est intéressé par la chambre, et prévoit un emménagement dès que po…" at bounding box center [244, 212] width 127 height 99
click at [278, 203] on p "Le candidat est intéressé par la chambre, et prévoit un emménagement dès que po…" at bounding box center [244, 212] width 127 height 99
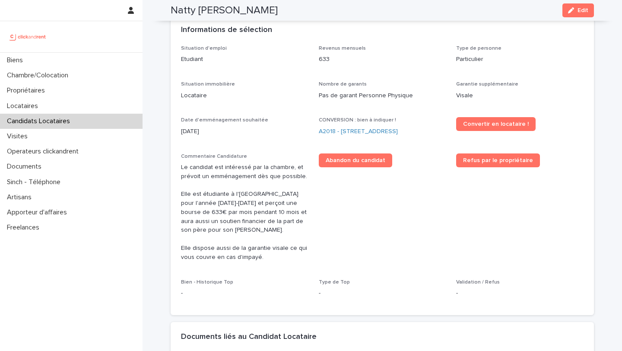
click at [282, 209] on p "Le candidat est intéressé par la chambre, et prévoit un emménagement dès que po…" at bounding box center [244, 212] width 127 height 99
click at [270, 211] on p "Le candidat est intéressé par la chambre, et prévoit un emménagement dès que po…" at bounding box center [244, 212] width 127 height 99
click at [257, 212] on p "Le candidat est intéressé par la chambre, et prévoit un emménagement dès que po…" at bounding box center [244, 212] width 127 height 99
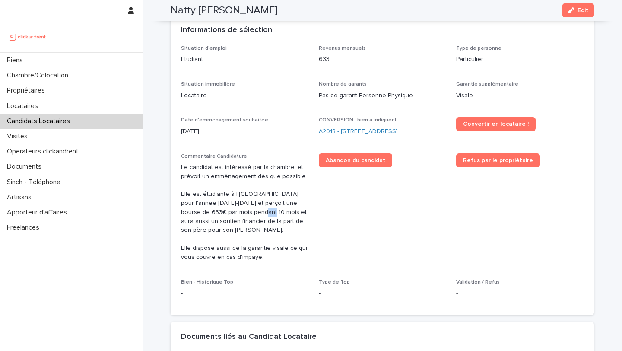
click at [257, 212] on p "Le candidat est intéressé par la chambre, et prévoit un emménagement dès que po…" at bounding box center [244, 212] width 127 height 99
click at [249, 213] on p "Le candidat est intéressé par la chambre, et prévoit un emménagement dès que po…" at bounding box center [244, 212] width 127 height 99
click at [230, 213] on p "Le candidat est intéressé par la chambre, et prévoit un emménagement dès que po…" at bounding box center [244, 212] width 127 height 99
click at [222, 213] on p "Le candidat est intéressé par la chambre, et prévoit un emménagement dès que po…" at bounding box center [244, 212] width 127 height 99
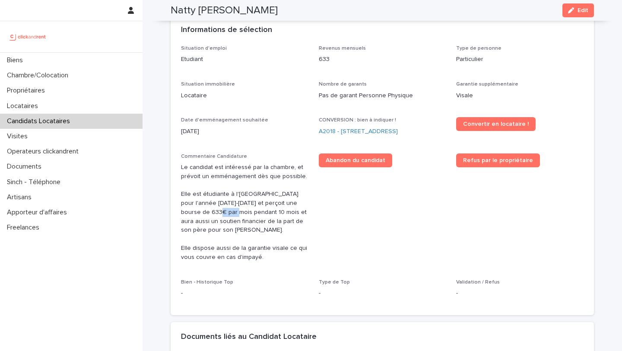
click at [222, 213] on p "Le candidat est intéressé par la chambre, et prévoit un emménagement dès que po…" at bounding box center [244, 212] width 127 height 99
click at [195, 213] on p "Le candidat est intéressé par la chambre, et prévoit un emménagement dès que po…" at bounding box center [244, 212] width 127 height 99
click at [192, 220] on p "Le candidat est intéressé par la chambre, et prévoit un emménagement dès que po…" at bounding box center [244, 212] width 127 height 99
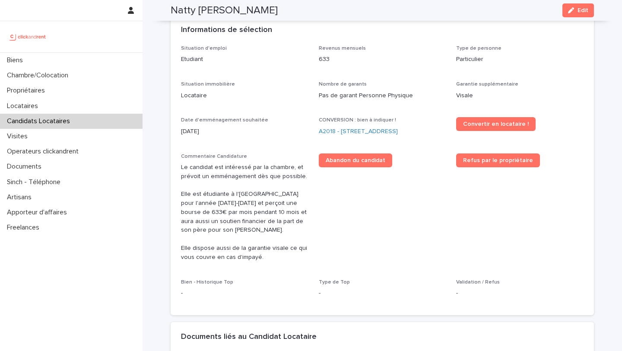
click at [213, 222] on p "Le candidat est intéressé par la chambre, et prévoit un emménagement dès que po…" at bounding box center [244, 212] width 127 height 99
click at [229, 222] on p "Le candidat est intéressé par la chambre, et prévoit un emménagement dès que po…" at bounding box center [244, 212] width 127 height 99
click at [336, 132] on link "A2018 - [STREET_ADDRESS]" at bounding box center [358, 131] width 79 height 9
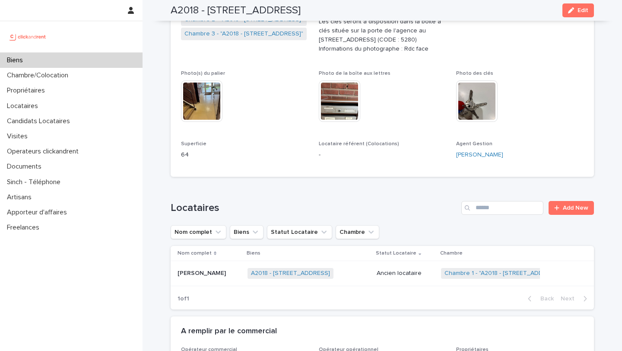
scroll to position [218, 0]
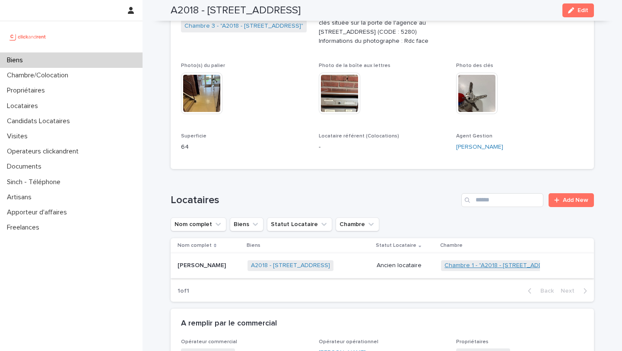
click at [495, 269] on link "Chambre 1 - "A2018 - [STREET_ADDRESS]"" at bounding box center [502, 265] width 117 height 7
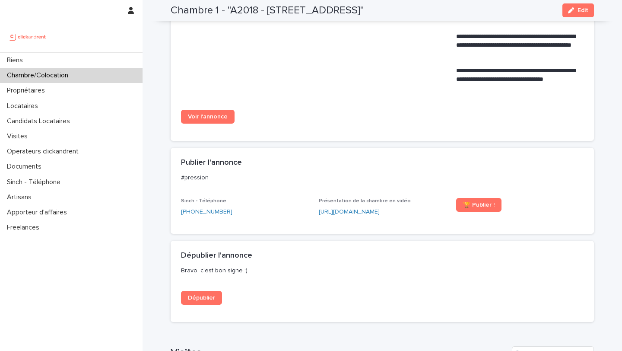
scroll to position [576, 0]
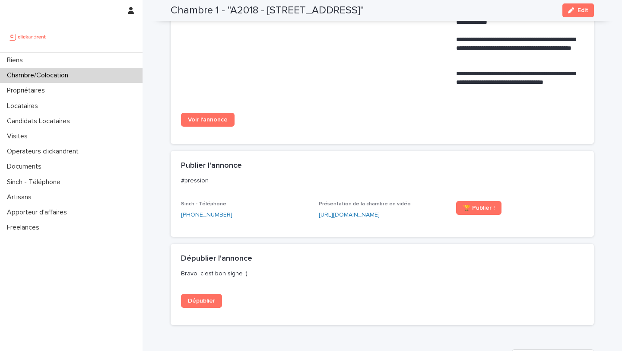
drag, startPoint x: 204, startPoint y: 116, endPoint x: 85, endPoint y: 0, distance: 166.5
drag, startPoint x: 201, startPoint y: 118, endPoint x: 147, endPoint y: 62, distance: 78.2
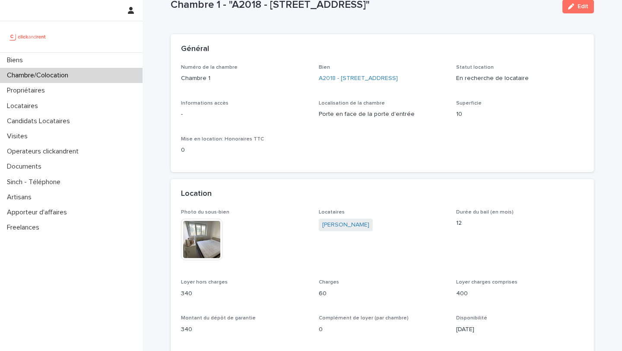
scroll to position [22, 0]
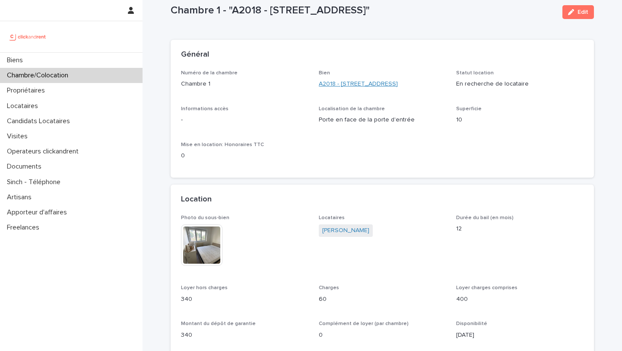
click at [339, 81] on link "A2018 - [STREET_ADDRESS]" at bounding box center [358, 83] width 79 height 9
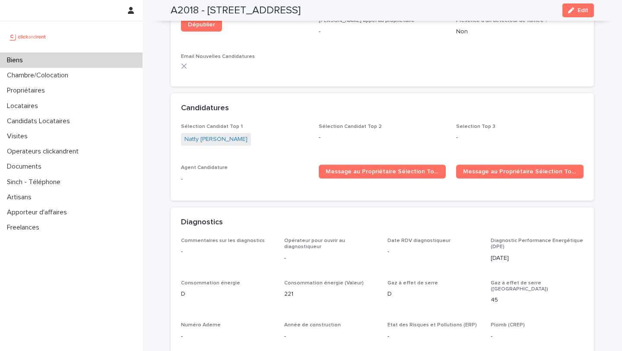
scroll to position [2259, 0]
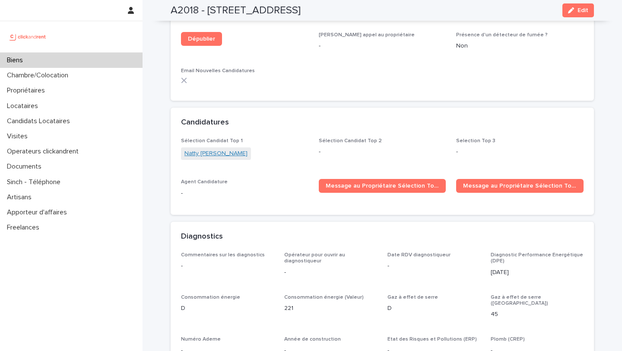
click at [218, 149] on link "Natty [PERSON_NAME]" at bounding box center [215, 153] width 63 height 9
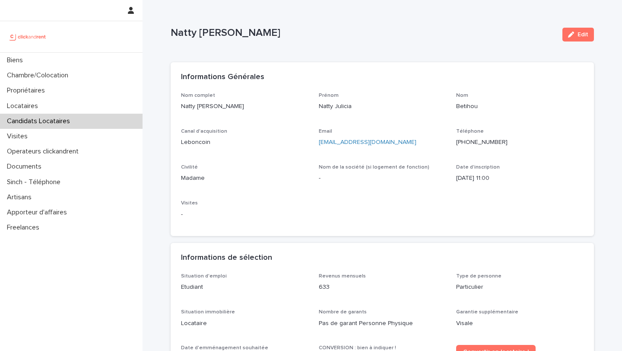
click at [477, 141] on ringoverc2c-number-84e06f14122c "[PHONE_NUMBER]" at bounding box center [481, 142] width 51 height 6
click at [46, 60] on div "Biens" at bounding box center [71, 60] width 143 height 15
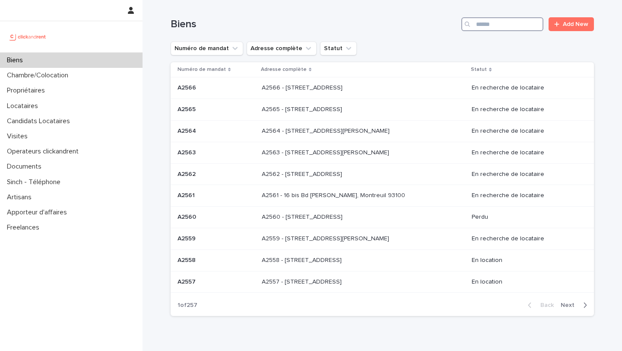
click at [516, 22] on input "Search" at bounding box center [502, 24] width 82 height 14
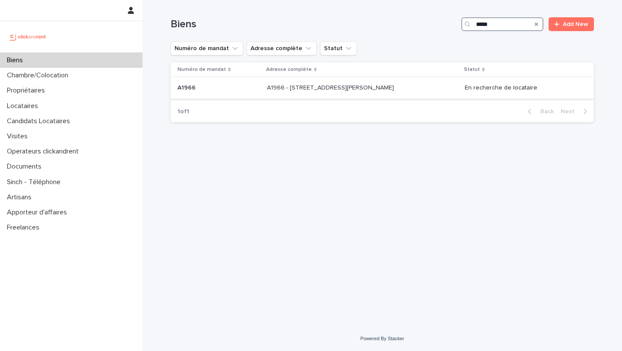
type input "*****"
click at [202, 91] on p at bounding box center [219, 87] width 82 height 7
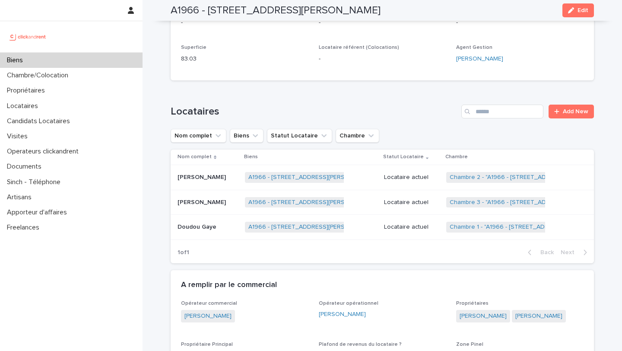
scroll to position [267, 0]
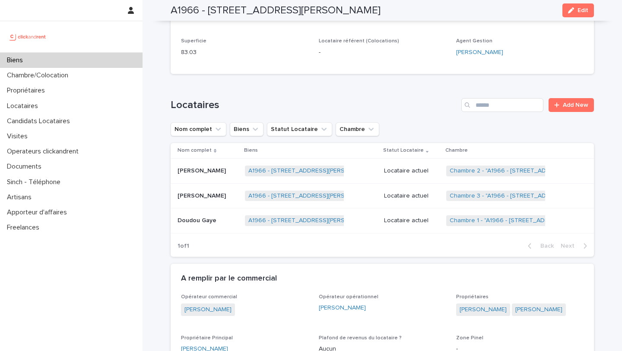
click at [189, 173] on p "[PERSON_NAME]" at bounding box center [203, 169] width 50 height 9
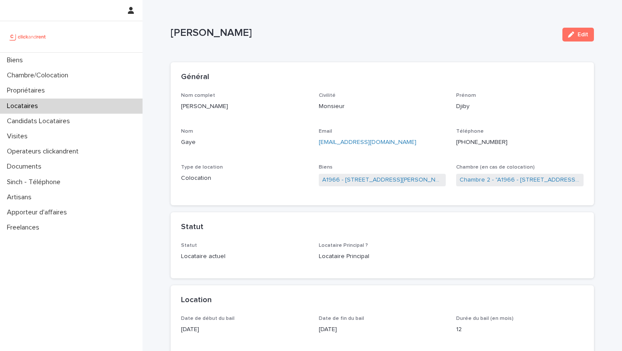
click at [485, 142] on ringoverc2c-number-84e06f14122c "[PHONE_NUMBER]" at bounding box center [481, 142] width 51 height 6
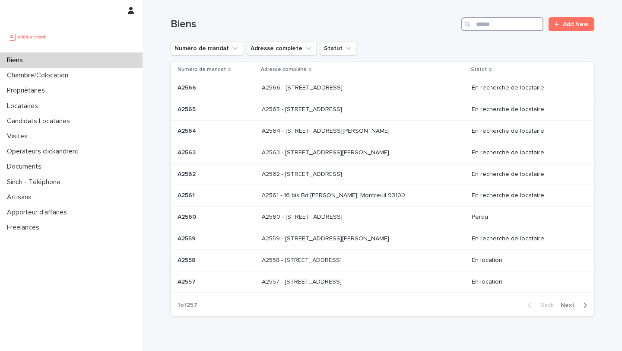
click at [500, 26] on input "Search" at bounding box center [502, 24] width 82 height 14
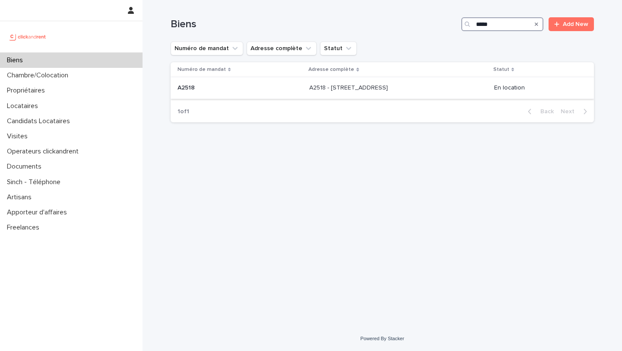
type input "*****"
click at [244, 93] on div "A2518 A2518" at bounding box center [240, 88] width 125 height 14
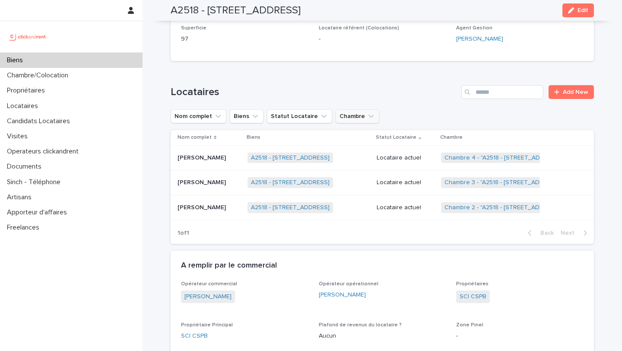
scroll to position [349, 0]
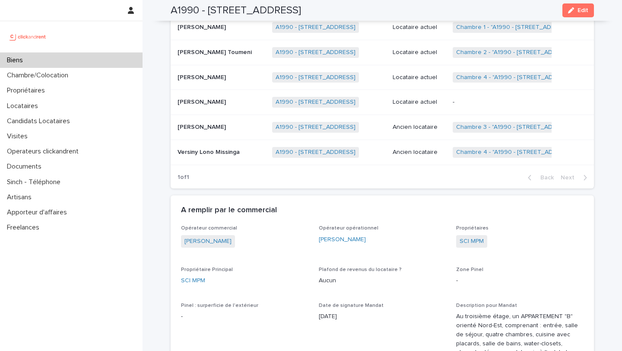
scroll to position [524, 0]
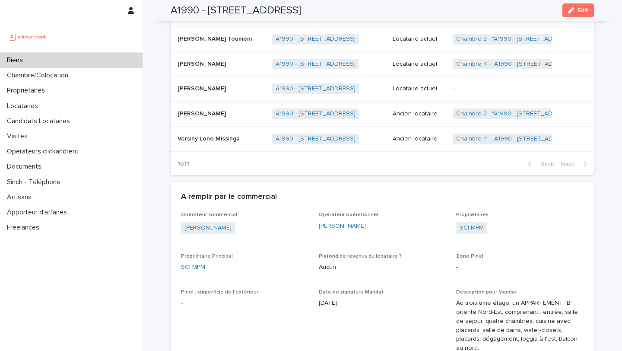
click at [228, 92] on p "[PERSON_NAME]" at bounding box center [203, 87] width 50 height 9
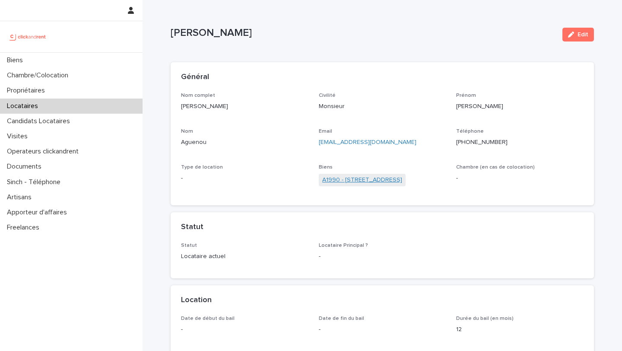
click at [357, 184] on link "A1990 - [STREET_ADDRESS]" at bounding box center [362, 179] width 80 height 9
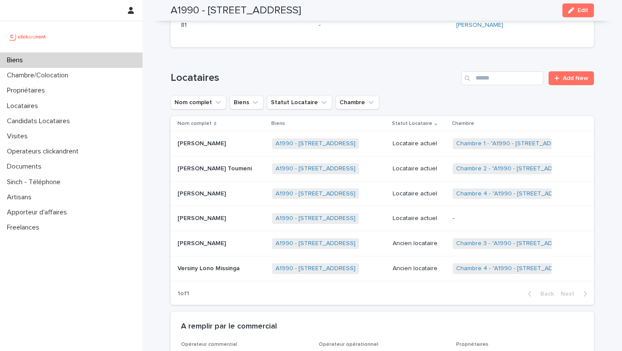
scroll to position [396, 0]
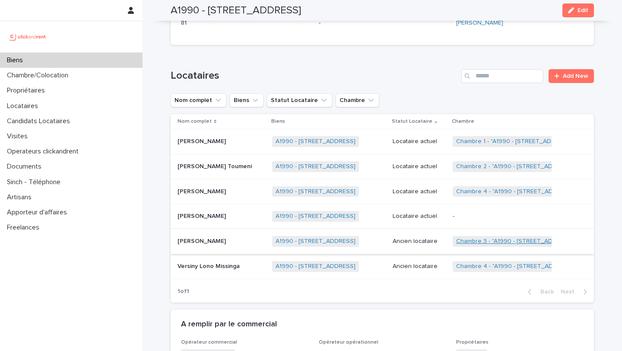
click at [482, 240] on link "Chambre 3 - "A1990 - 21 Avenue Nationale, Massy 91300"" at bounding box center [516, 241] width 120 height 7
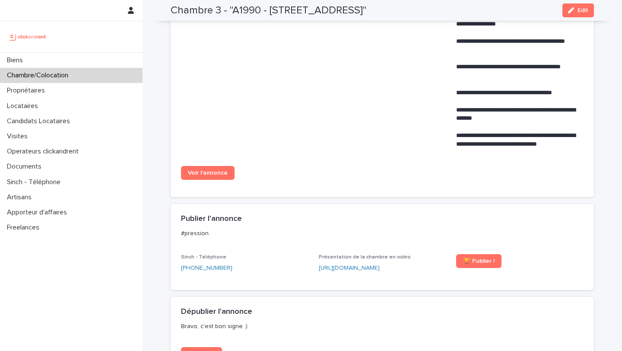
scroll to position [689, 0]
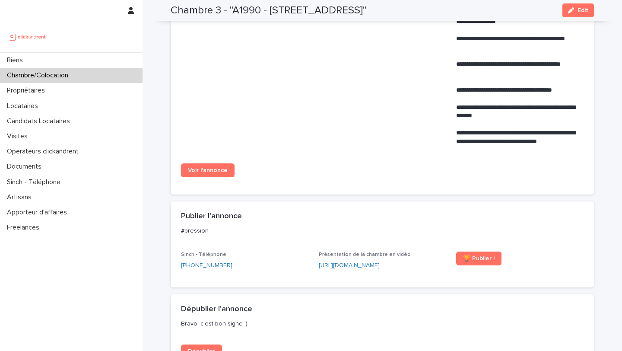
drag, startPoint x: 427, startPoint y: 10, endPoint x: 270, endPoint y: 9, distance: 156.8
click at [270, 9] on h2 "Chambre 3 - "A1990 - 21 Avenue Nationale, Massy 91300"" at bounding box center [269, 10] width 196 height 13
drag, startPoint x: 234, startPoint y: 10, endPoint x: 425, endPoint y: 11, distance: 191.4
click at [366, 11] on h2 "Chambre 3 - "A1990 - 21 Avenue Nationale, Massy 91300"" at bounding box center [269, 10] width 196 height 13
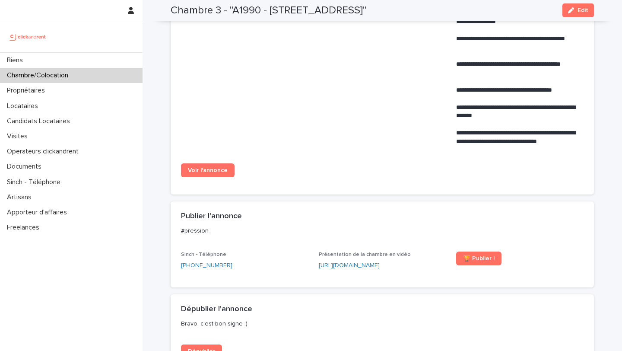
click at [366, 11] on h2 "Chambre 3 - "A1990 - 21 Avenue Nationale, Massy 91300"" at bounding box center [269, 10] width 196 height 13
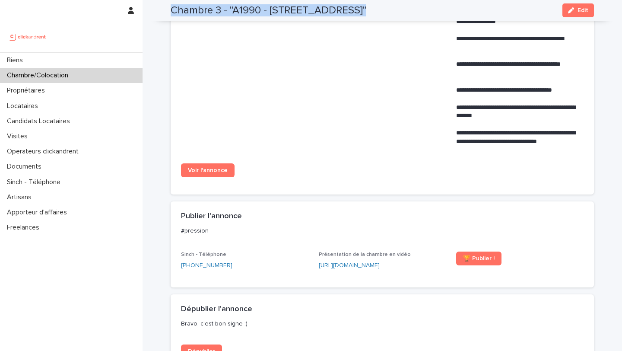
click at [366, 11] on h2 "Chambre 3 - "A1990 - 21 Avenue Nationale, Massy 91300"" at bounding box center [269, 10] width 196 height 13
click at [366, 10] on h2 "Chambre 3 - "A1990 - 21 Avenue Nationale, Massy 91300"" at bounding box center [269, 10] width 196 height 13
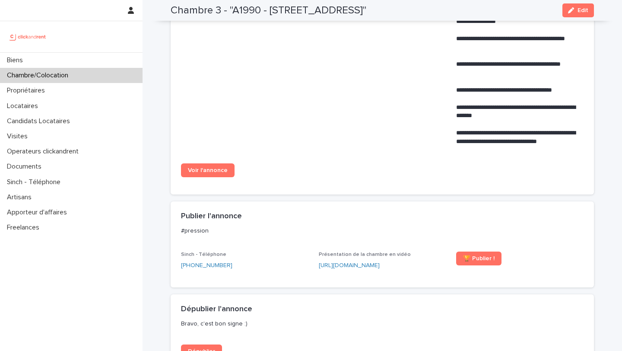
click at [366, 10] on h2 "Chambre 3 - "A1990 - 21 Avenue Nationale, Massy 91300"" at bounding box center [269, 10] width 196 height 13
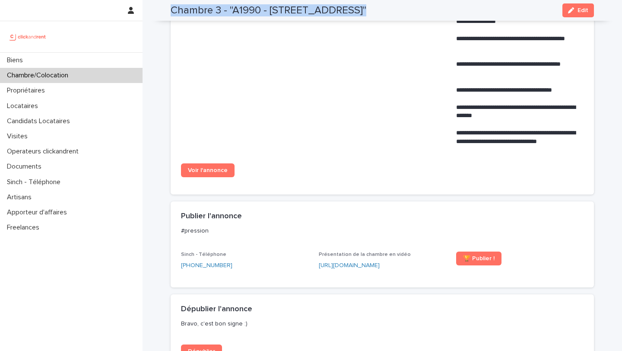
click at [366, 10] on h2 "Chambre 3 - "A1990 - 21 Avenue Nationale, Massy 91300"" at bounding box center [269, 10] width 196 height 13
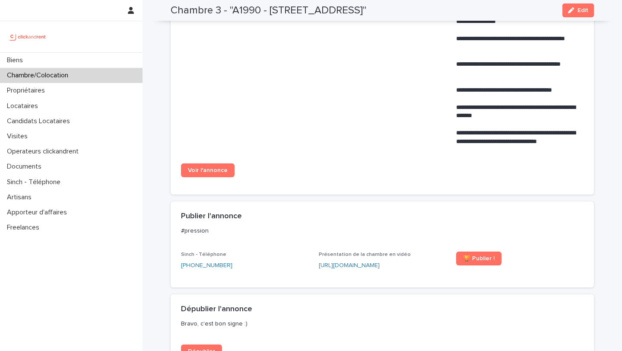
click at [366, 10] on h2 "Chambre 3 - "A1990 - 21 Avenue Nationale, Massy 91300"" at bounding box center [269, 10] width 196 height 13
click at [349, 10] on h2 "Chambre 3 - "A1990 - 21 Avenue Nationale, Massy 91300"" at bounding box center [269, 10] width 196 height 13
click at [300, 9] on h2 "Chambre 3 - "A1990 - 21 Avenue Nationale, Massy 91300"" at bounding box center [269, 10] width 196 height 13
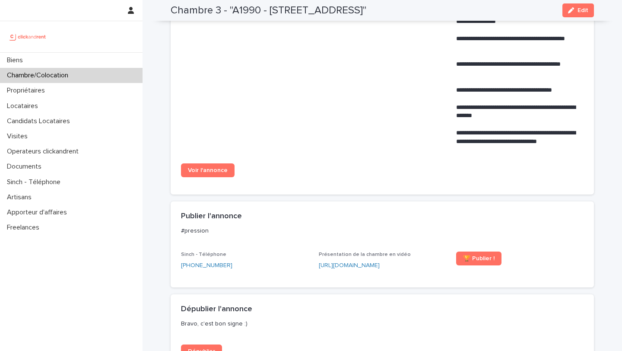
click at [273, 9] on h2 "Chambre 3 - "A1990 - 21 Avenue Nationale, Massy 91300"" at bounding box center [269, 10] width 196 height 13
click at [247, 9] on h2 "Chambre 3 - "A1990 - 21 Avenue Nationale, Massy 91300"" at bounding box center [269, 10] width 196 height 13
click at [215, 10] on h2 "Chambre 3 - "A1990 - 21 Avenue Nationale, Massy 91300"" at bounding box center [269, 10] width 196 height 13
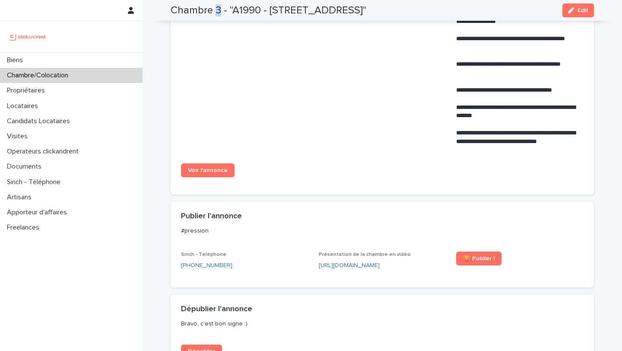
click at [215, 10] on h2 "Chambre 3 - "A1990 - 21 Avenue Nationale, Massy 91300"" at bounding box center [269, 10] width 196 height 13
click at [201, 10] on h2 "Chambre 3 - "A1990 - 21 Avenue Nationale, Massy 91300"" at bounding box center [269, 10] width 196 height 13
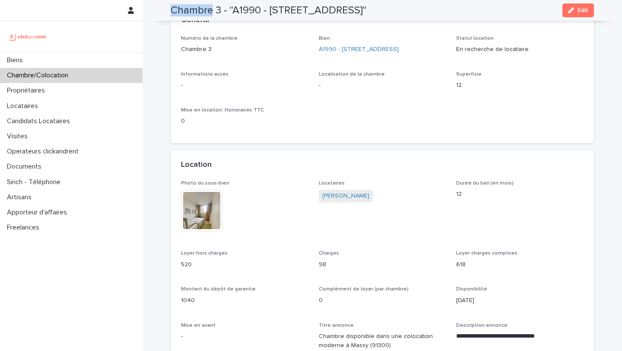
scroll to position [0, 0]
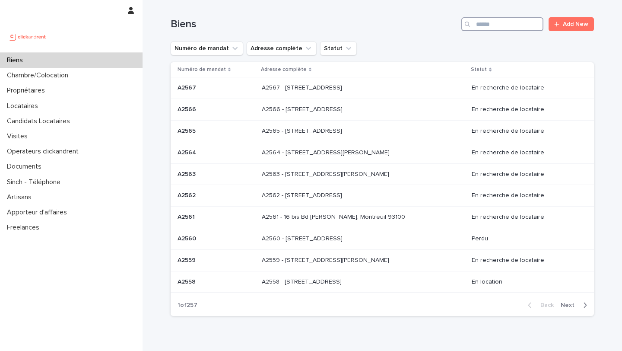
click at [530, 22] on input "Search" at bounding box center [502, 24] width 82 height 14
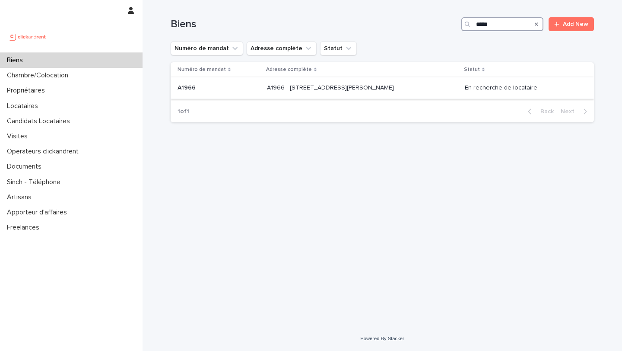
type input "*****"
click at [204, 88] on p at bounding box center [219, 87] width 82 height 7
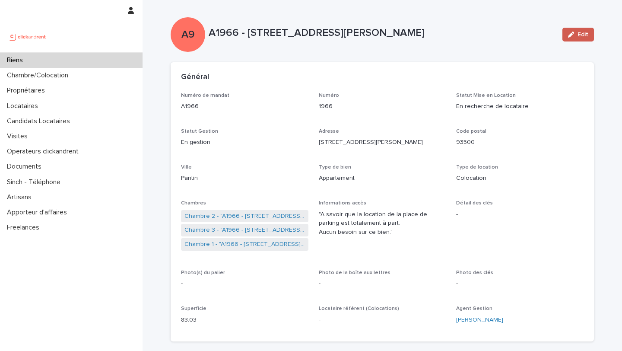
click at [574, 36] on icon "button" at bounding box center [571, 35] width 6 height 6
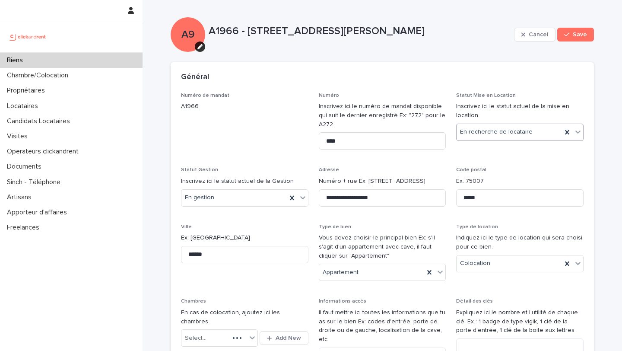
click at [524, 127] on div "En recherche de locataire" at bounding box center [509, 132] width 105 height 14
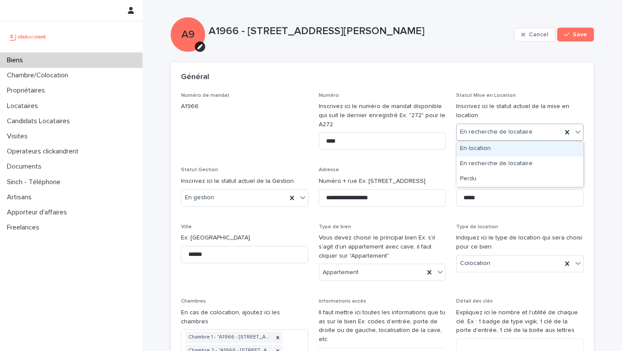
click at [497, 153] on div "En location" at bounding box center [520, 148] width 127 height 15
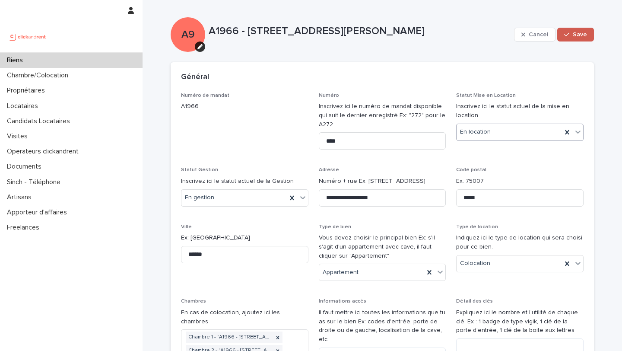
click at [574, 37] on span "Save" at bounding box center [580, 35] width 14 height 6
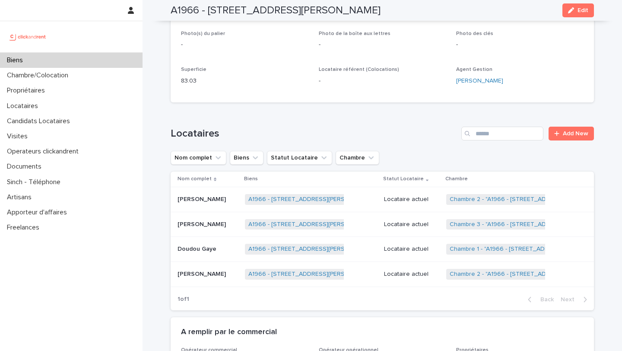
scroll to position [265, 0]
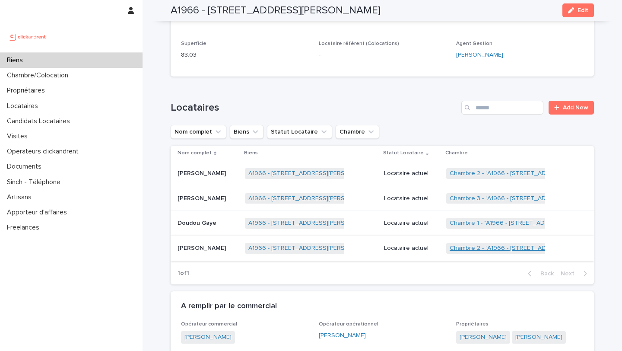
click at [478, 249] on link "Chambre 2 - "A1966 - 5 rue Miriam Makeba, Pantin 93500"" at bounding box center [533, 247] width 167 height 7
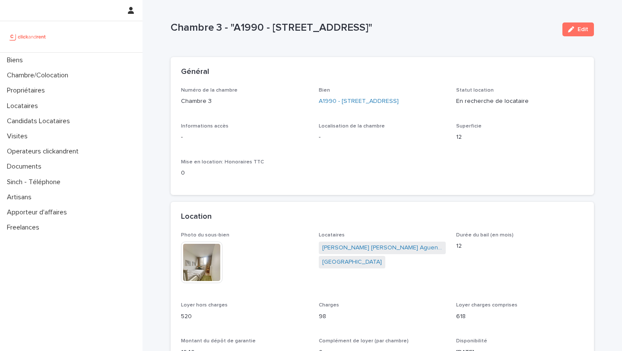
scroll to position [5, 0]
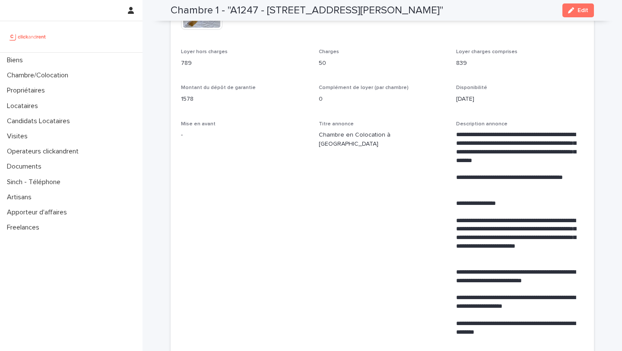
scroll to position [229, 0]
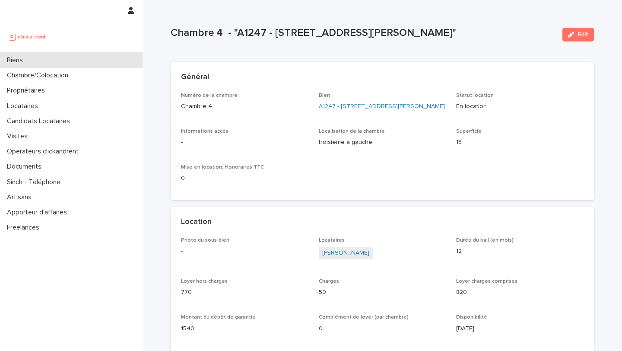
click at [55, 60] on div "Biens" at bounding box center [71, 60] width 143 height 15
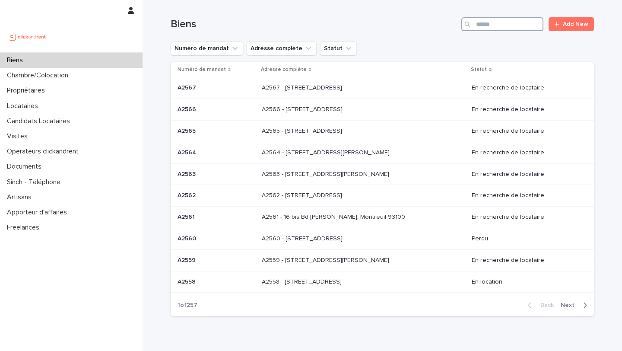
click at [485, 29] on input "Search" at bounding box center [502, 24] width 82 height 14
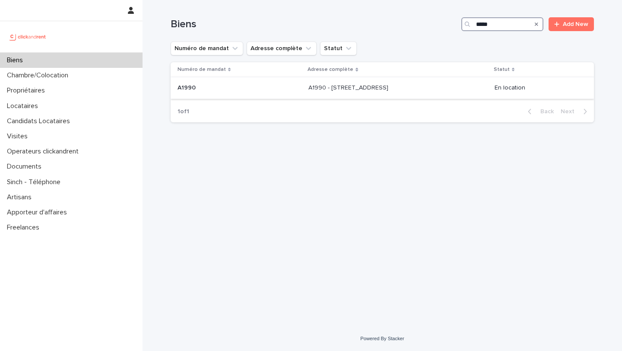
type input "*****"
click at [225, 86] on p at bounding box center [240, 87] width 124 height 7
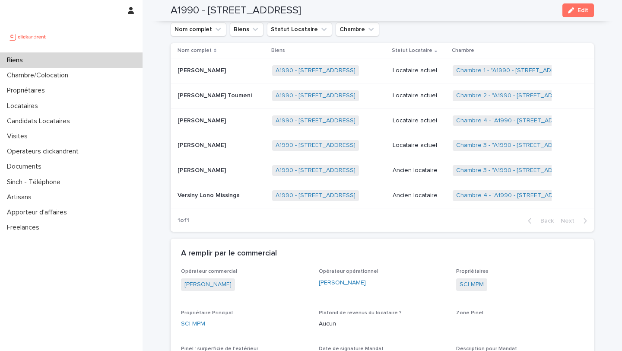
scroll to position [489, 0]
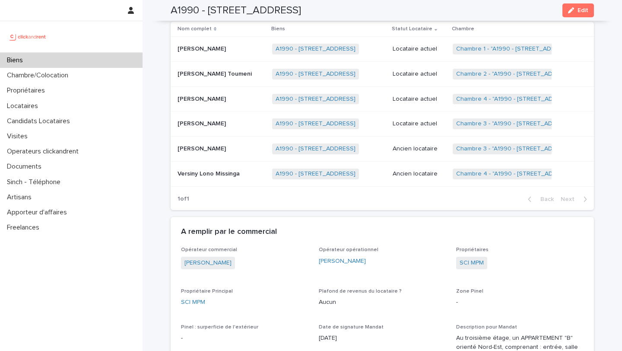
click at [228, 121] on p "[PERSON_NAME]" at bounding box center [203, 122] width 50 height 9
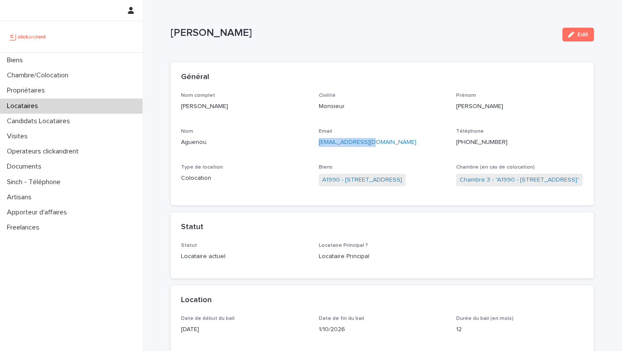
drag, startPoint x: 378, startPoint y: 145, endPoint x: 316, endPoint y: 144, distance: 62.6
click at [316, 144] on div "Nom complet [PERSON_NAME] Civilité Monsieur [PERSON_NAME] Nom Aguenou Email [EM…" at bounding box center [382, 143] width 403 height 103
copy link "[EMAIL_ADDRESS][DOMAIN_NAME]"
click at [355, 180] on link "A1990 - [STREET_ADDRESS]" at bounding box center [362, 179] width 80 height 9
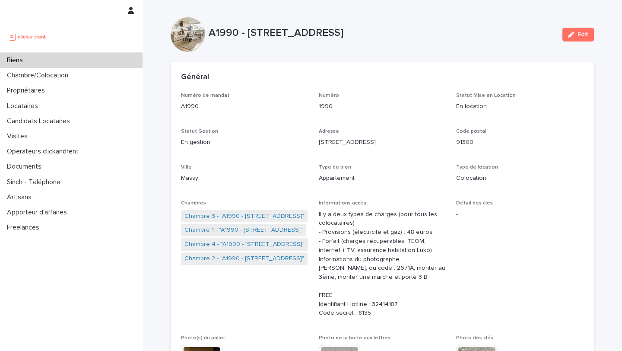
drag, startPoint x: 419, startPoint y: 33, endPoint x: 248, endPoint y: 32, distance: 171.0
click at [248, 32] on p "A1990 - 21 Avenue Nationale, Massy 91300" at bounding box center [382, 33] width 347 height 13
copy p "21 Avenue Nationale, Massy 91300"
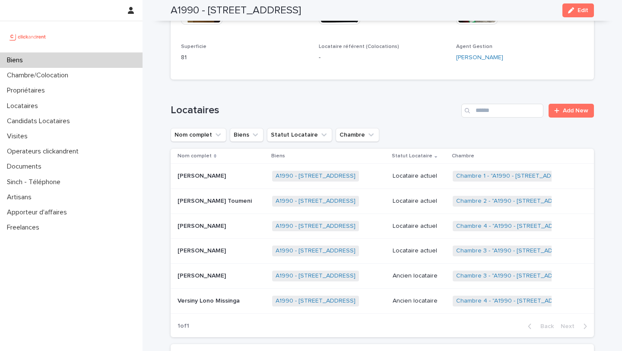
scroll to position [385, 0]
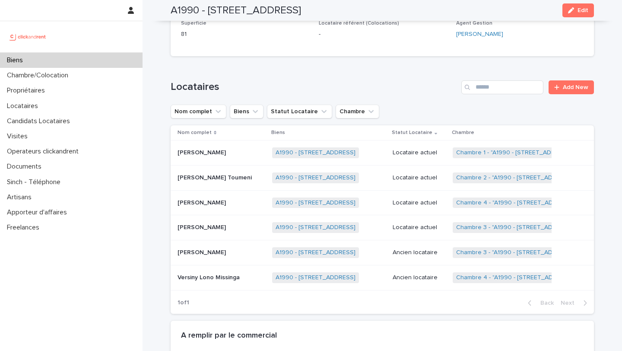
click at [216, 227] on p "Nounagnon Maximin Christian Landry Aguenou" at bounding box center [203, 226] width 50 height 9
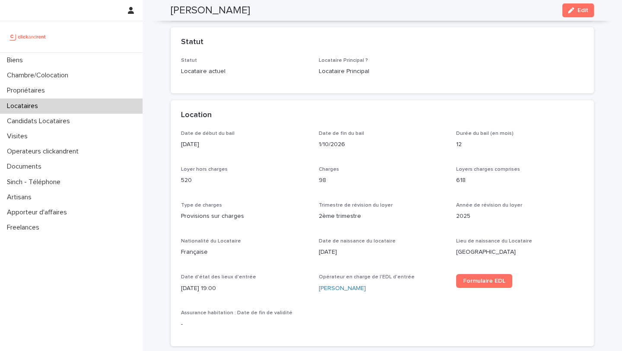
scroll to position [220, 0]
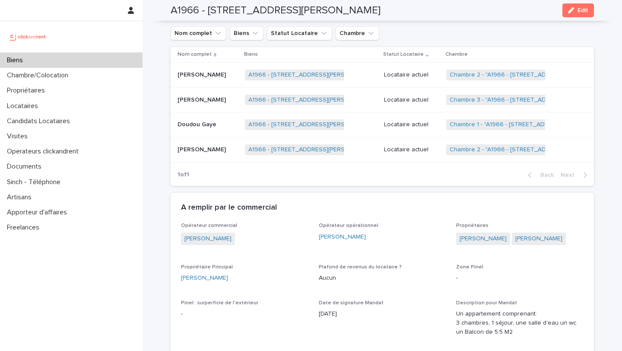
scroll to position [343, 0]
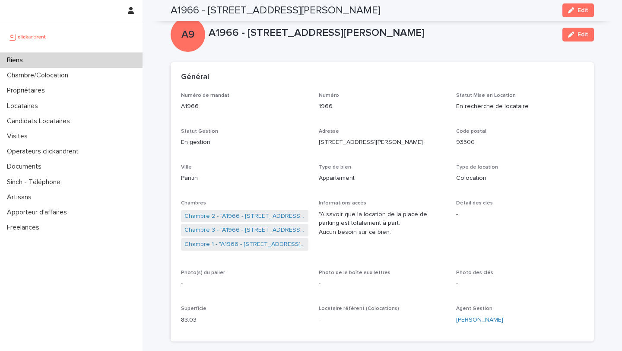
scroll to position [319, 0]
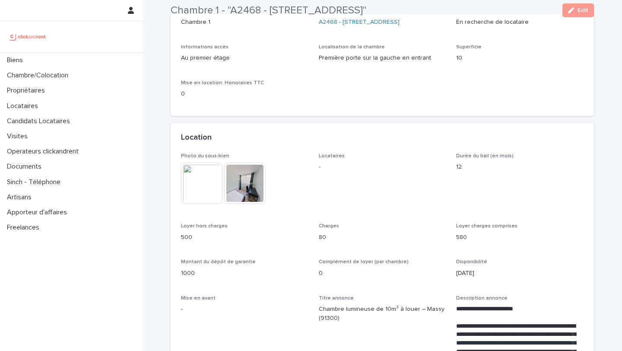
scroll to position [86, 0]
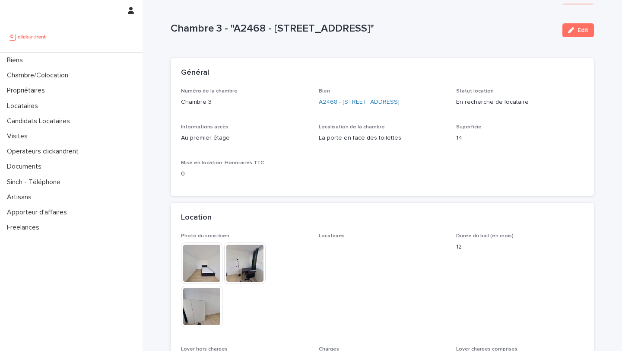
scroll to position [3, 0]
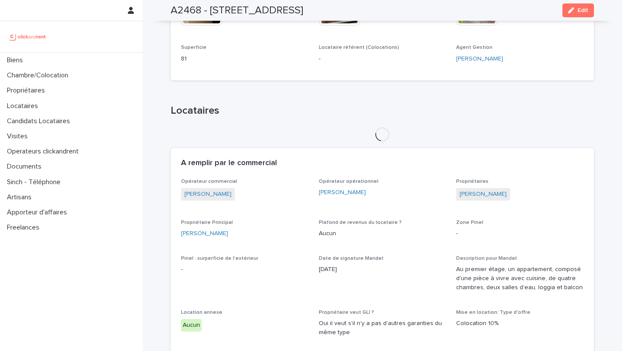
scroll to position [324, 0]
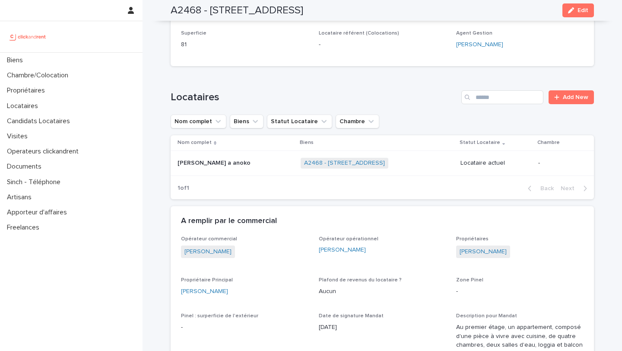
click at [227, 162] on p "[PERSON_NAME] a anoko" at bounding box center [215, 162] width 75 height 9
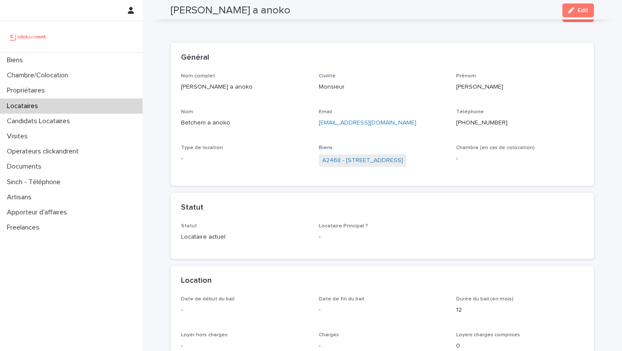
scroll to position [10, 0]
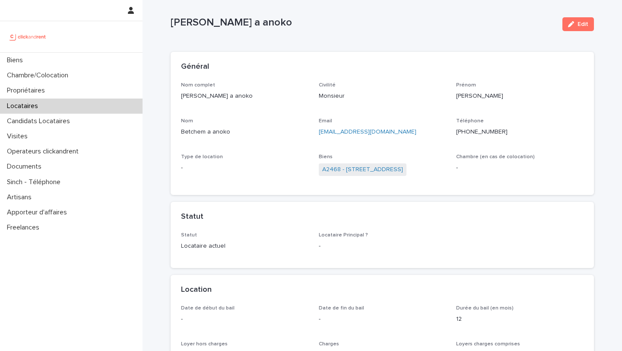
click at [364, 163] on div "A2468 - [STREET_ADDRESS]" at bounding box center [382, 170] width 127 height 14
click at [361, 173] on link "A2468 - [STREET_ADDRESS]" at bounding box center [362, 169] width 81 height 9
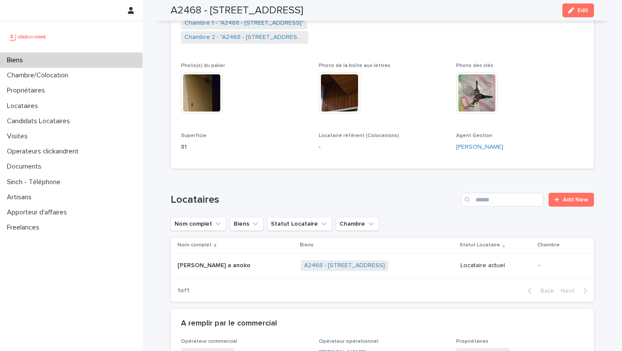
scroll to position [179, 0]
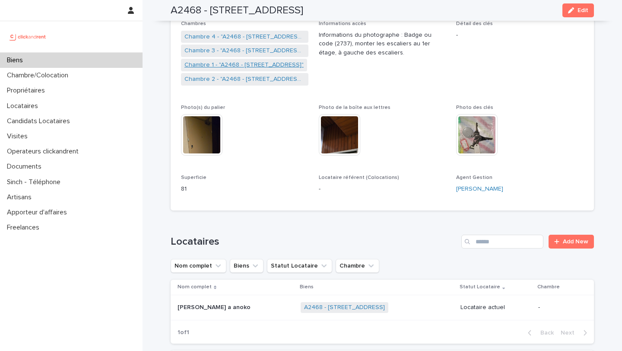
click at [236, 63] on link "Chambre 1 - "A2468 - [STREET_ADDRESS]"" at bounding box center [243, 64] width 119 height 9
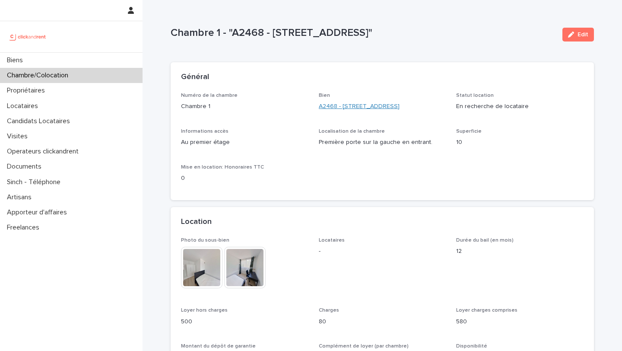
click at [345, 108] on link "A2468 - [STREET_ADDRESS]" at bounding box center [359, 106] width 81 height 9
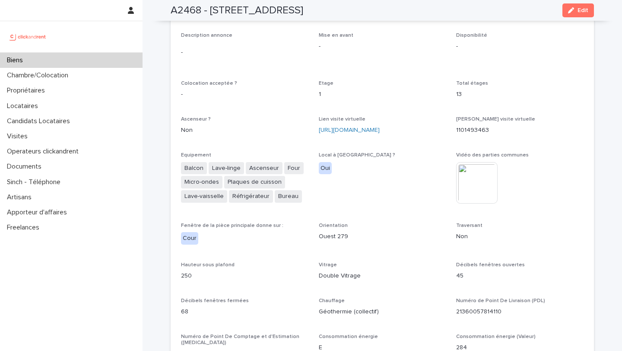
scroll to position [1612, 0]
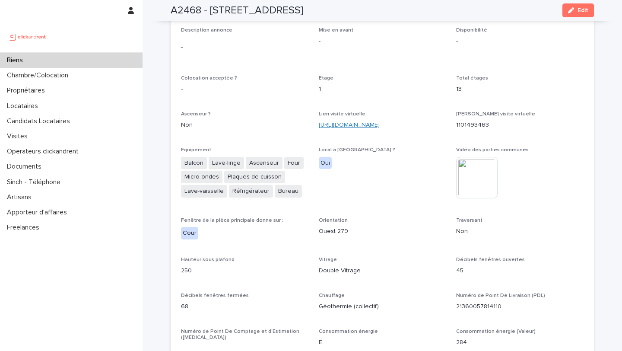
click at [347, 122] on link "[URL][DOMAIN_NAME]" at bounding box center [349, 125] width 61 height 6
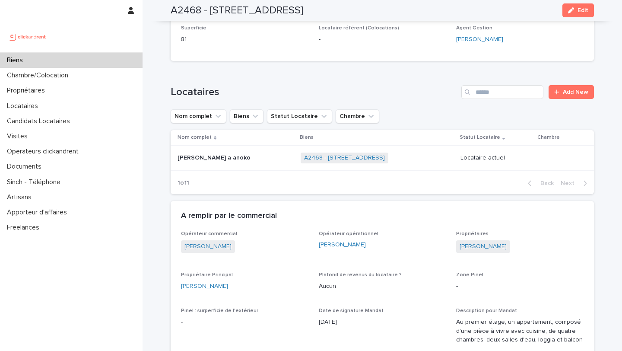
scroll to position [336, 0]
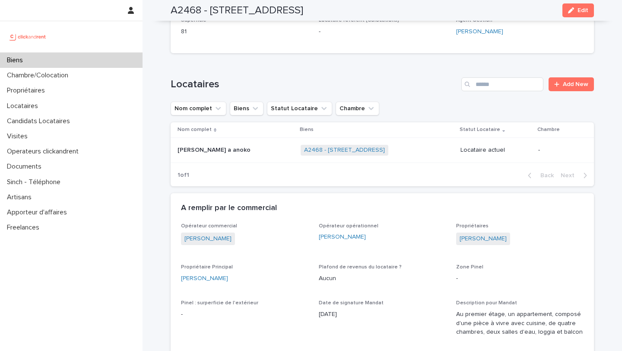
click at [244, 150] on p "[PERSON_NAME] a anoko" at bounding box center [215, 149] width 75 height 9
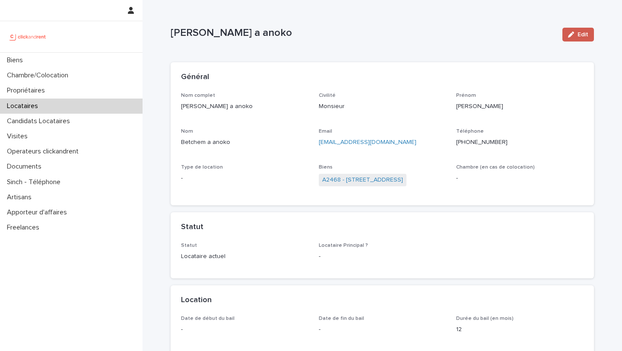
click at [568, 40] on button "Edit" at bounding box center [578, 35] width 32 height 14
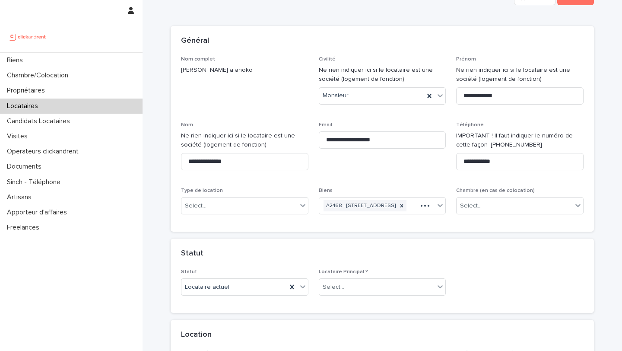
scroll to position [94, 0]
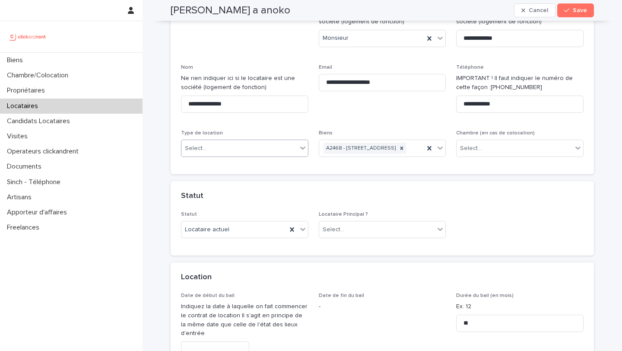
click at [228, 146] on div "Select..." at bounding box center [239, 148] width 116 height 14
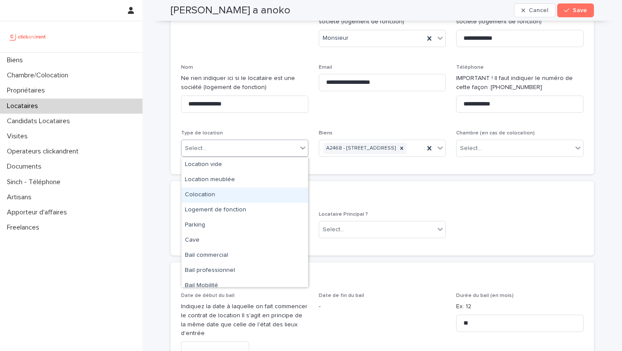
click at [212, 192] on div "Colocation" at bounding box center [244, 194] width 127 height 15
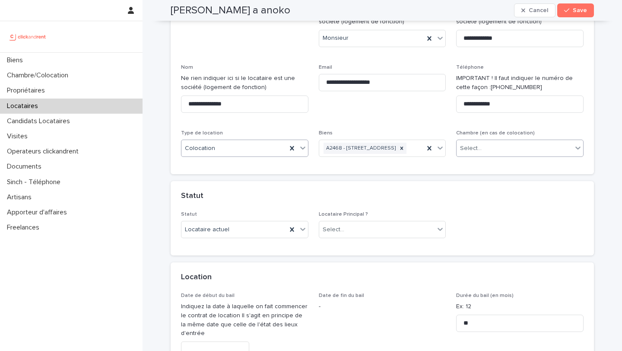
click at [460, 153] on div "Select..." at bounding box center [515, 148] width 116 height 14
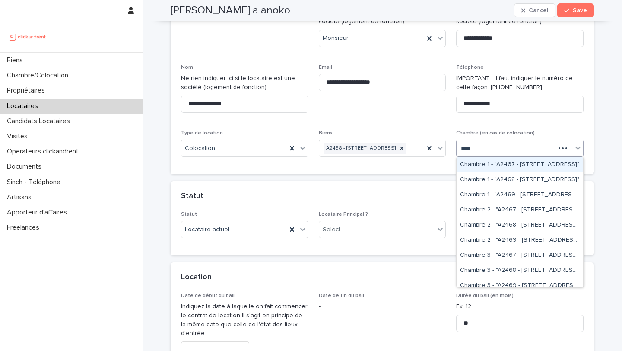
type input "*****"
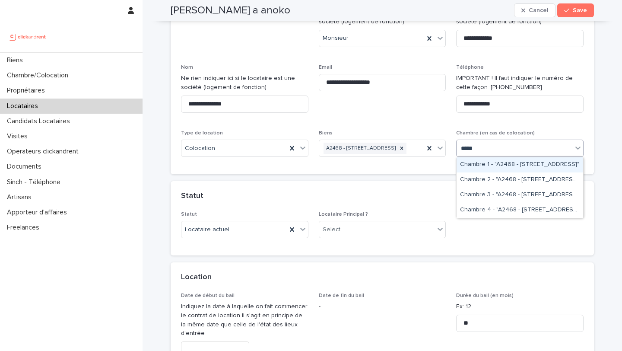
click at [502, 168] on div "Chambre 1 - "A2468 - [STREET_ADDRESS]"" at bounding box center [520, 164] width 127 height 15
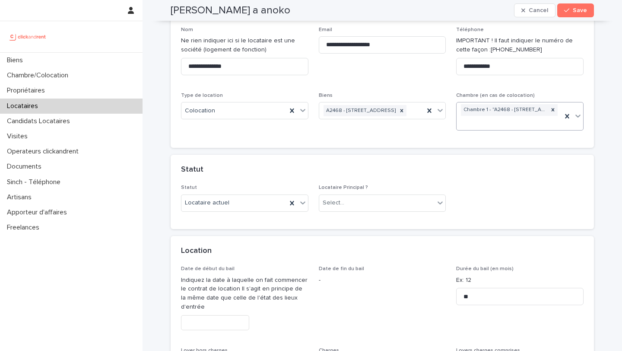
scroll to position [170, 0]
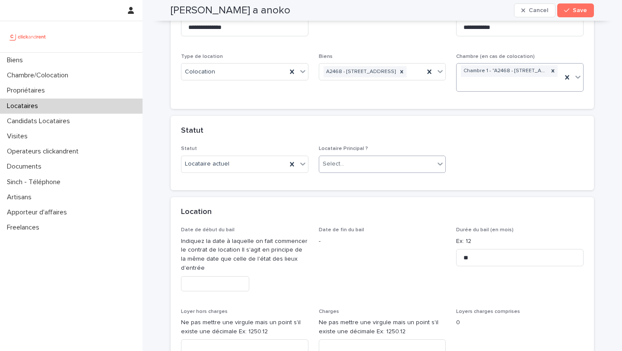
click at [374, 170] on div "Select..." at bounding box center [377, 164] width 116 height 14
click at [366, 184] on div "Locataire Principal" at bounding box center [382, 180] width 127 height 15
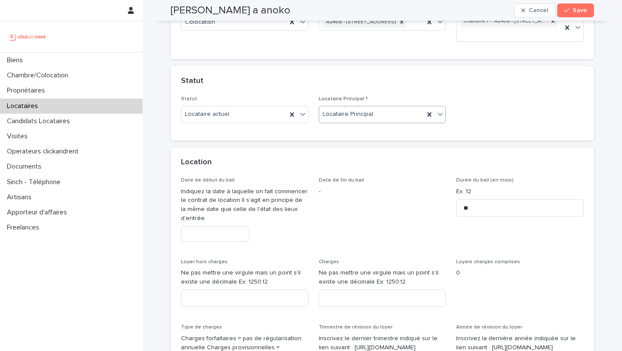
scroll to position [235, 0]
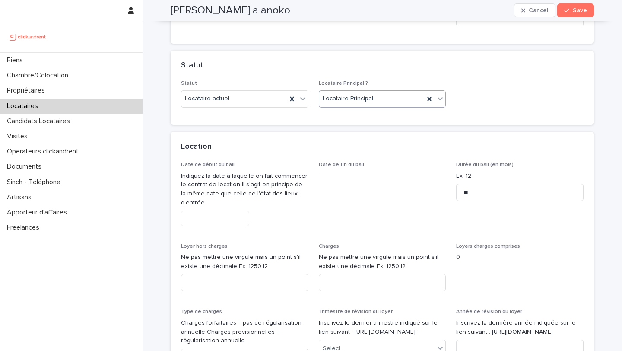
click at [229, 213] on input "text" at bounding box center [215, 218] width 68 height 15
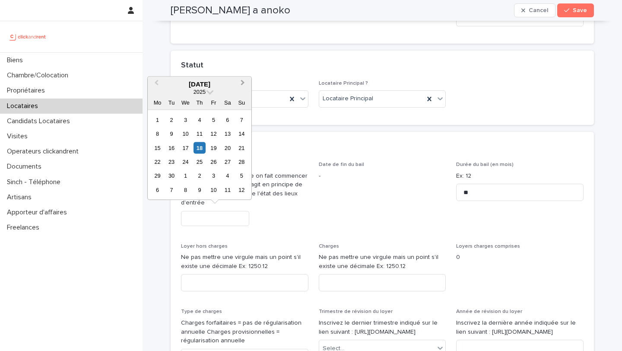
click at [243, 83] on span "Next Month" at bounding box center [243, 84] width 0 height 12
click at [183, 121] on div "1" at bounding box center [186, 120] width 12 height 12
type input "*********"
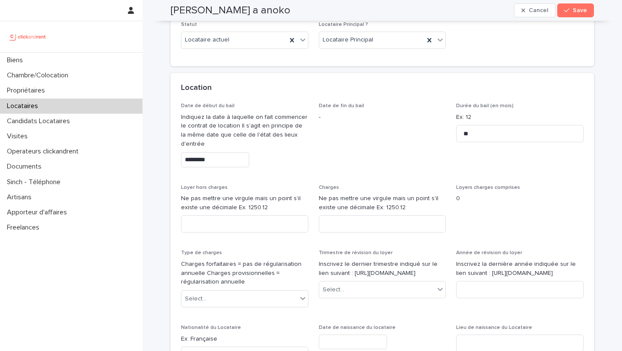
scroll to position [312, 0]
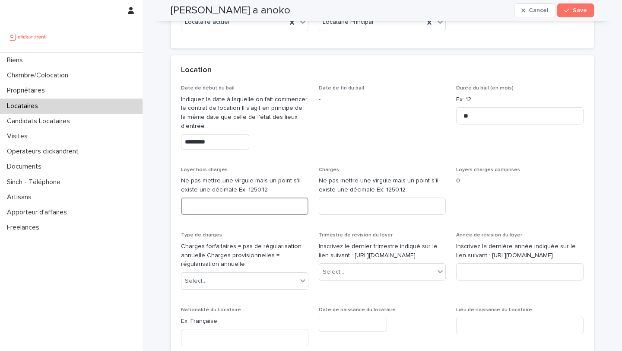
click at [262, 207] on input at bounding box center [244, 205] width 127 height 17
type input "***"
type input "**"
click at [223, 278] on div "Select..." at bounding box center [239, 281] width 116 height 14
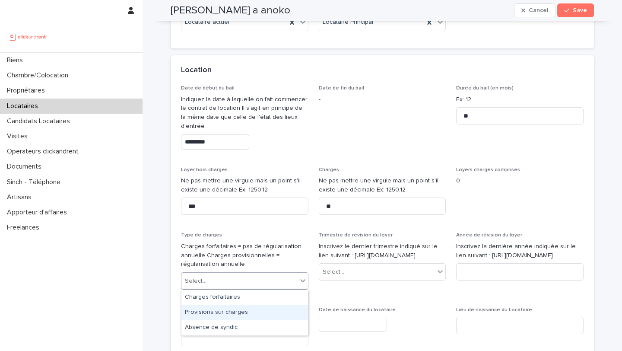
click at [222, 309] on div "Provisions sur charges" at bounding box center [244, 312] width 127 height 15
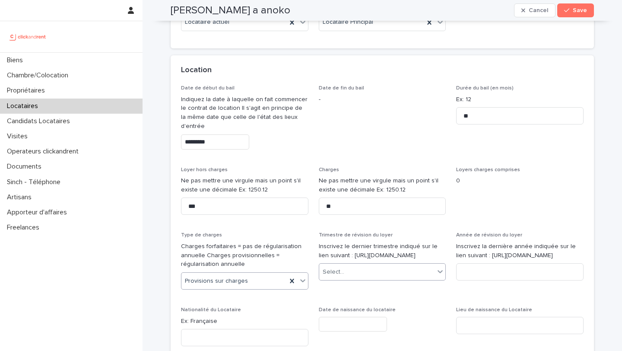
click at [348, 279] on div "Select..." at bounding box center [377, 272] width 116 height 14
click at [353, 308] on div "2ème trimestre" at bounding box center [382, 312] width 127 height 15
click at [477, 280] on input at bounding box center [519, 271] width 127 height 17
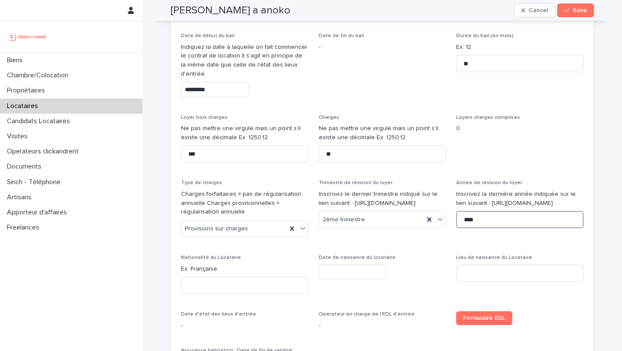
scroll to position [394, 0]
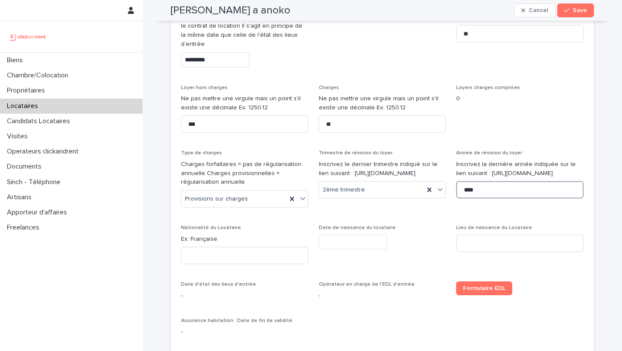
type input "****"
click at [221, 257] on input at bounding box center [244, 255] width 127 height 17
click at [208, 253] on input "**********" at bounding box center [244, 255] width 127 height 17
paste input
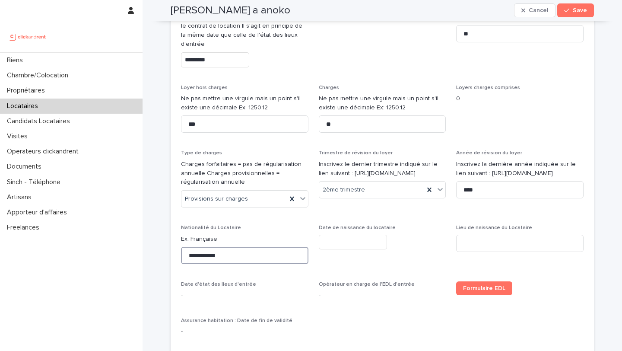
drag, startPoint x: 192, startPoint y: 256, endPoint x: 192, endPoint y: 261, distance: 5.6
click at [192, 256] on input "**********" at bounding box center [244, 255] width 127 height 17
type input "**********"
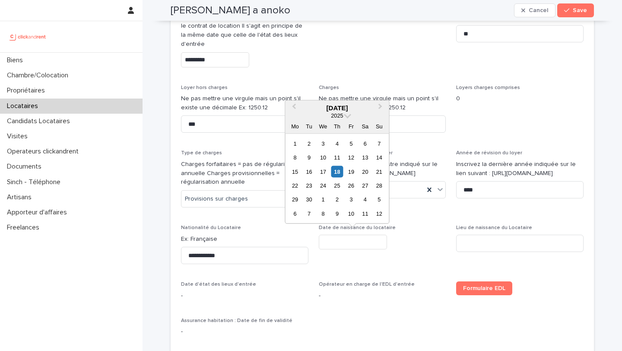
click at [348, 237] on input "text" at bounding box center [353, 242] width 68 height 15
click at [294, 200] on div "24" at bounding box center [295, 200] width 12 height 12
type input "*********"
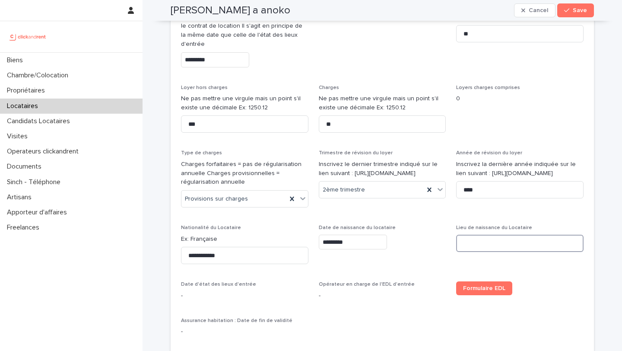
click at [489, 243] on input at bounding box center [519, 243] width 127 height 17
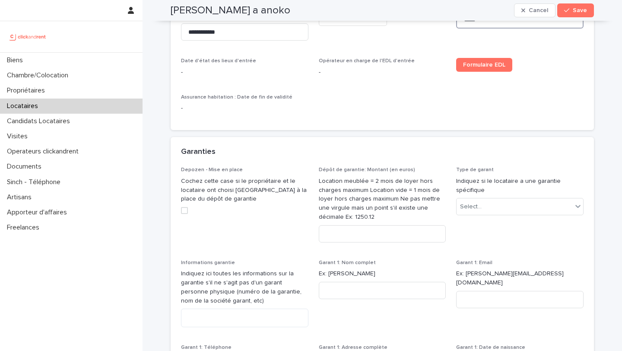
scroll to position [624, 0]
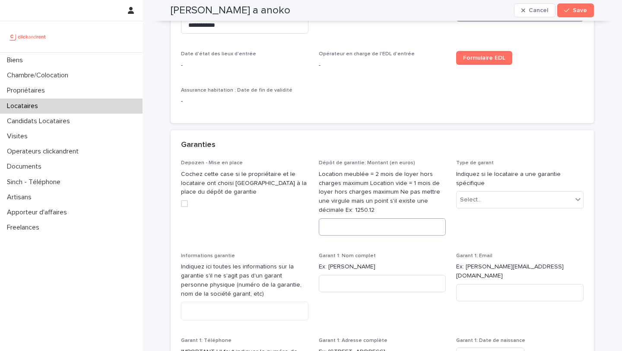
type input "*****"
click at [348, 226] on input at bounding box center [382, 226] width 127 height 17
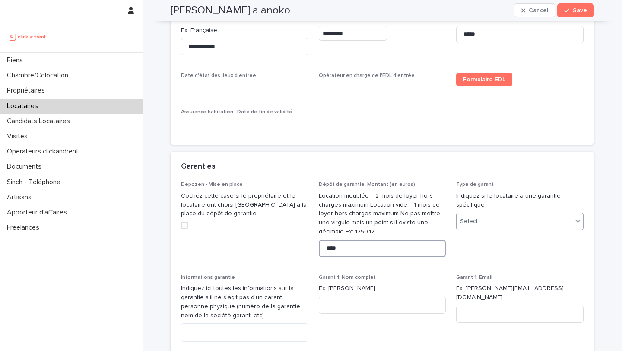
type input "****"
click at [469, 219] on div "Select..." at bounding box center [471, 221] width 22 height 9
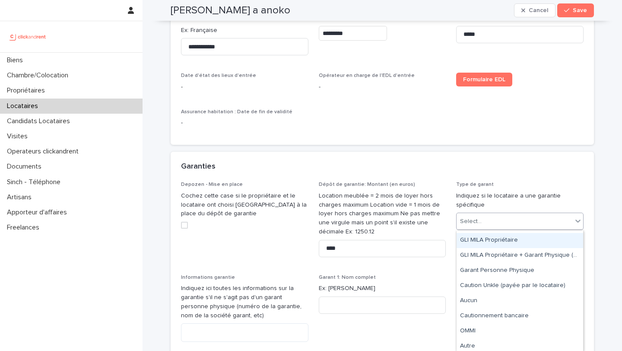
scroll to position [0, 0]
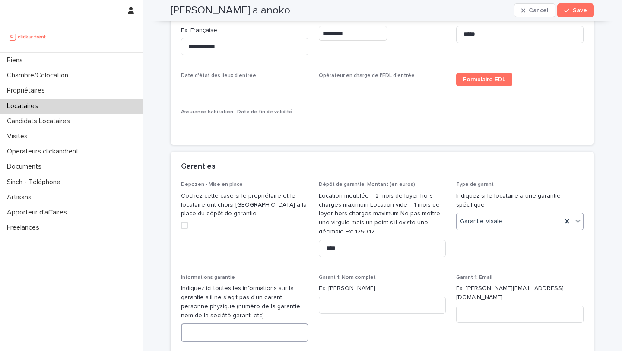
click at [217, 334] on textarea at bounding box center [244, 332] width 127 height 19
paste textarea "**********"
click at [191, 333] on textarea "**********" at bounding box center [244, 332] width 127 height 19
click at [203, 333] on textarea "**********" at bounding box center [244, 332] width 127 height 19
type textarea "**********"
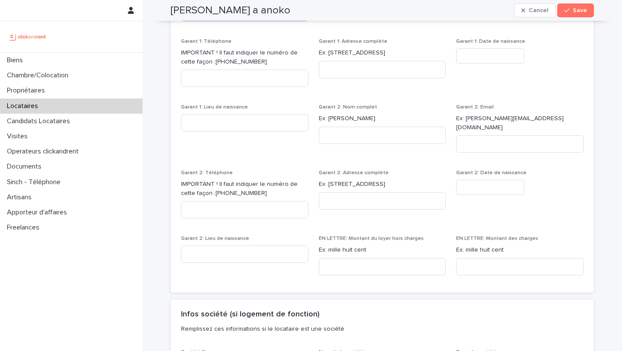
scroll to position [961, 0]
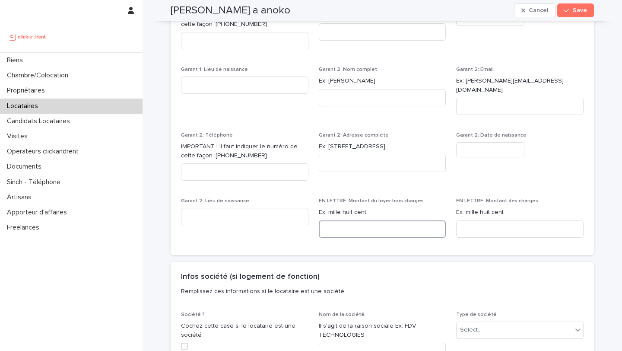
click at [335, 220] on input at bounding box center [382, 228] width 127 height 17
paste input "**********"
type input "**********"
click at [483, 222] on input at bounding box center [519, 228] width 127 height 17
paste input "**********"
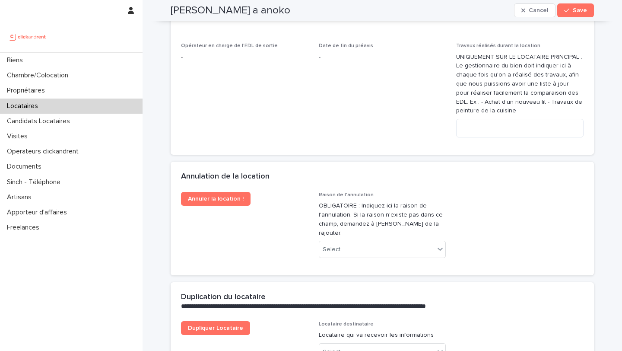
scroll to position [1724, 0]
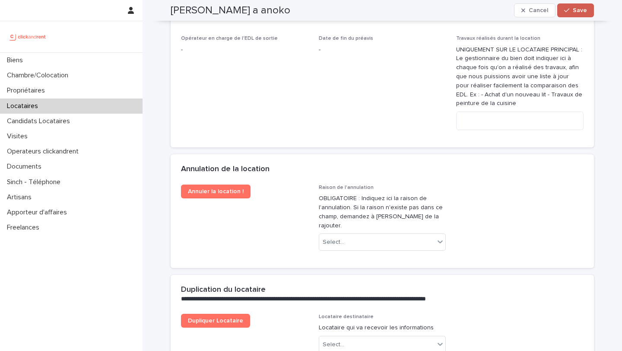
type input "**********"
click at [571, 12] on div "button" at bounding box center [568, 10] width 9 height 6
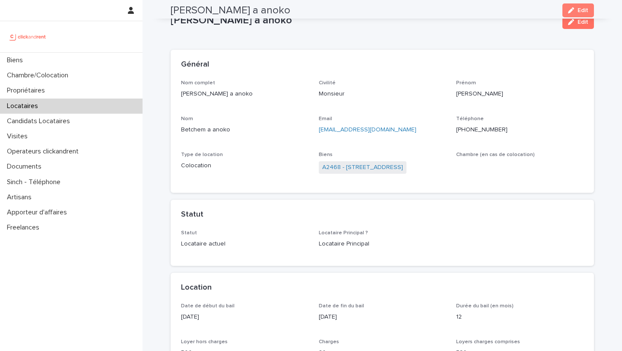
scroll to position [0, 0]
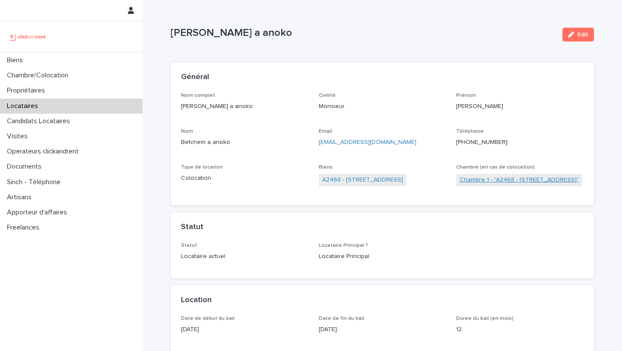
click at [476, 180] on link "Chambre 1 - "A2468 - [STREET_ADDRESS]"" at bounding box center [519, 179] width 119 height 9
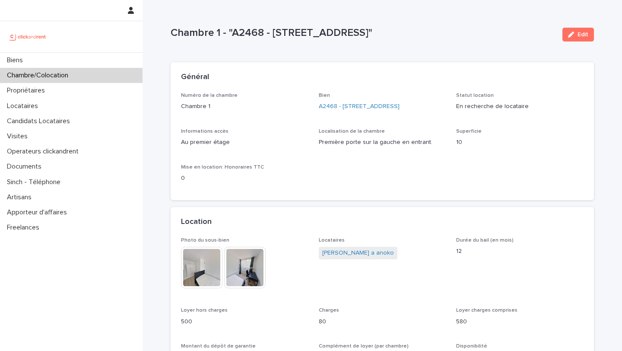
drag, startPoint x: 443, startPoint y: 32, endPoint x: 170, endPoint y: 34, distance: 272.6
copy p "Chambre 1 - "A2468 - [STREET_ADDRESS]""
click at [335, 108] on link "A2468 - [STREET_ADDRESS]" at bounding box center [359, 106] width 81 height 9
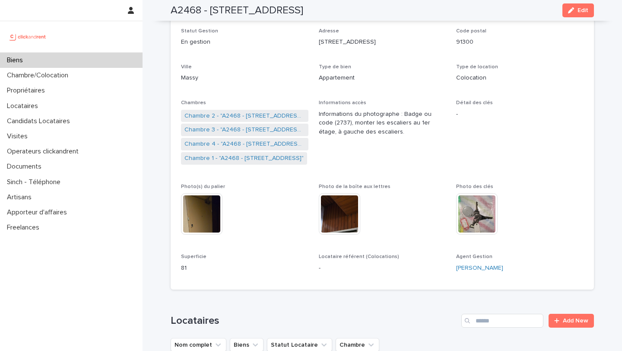
scroll to position [103, 0]
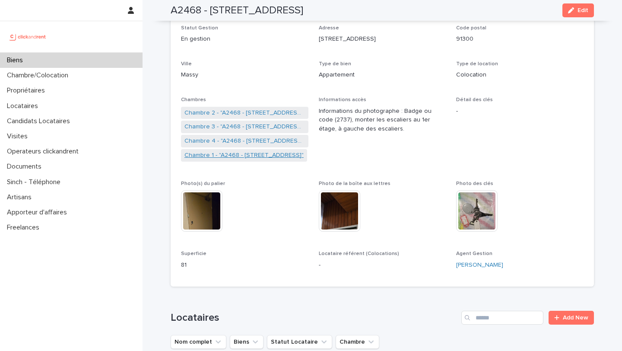
click at [232, 157] on link "Chambre 1 - "A2468 - [STREET_ADDRESS]"" at bounding box center [243, 155] width 119 height 9
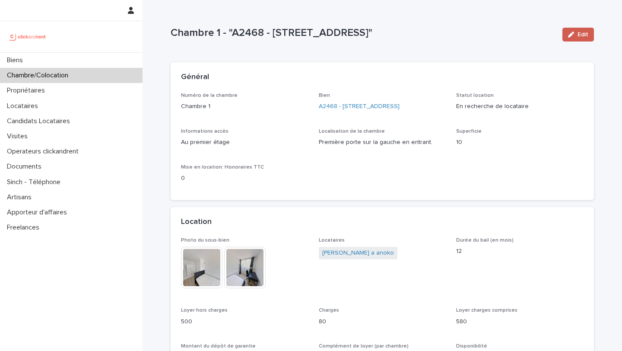
click at [575, 35] on div "button" at bounding box center [573, 35] width 10 height 6
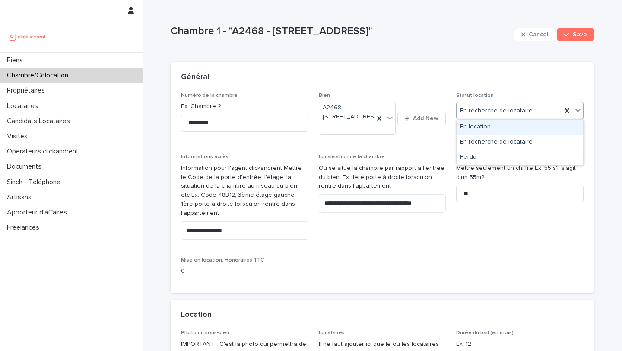
drag, startPoint x: 521, startPoint y: 109, endPoint x: 485, endPoint y: 128, distance: 40.4
click at [485, 128] on div "En location" at bounding box center [520, 127] width 127 height 15
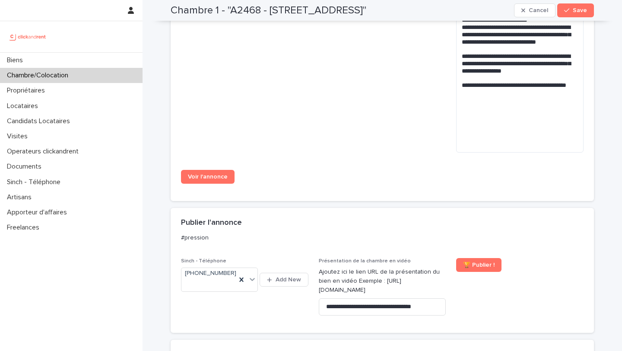
scroll to position [947, 0]
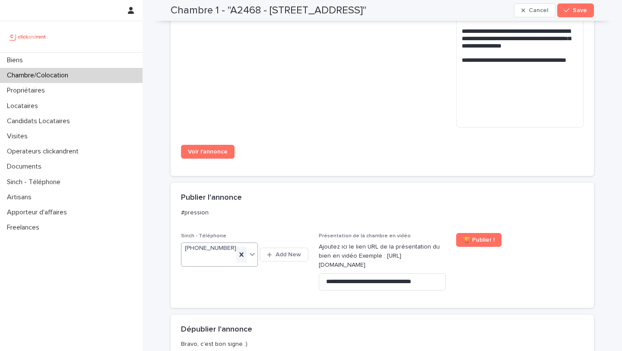
click at [243, 252] on icon at bounding box center [241, 254] width 9 height 9
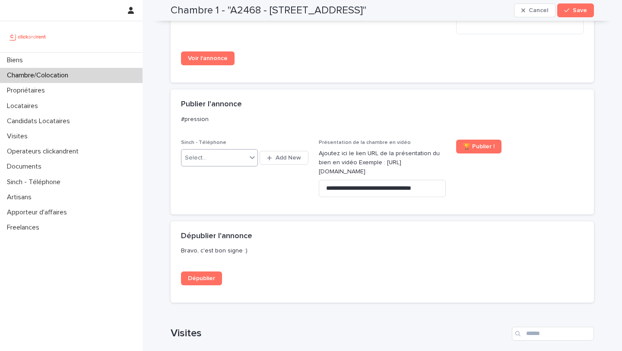
scroll to position [1093, 0]
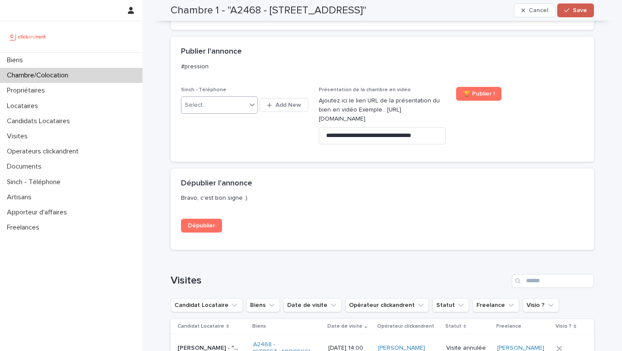
click at [575, 9] on span "Save" at bounding box center [580, 10] width 14 height 6
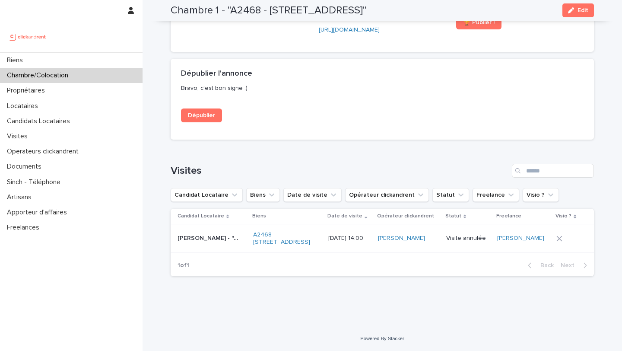
scroll to position [933, 0]
click at [210, 112] on span "Dépublier" at bounding box center [201, 115] width 27 height 6
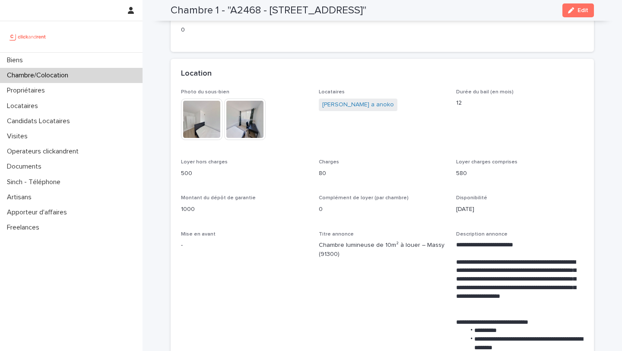
scroll to position [0, 0]
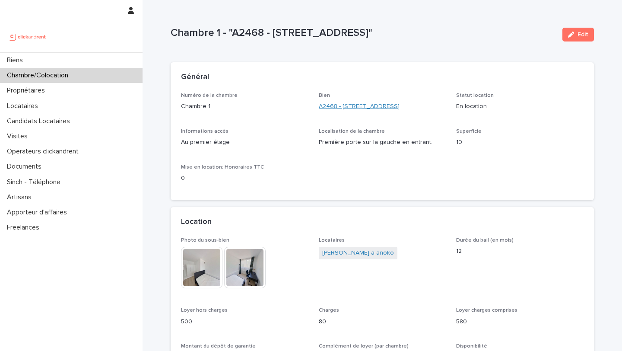
click at [365, 106] on link "A2468 - [STREET_ADDRESS]" at bounding box center [359, 106] width 81 height 9
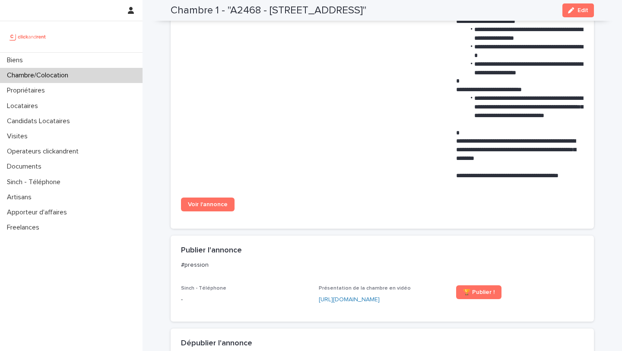
scroll to position [660, 0]
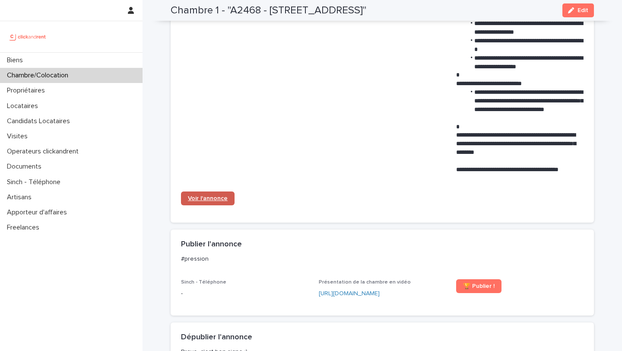
click at [208, 198] on span "Voir l'annonce" at bounding box center [208, 198] width 40 height 6
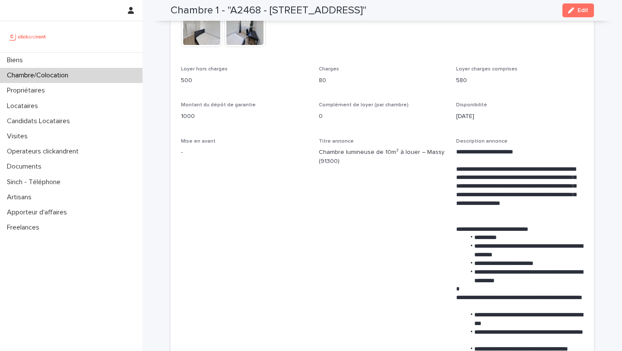
scroll to position [0, 0]
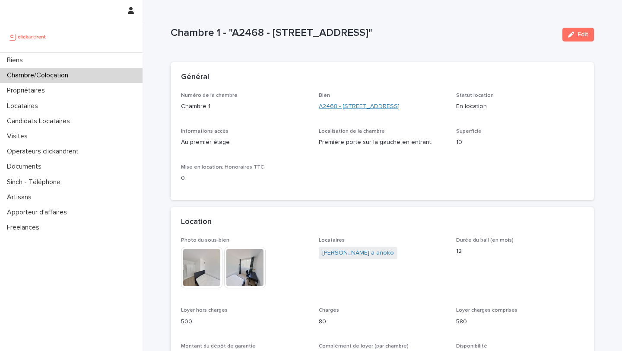
click at [335, 108] on link "A2468 - [STREET_ADDRESS]" at bounding box center [359, 106] width 81 height 9
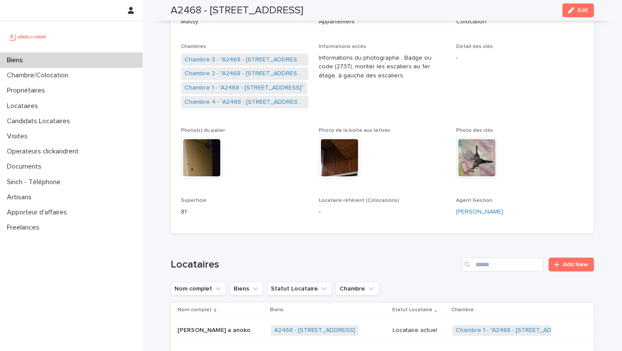
scroll to position [136, 0]
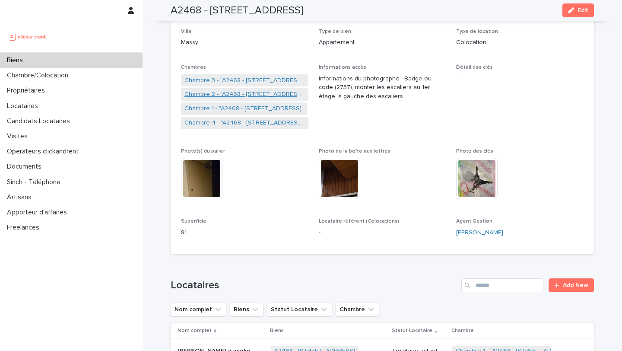
click at [244, 92] on link "Chambre 2 - "A2468 - [STREET_ADDRESS]"" at bounding box center [244, 94] width 121 height 9
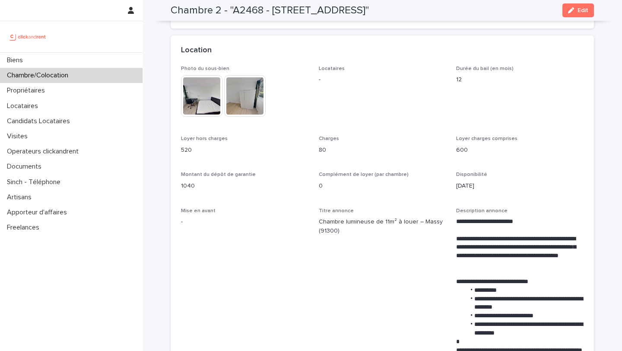
scroll to position [175, 0]
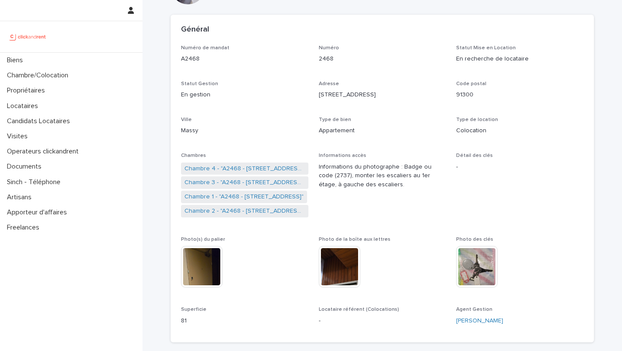
scroll to position [60, 0]
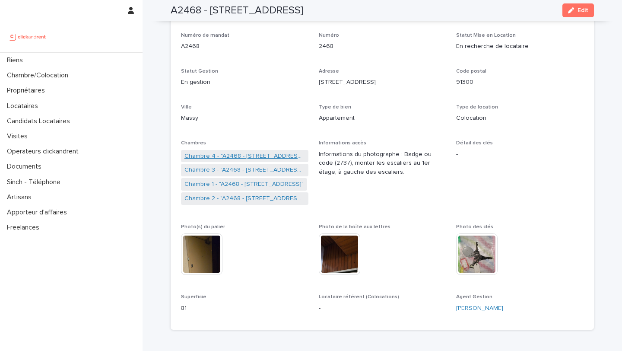
click at [219, 155] on link "Chambre 4 - "A2468 - [STREET_ADDRESS]"" at bounding box center [244, 156] width 121 height 9
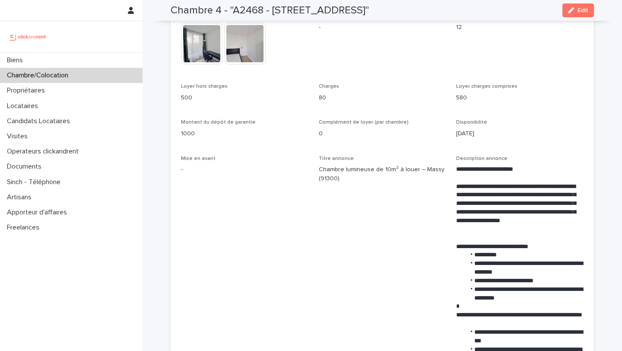
scroll to position [225, 0]
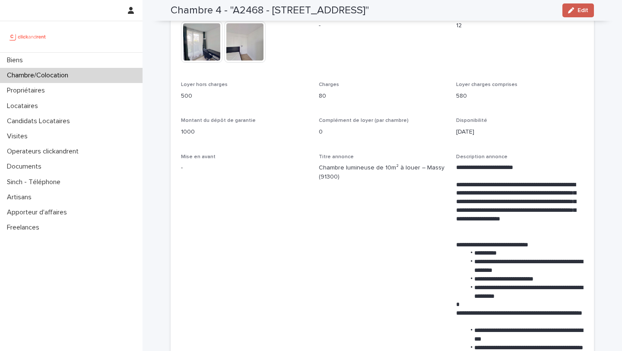
click at [567, 11] on button "Edit" at bounding box center [578, 10] width 32 height 14
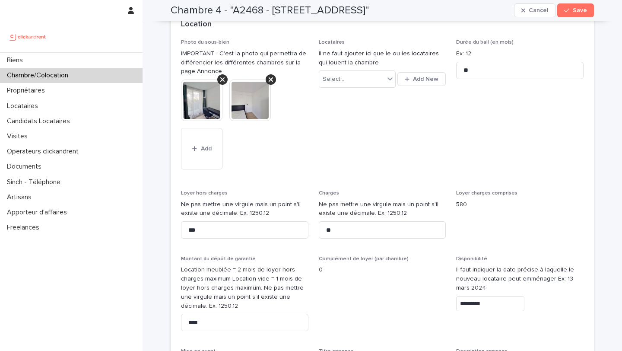
scroll to position [338, 0]
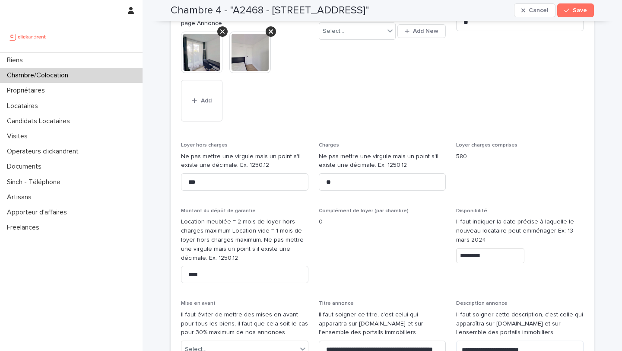
click at [487, 257] on input "*********" at bounding box center [490, 255] width 68 height 15
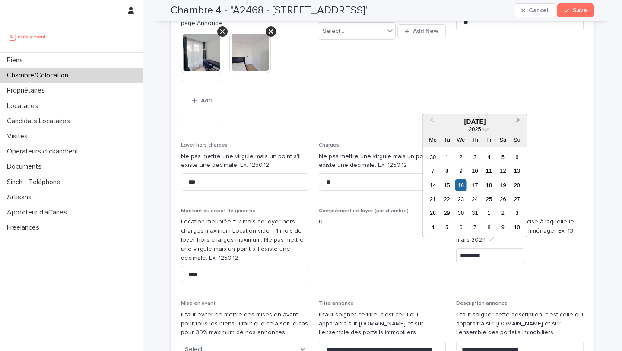
click at [518, 121] on span "Next Month" at bounding box center [518, 121] width 0 height 12
click at [489, 184] on div "19" at bounding box center [489, 185] width 12 height 12
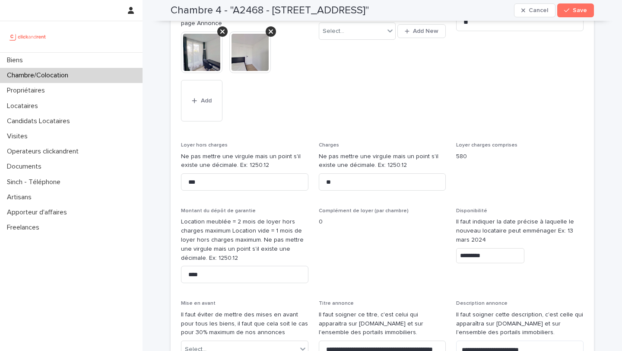
type input "*********"
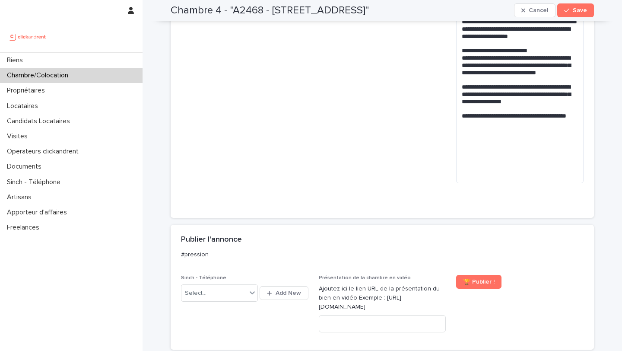
scroll to position [909, 0]
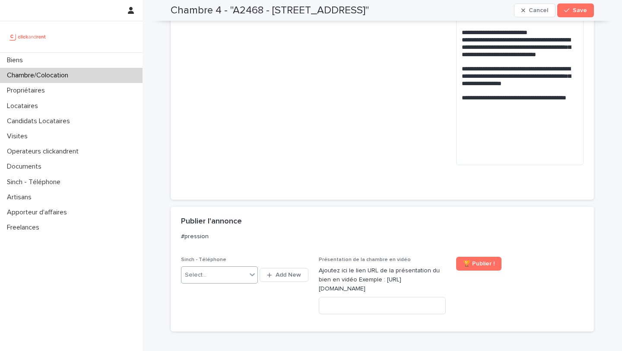
click at [253, 271] on icon at bounding box center [252, 274] width 9 height 9
click at [250, 328] on div "[PHONE_NUMBER]" at bounding box center [219, 328] width 77 height 15
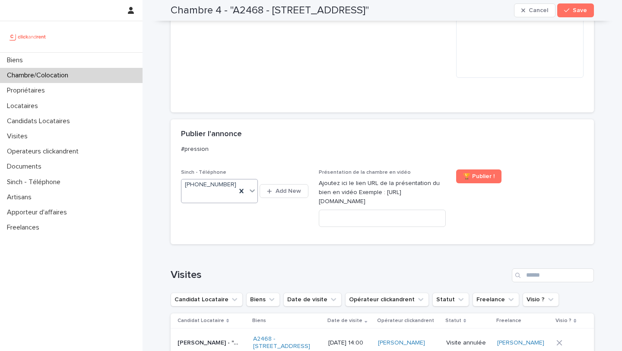
scroll to position [943, 0]
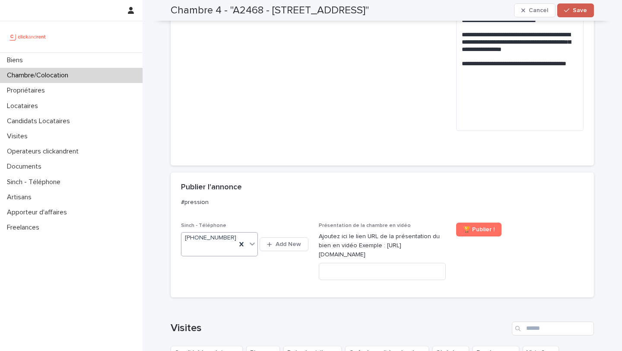
click at [573, 13] on button "Save" at bounding box center [575, 10] width 37 height 14
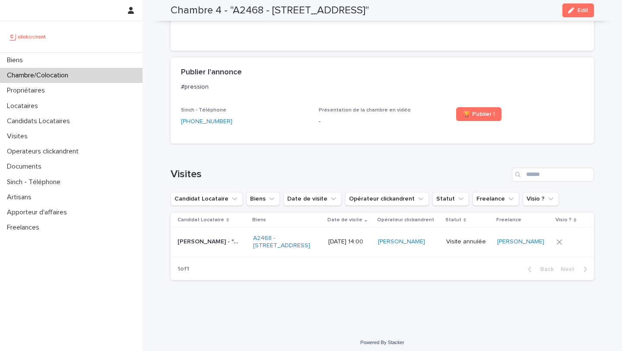
scroll to position [819, 0]
click at [472, 116] on span "🏆 Publier !" at bounding box center [479, 113] width 32 height 6
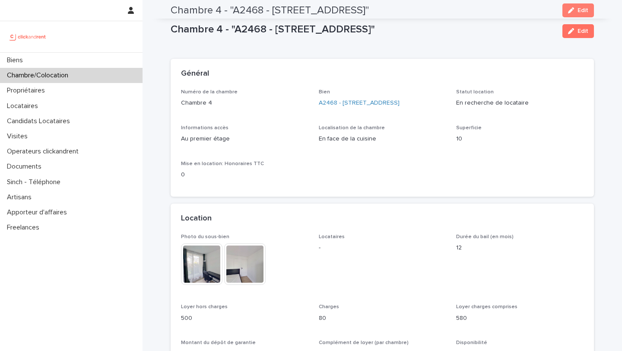
scroll to position [0, 0]
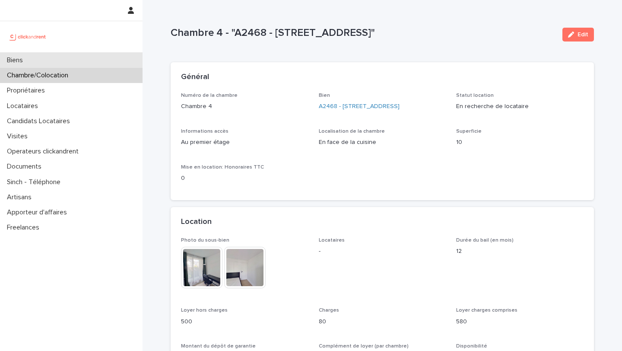
click at [44, 63] on div "Biens" at bounding box center [71, 60] width 143 height 15
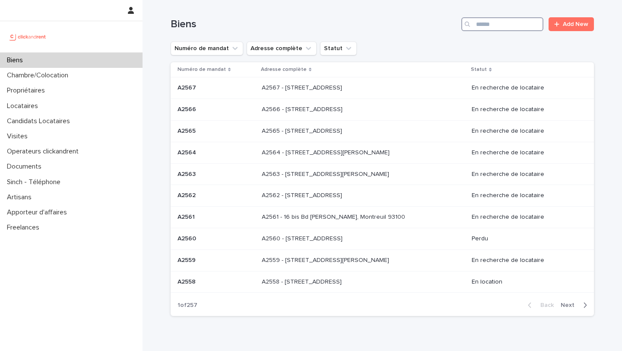
click at [515, 20] on input "Search" at bounding box center [502, 24] width 82 height 14
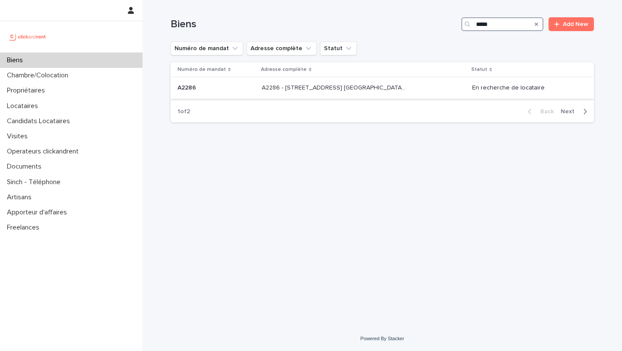
type input "*****"
click at [241, 82] on div "A2286 A2286" at bounding box center [216, 88] width 77 height 14
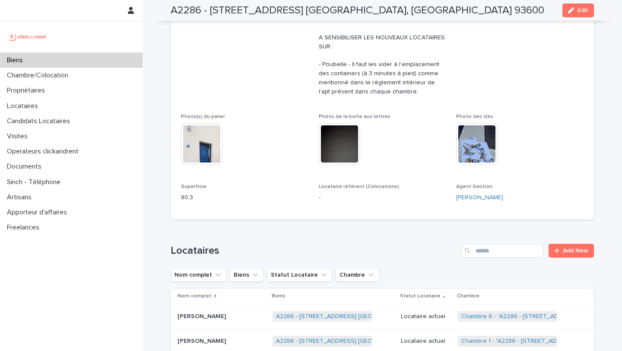
scroll to position [200, 0]
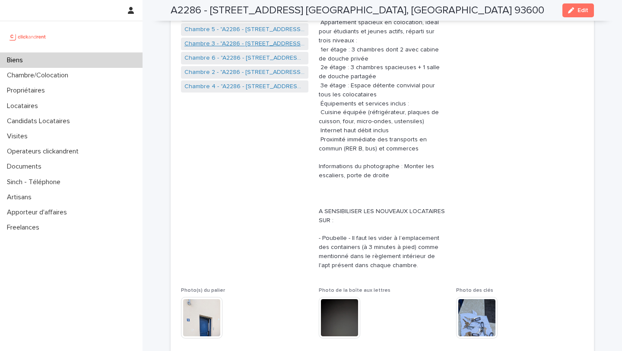
click at [222, 43] on link "Chambre 3 - "A2286 - [STREET_ADDRESS] [GEOGRAPHIC_DATA], [GEOGRAPHIC_DATA] 9360…" at bounding box center [244, 43] width 121 height 9
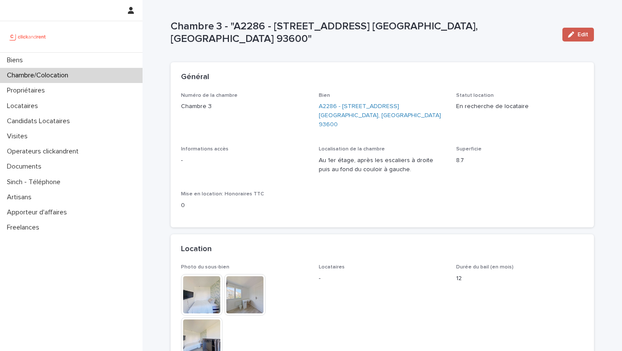
click at [586, 32] on span "Edit" at bounding box center [582, 35] width 11 height 6
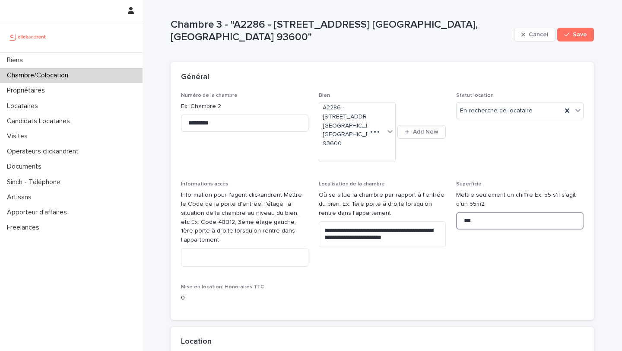
click at [495, 212] on input "***" at bounding box center [519, 220] width 127 height 17
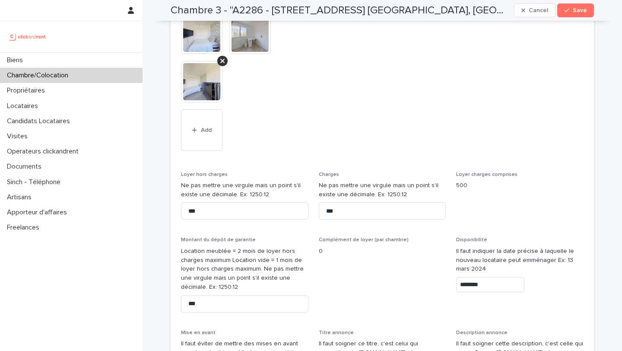
scroll to position [378, 0]
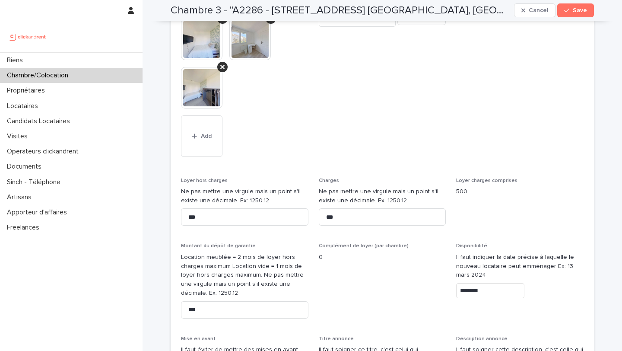
type input "*"
click at [492, 283] on input "********" at bounding box center [490, 290] width 68 height 15
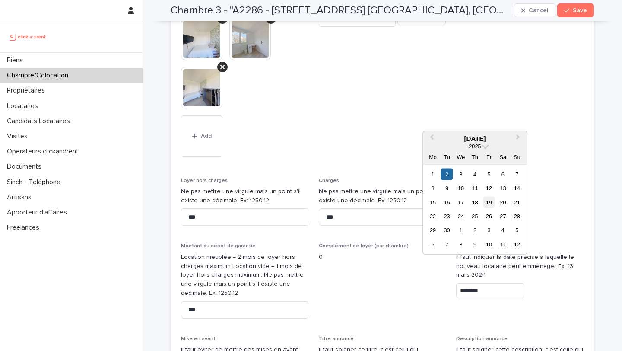
click at [491, 200] on div "19" at bounding box center [489, 202] width 12 height 12
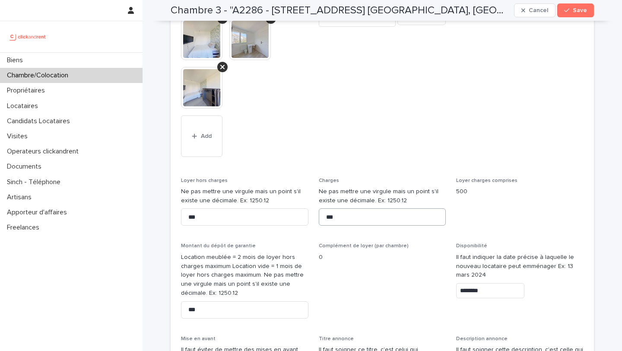
type input "*********"
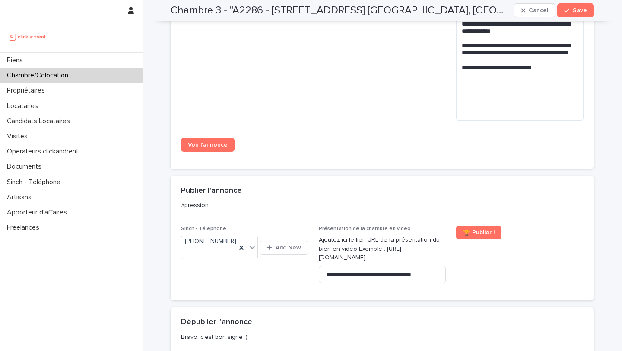
scroll to position [1016, 0]
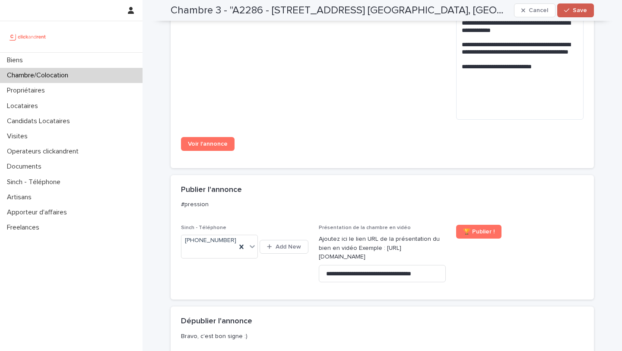
click at [585, 9] on span "Save" at bounding box center [580, 10] width 14 height 6
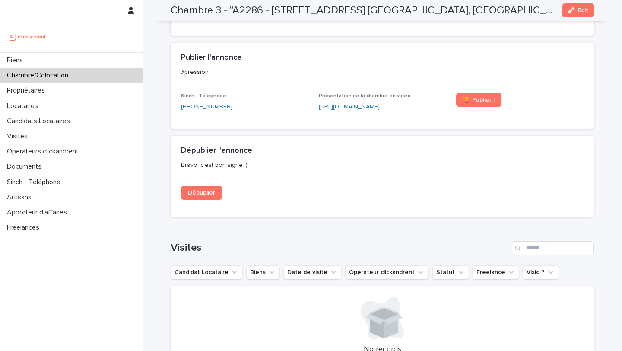
scroll to position [859, 0]
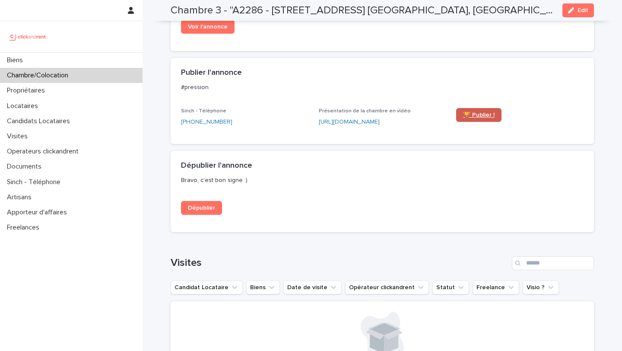
click at [473, 112] on span "🏆 Publier !" at bounding box center [479, 115] width 32 height 6
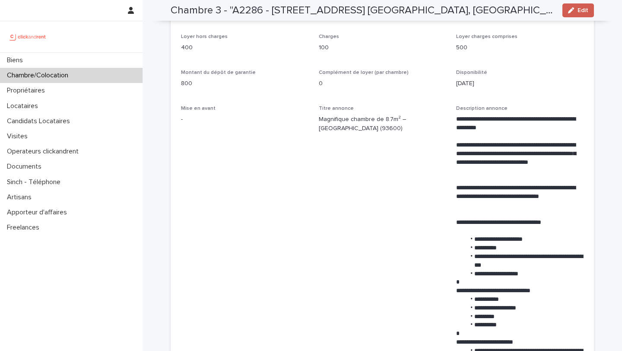
click at [572, 12] on icon "button" at bounding box center [571, 10] width 6 height 6
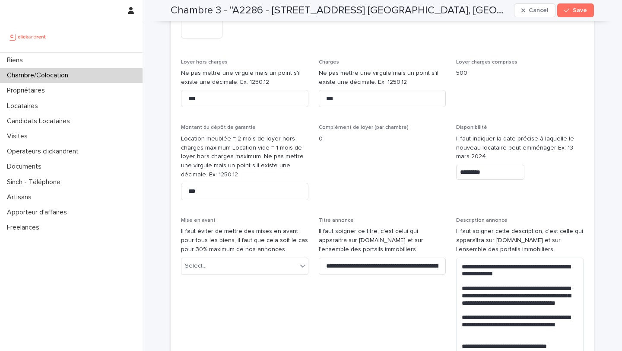
scroll to position [521, 0]
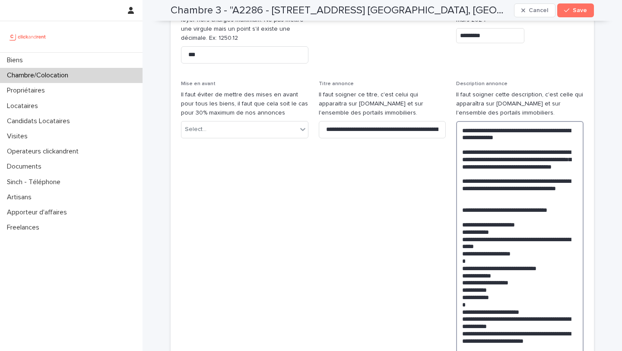
scroll to position [677, 0]
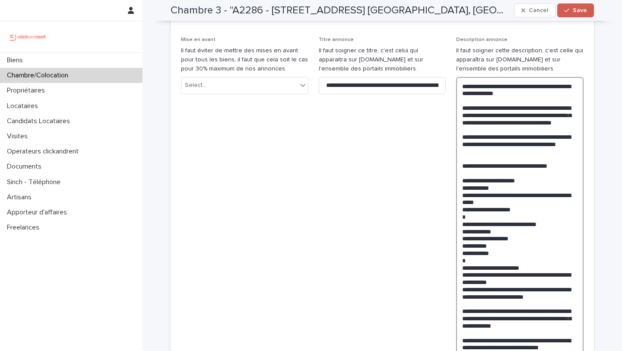
type textarea "**********"
click at [572, 7] on button "Save" at bounding box center [575, 10] width 37 height 14
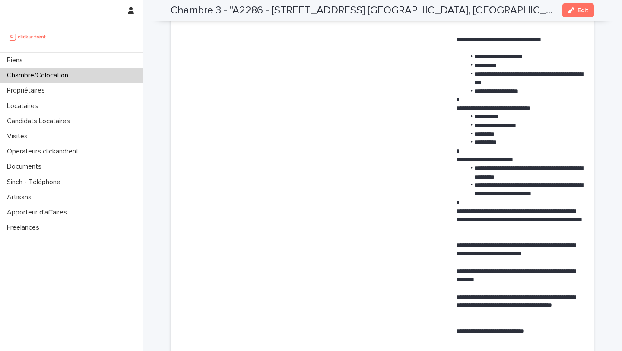
scroll to position [484, 0]
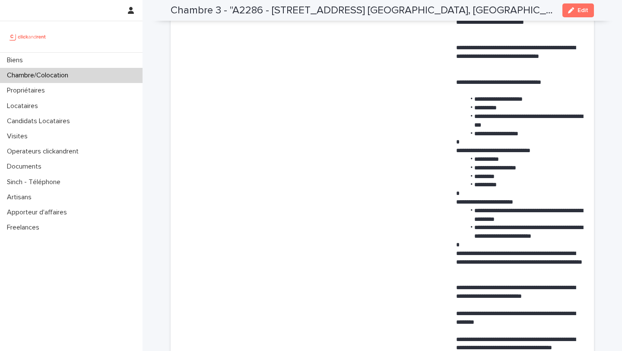
click at [573, 18] on div "Chambre 3 - "A2286 - [STREET_ADDRESS] Schalow, [GEOGRAPHIC_DATA]-Bois 93600" Ed…" at bounding box center [382, 10] width 423 height 21
click at [572, 14] on button "Edit" at bounding box center [578, 10] width 32 height 14
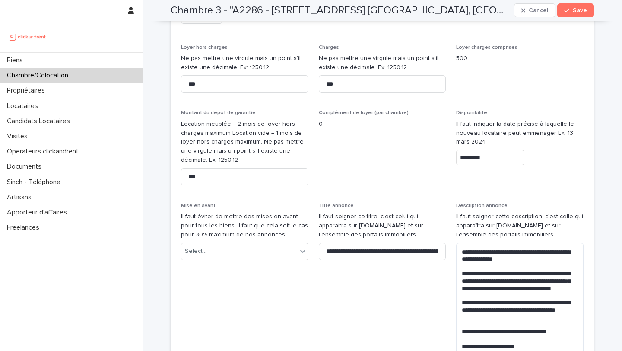
scroll to position [524, 0]
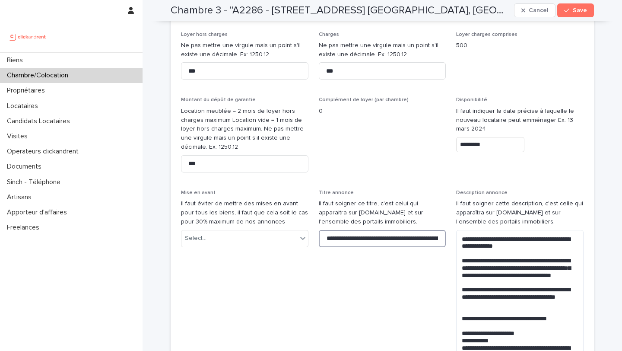
click at [397, 230] on input "**********" at bounding box center [382, 238] width 127 height 17
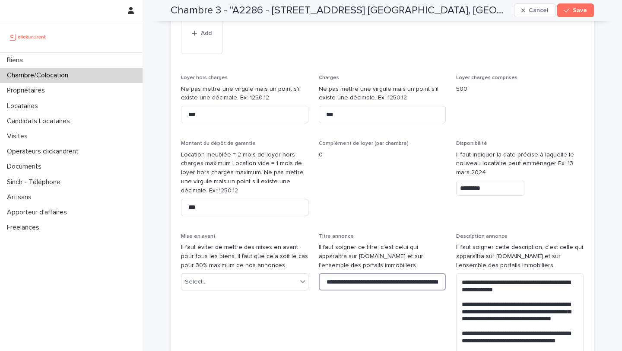
scroll to position [546, 0]
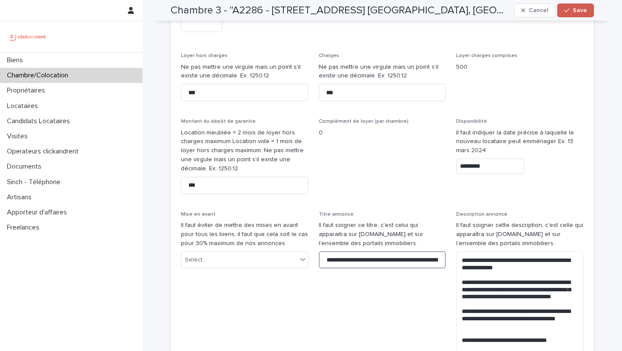
type input "**********"
click at [582, 11] on span "Save" at bounding box center [580, 10] width 14 height 6
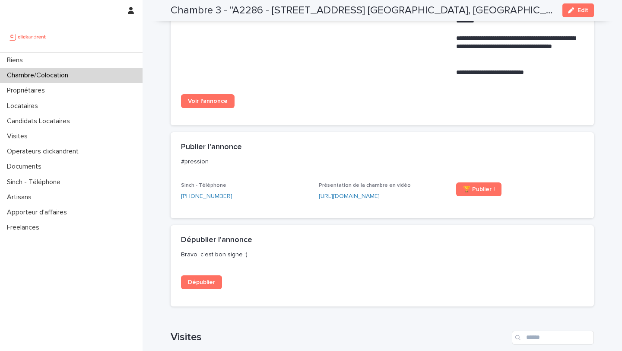
scroll to position [777, 0]
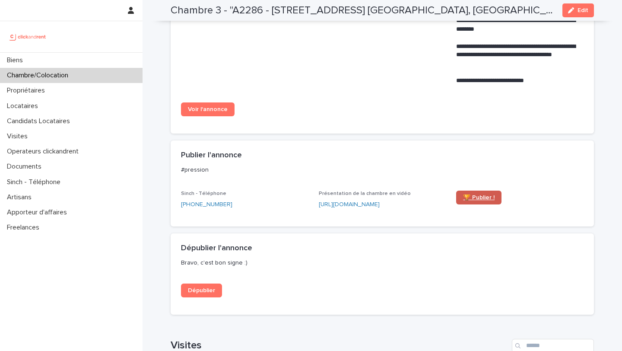
click at [480, 194] on span "🏆 Publier !" at bounding box center [479, 197] width 32 height 6
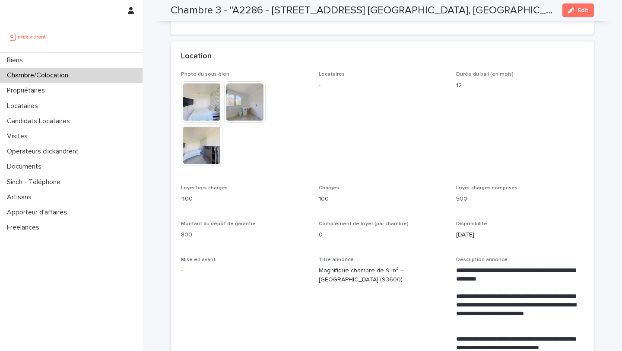
scroll to position [0, 0]
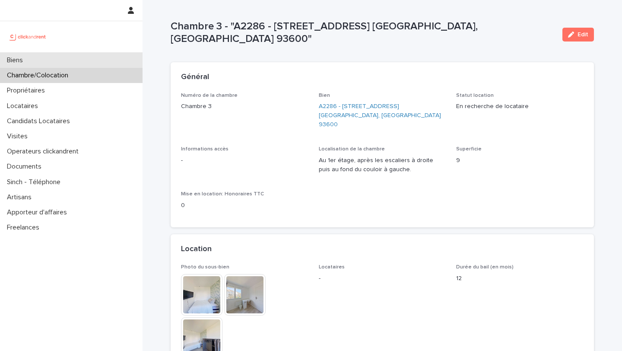
click at [12, 62] on p "Biens" at bounding box center [16, 60] width 26 height 8
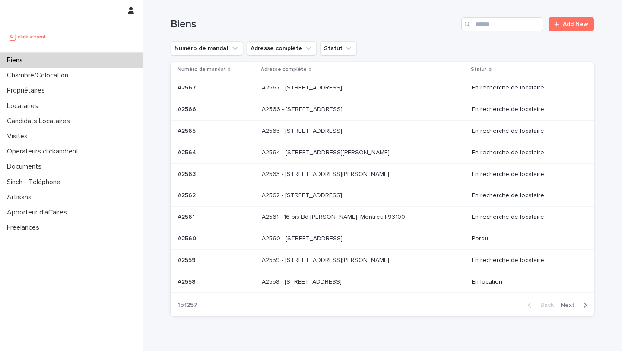
click at [486, 16] on div "Biens Add New" at bounding box center [382, 20] width 423 height 41
click at [493, 26] on input "Search" at bounding box center [502, 24] width 82 height 14
